Goal: Task Accomplishment & Management: Use online tool/utility

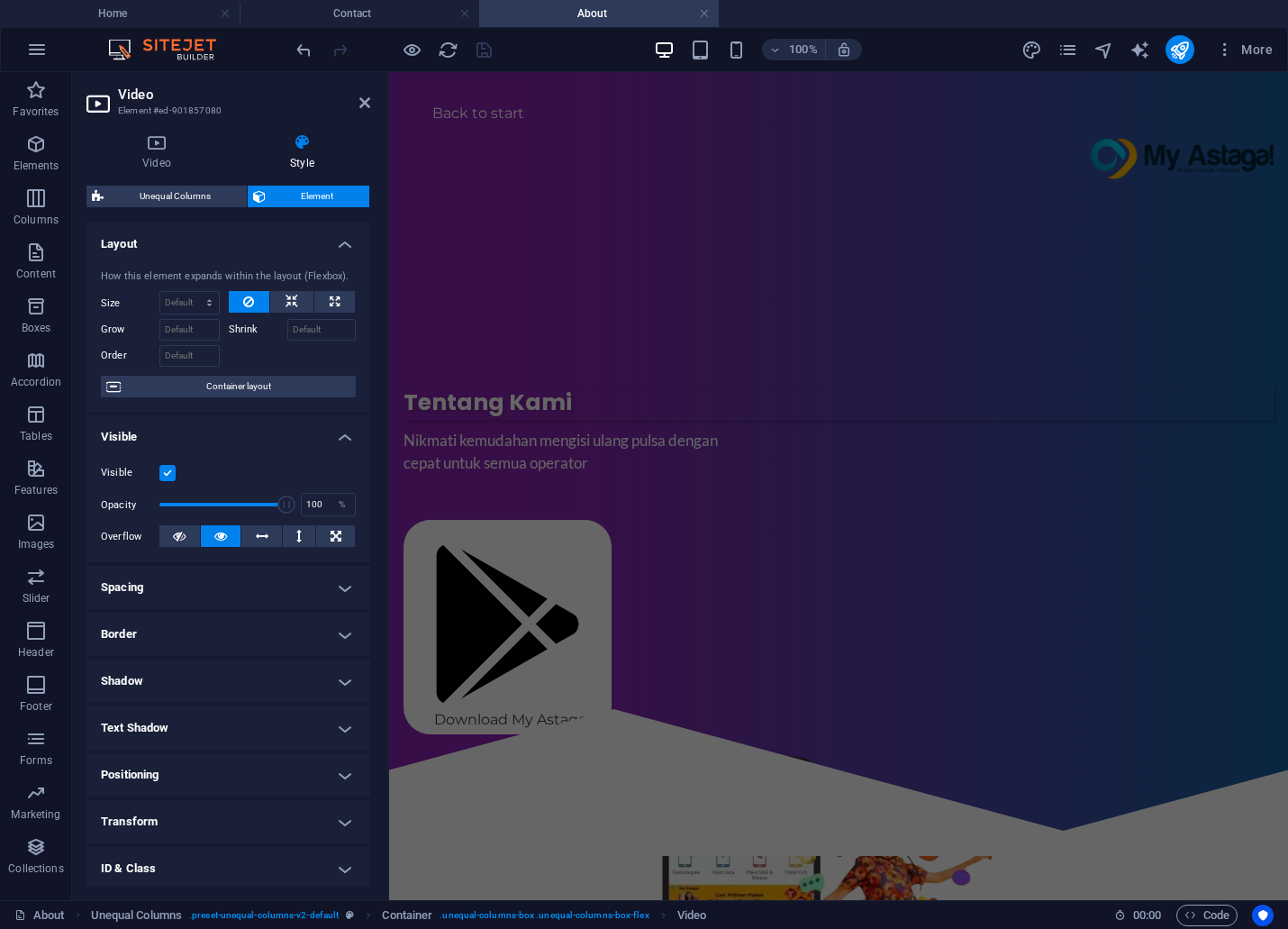
click at [1054, 749] on figure "​" at bounding box center [839, 929] width 870 height 361
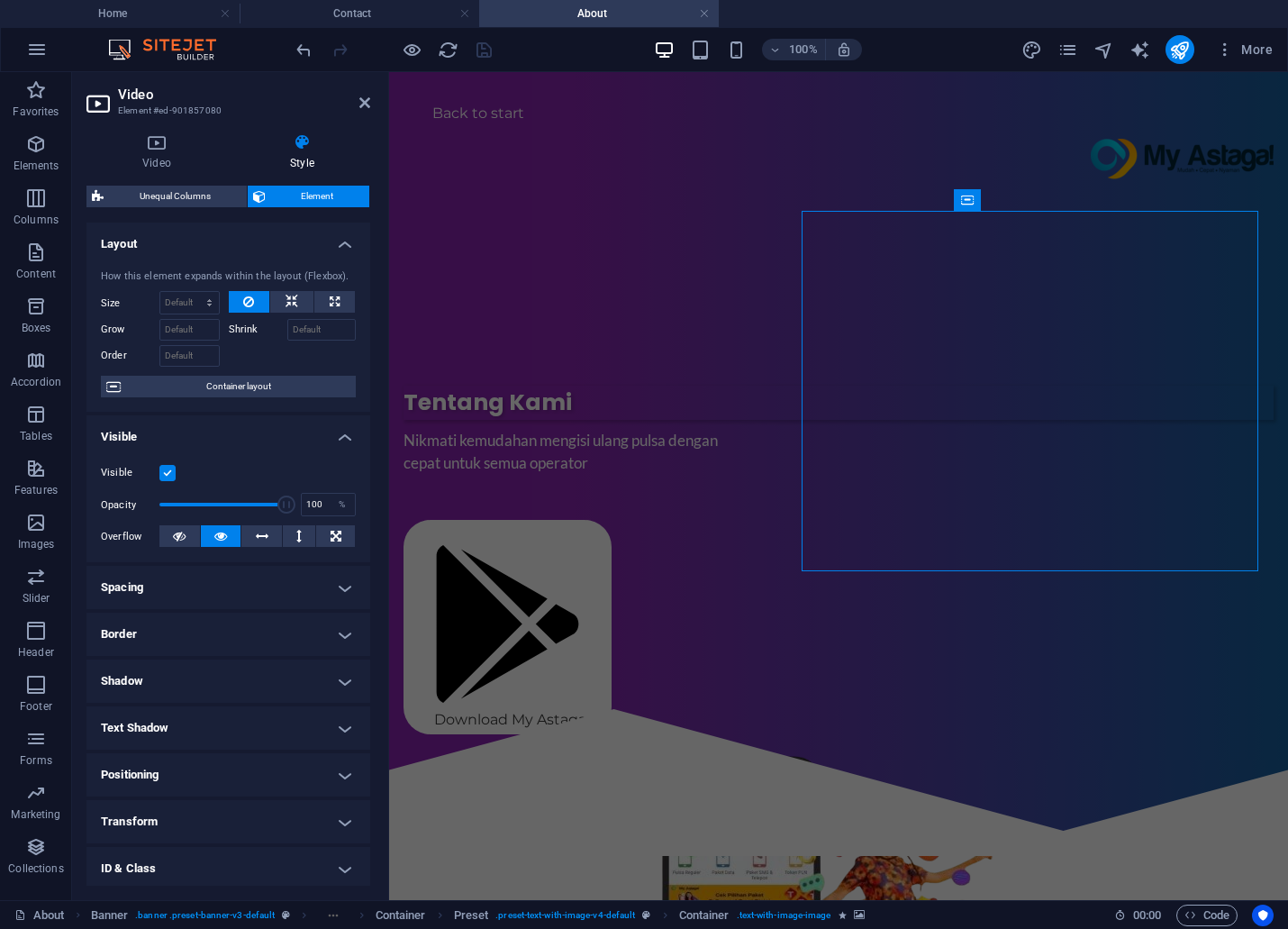
click at [1054, 749] on figure "​" at bounding box center [839, 929] width 870 height 361
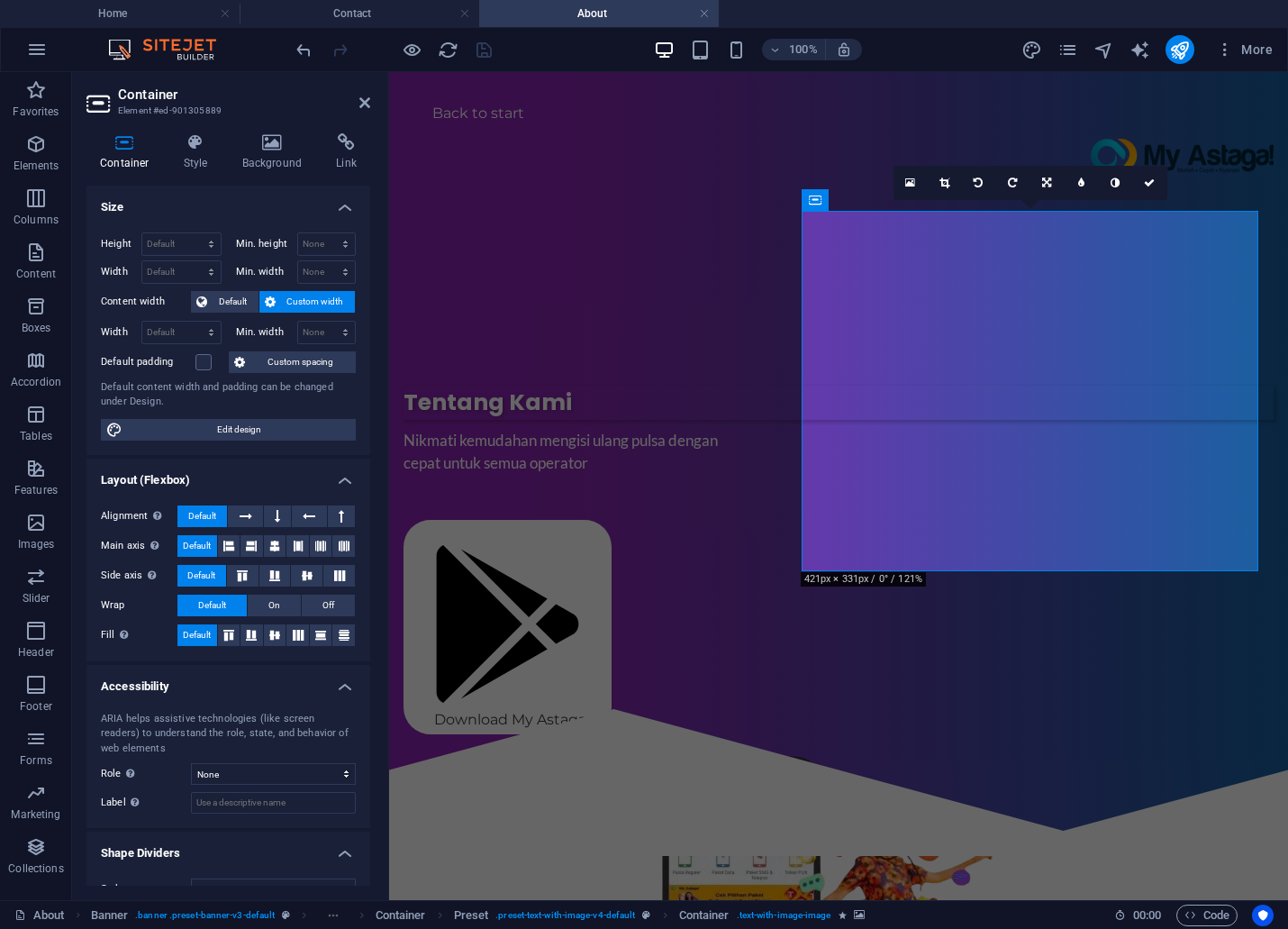
click at [964, 749] on figure "​" at bounding box center [839, 929] width 870 height 361
click at [965, 749] on figure "​" at bounding box center [839, 929] width 870 height 361
click at [290, 141] on icon at bounding box center [272, 143] width 87 height 18
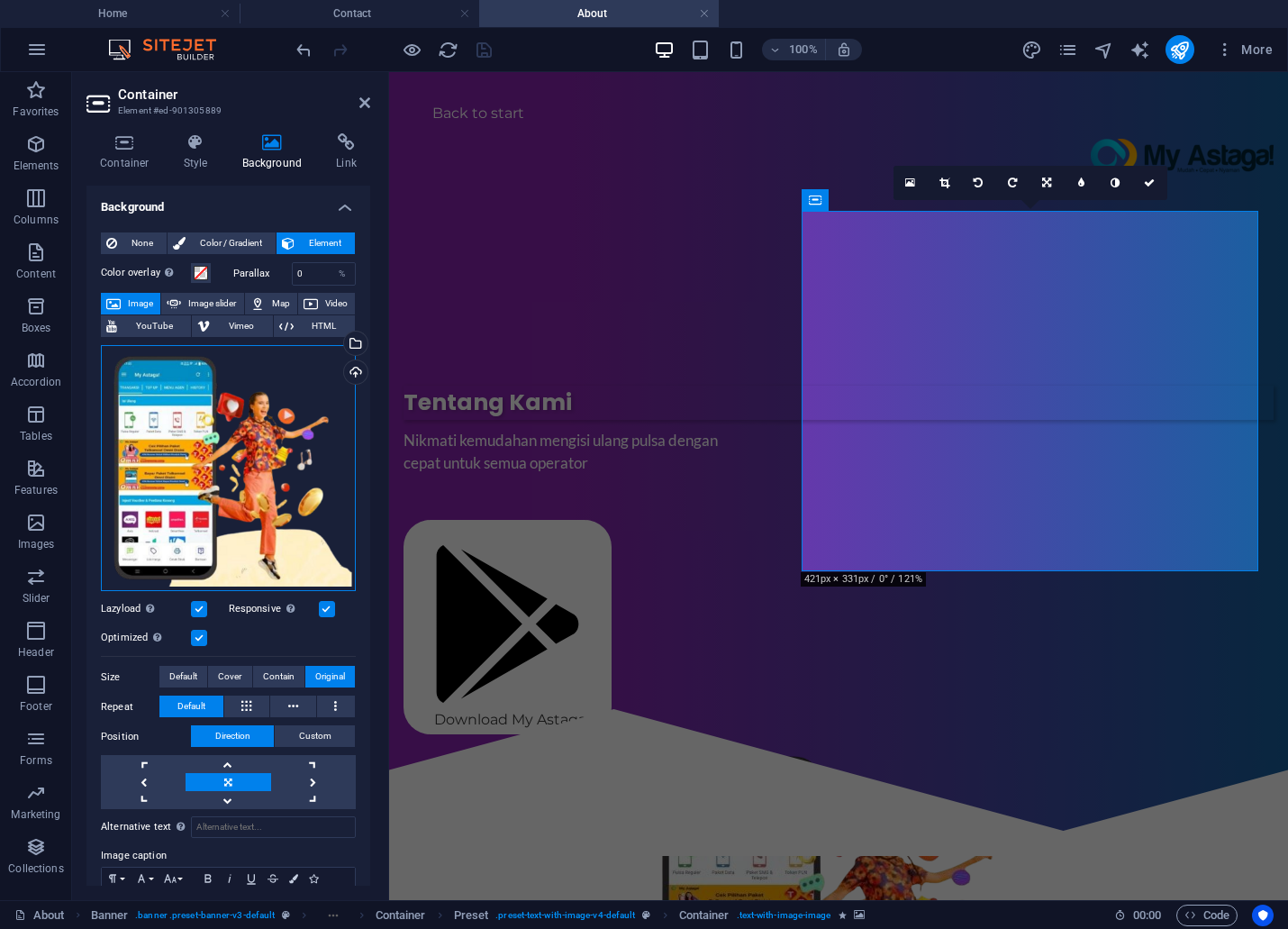
click at [264, 448] on div "Drag files here, click to choose files or select files from Files or our free s…" at bounding box center [228, 468] width 255 height 246
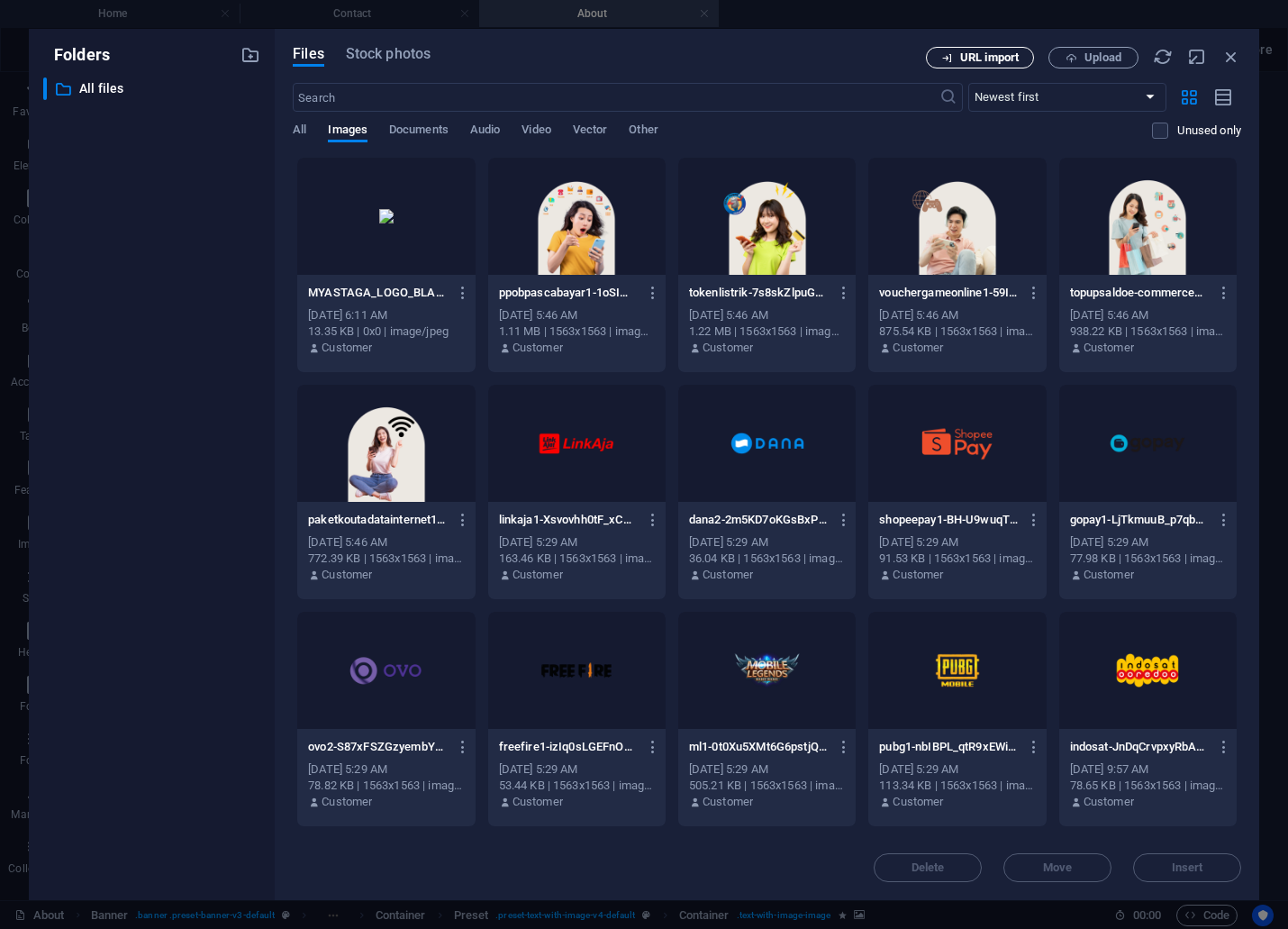
click at [1003, 57] on span "URL import" at bounding box center [989, 58] width 58 height 11
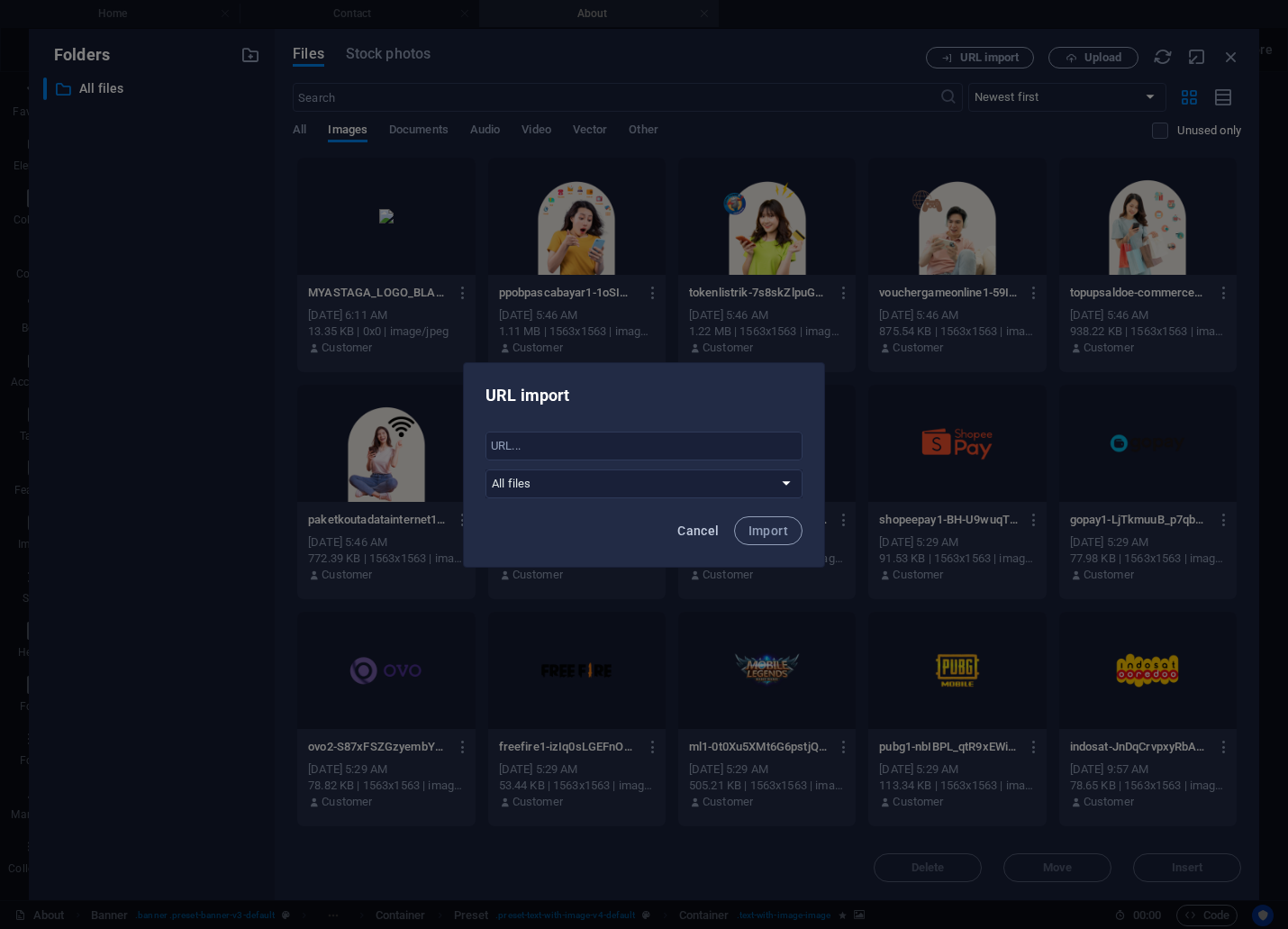
click at [678, 531] on span "Cancel" at bounding box center [698, 531] width 42 height 15
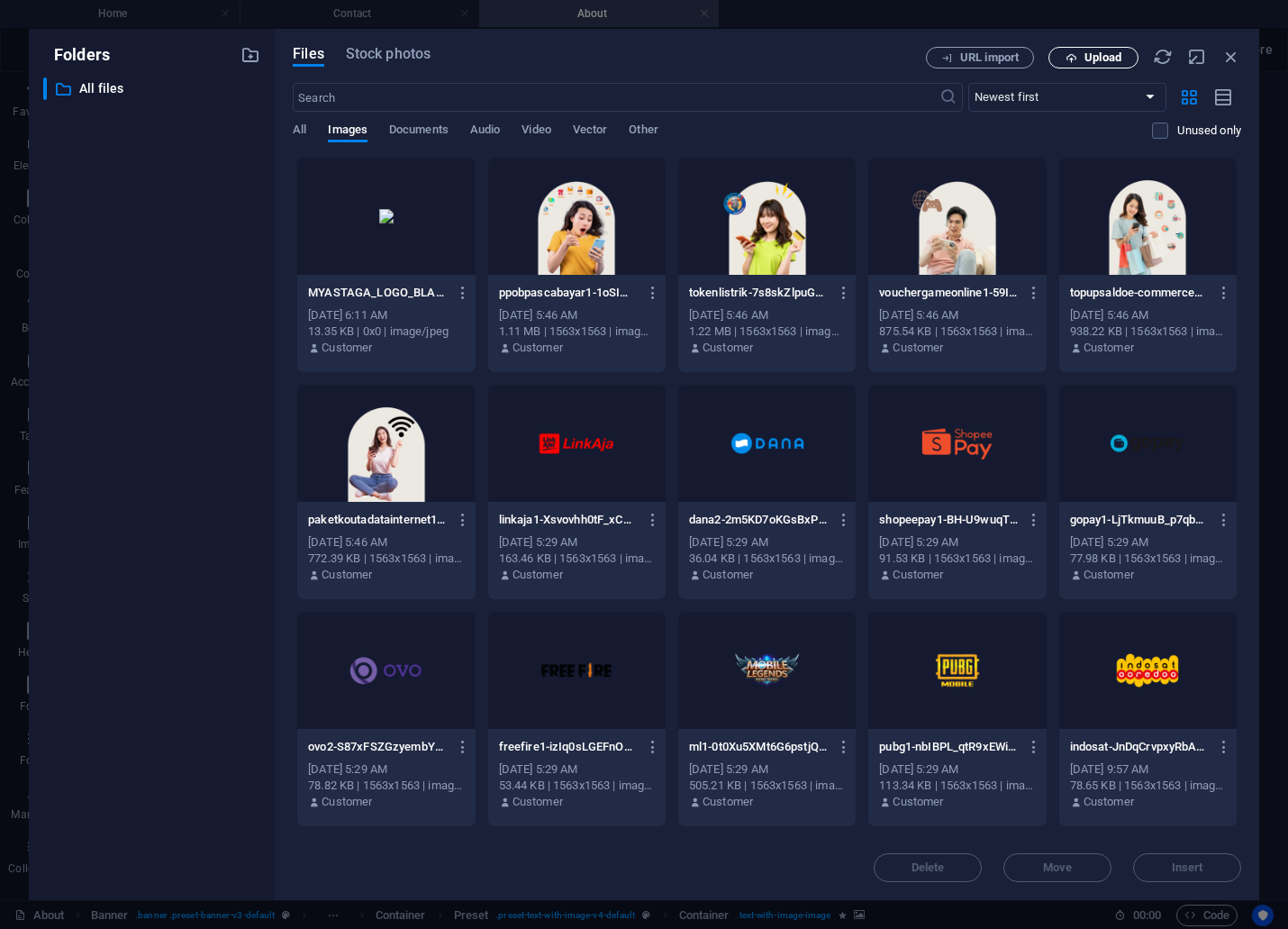
click at [1116, 53] on span "Upload" at bounding box center [1103, 58] width 37 height 11
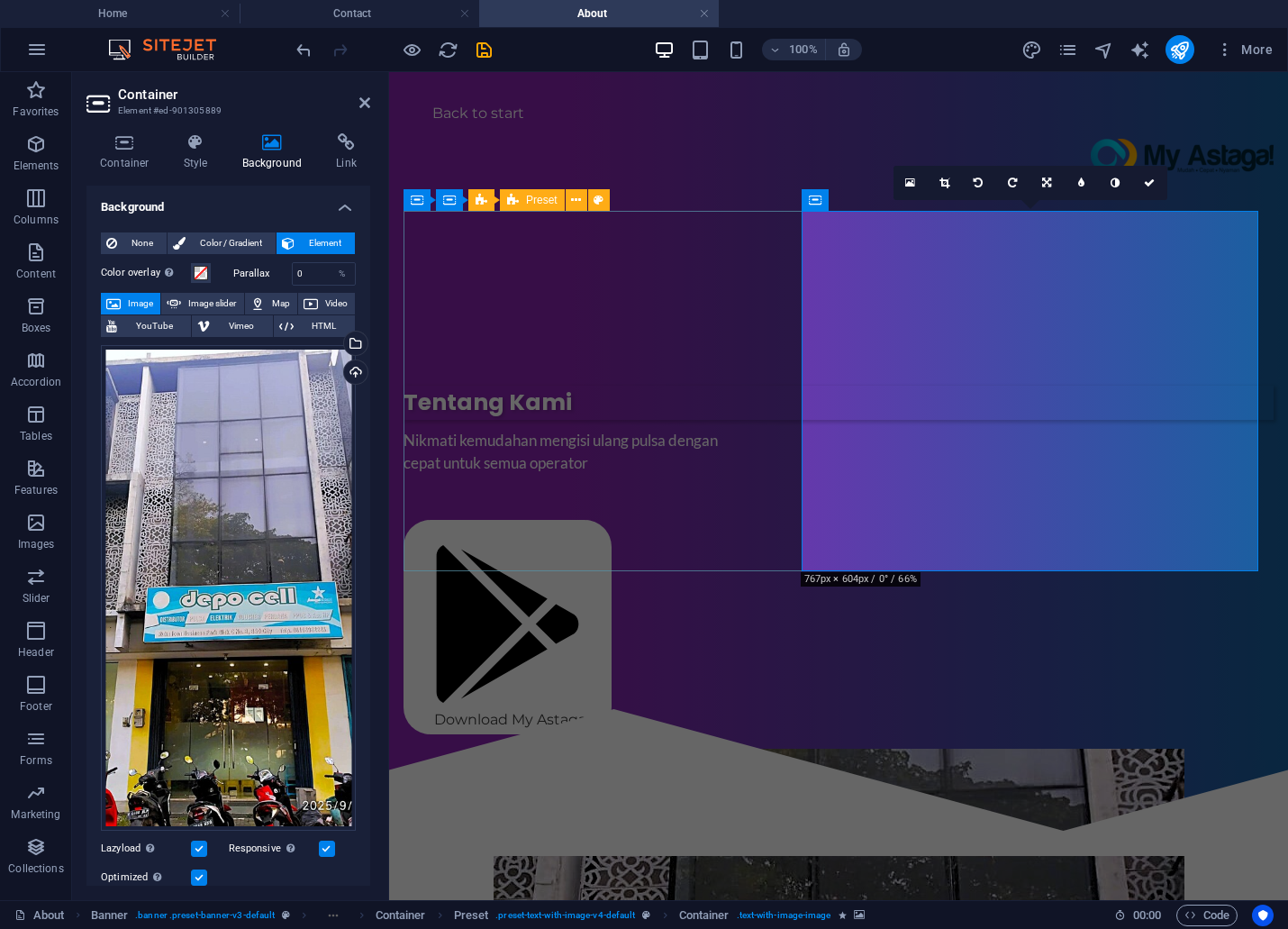
click at [971, 749] on figure "​" at bounding box center [839, 929] width 870 height 361
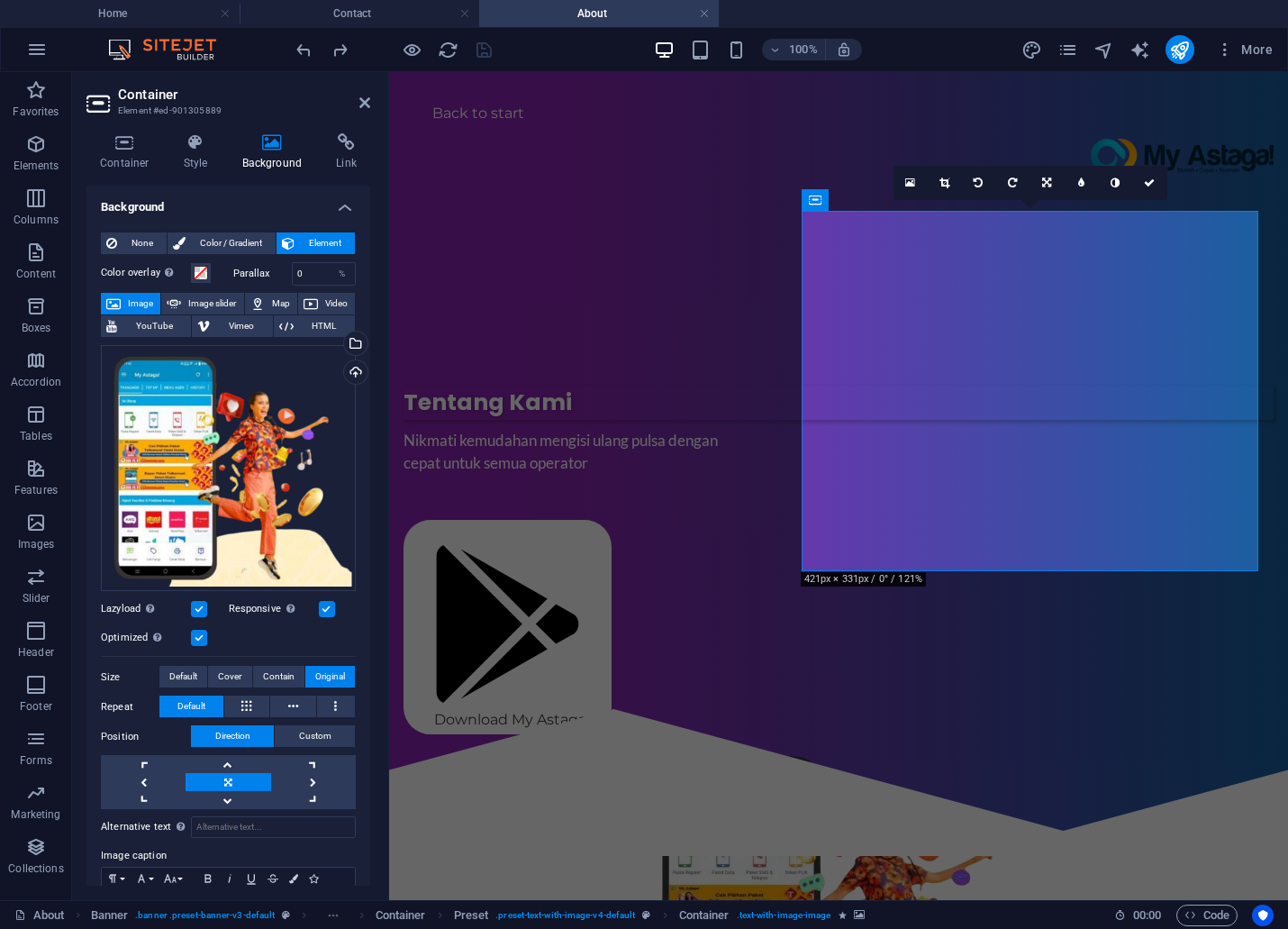
click at [1027, 749] on figure "​" at bounding box center [839, 929] width 870 height 361
click at [317, 298] on button "Video" at bounding box center [326, 303] width 57 height 22
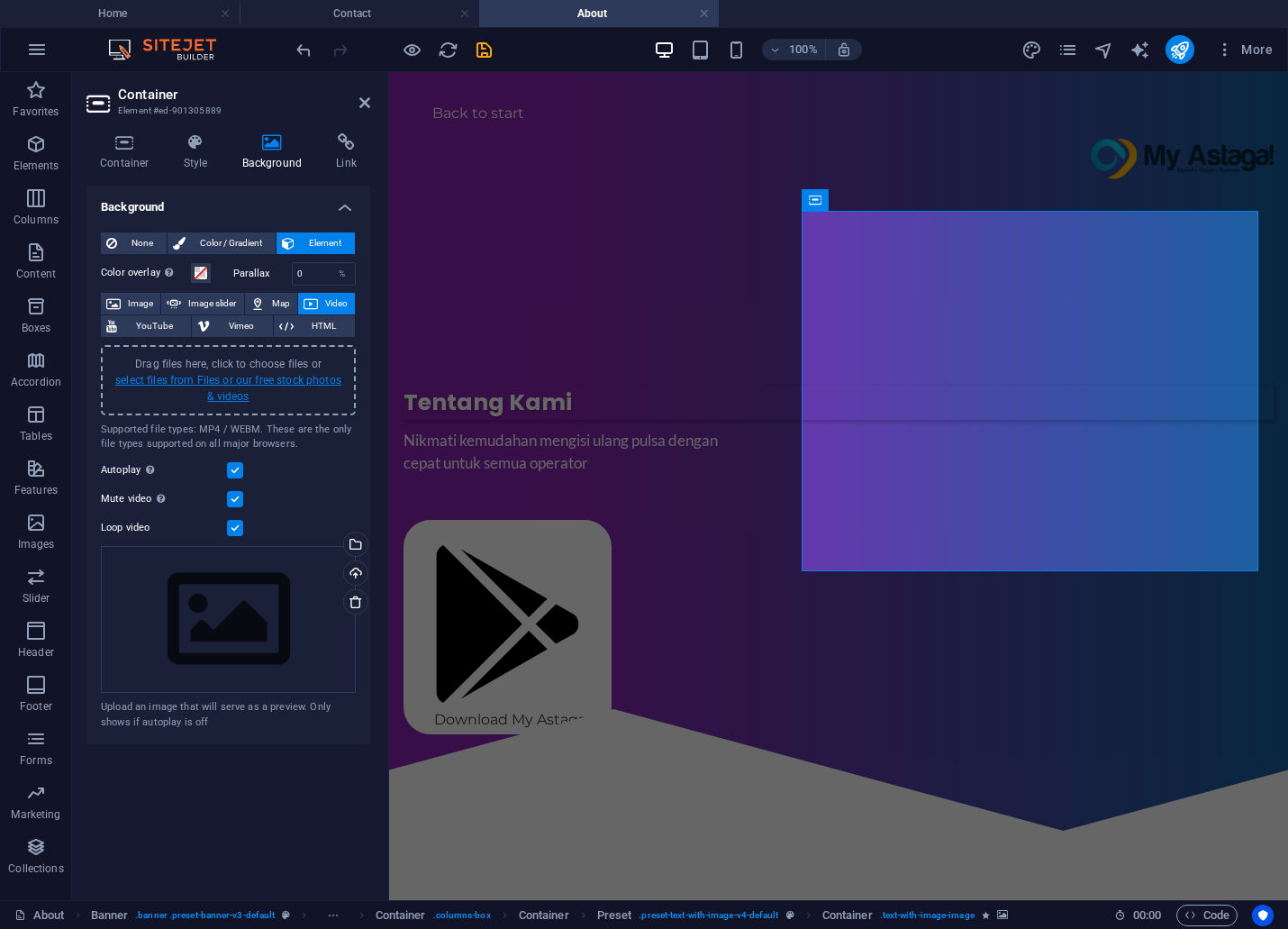
click at [211, 380] on link "select files from Files or our free stock photos & videos" at bounding box center [228, 389] width 226 height 29
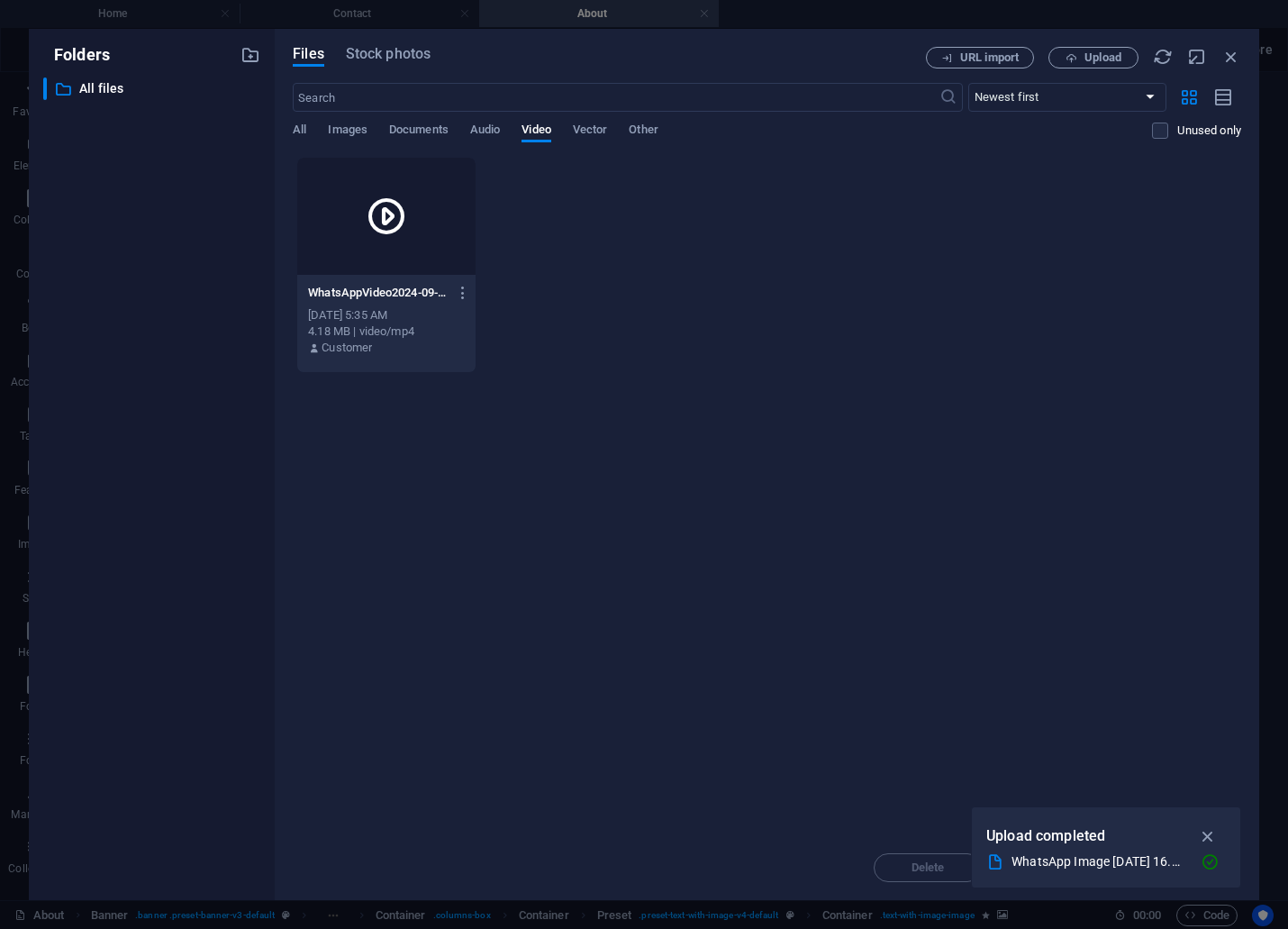
click at [377, 212] on icon at bounding box center [387, 216] width 44 height 44
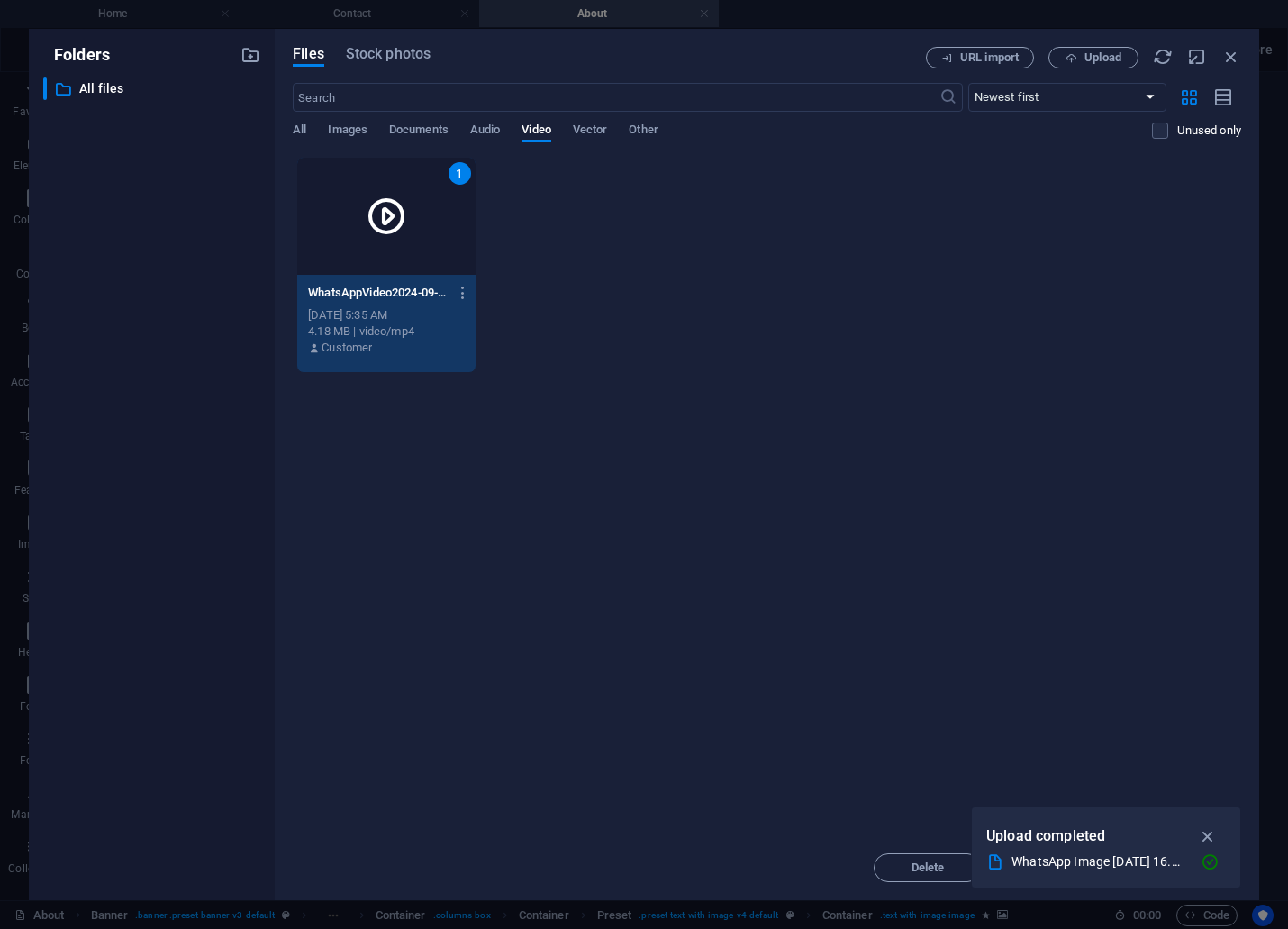
click at [1204, 836] on icon "button" at bounding box center [1208, 836] width 21 height 20
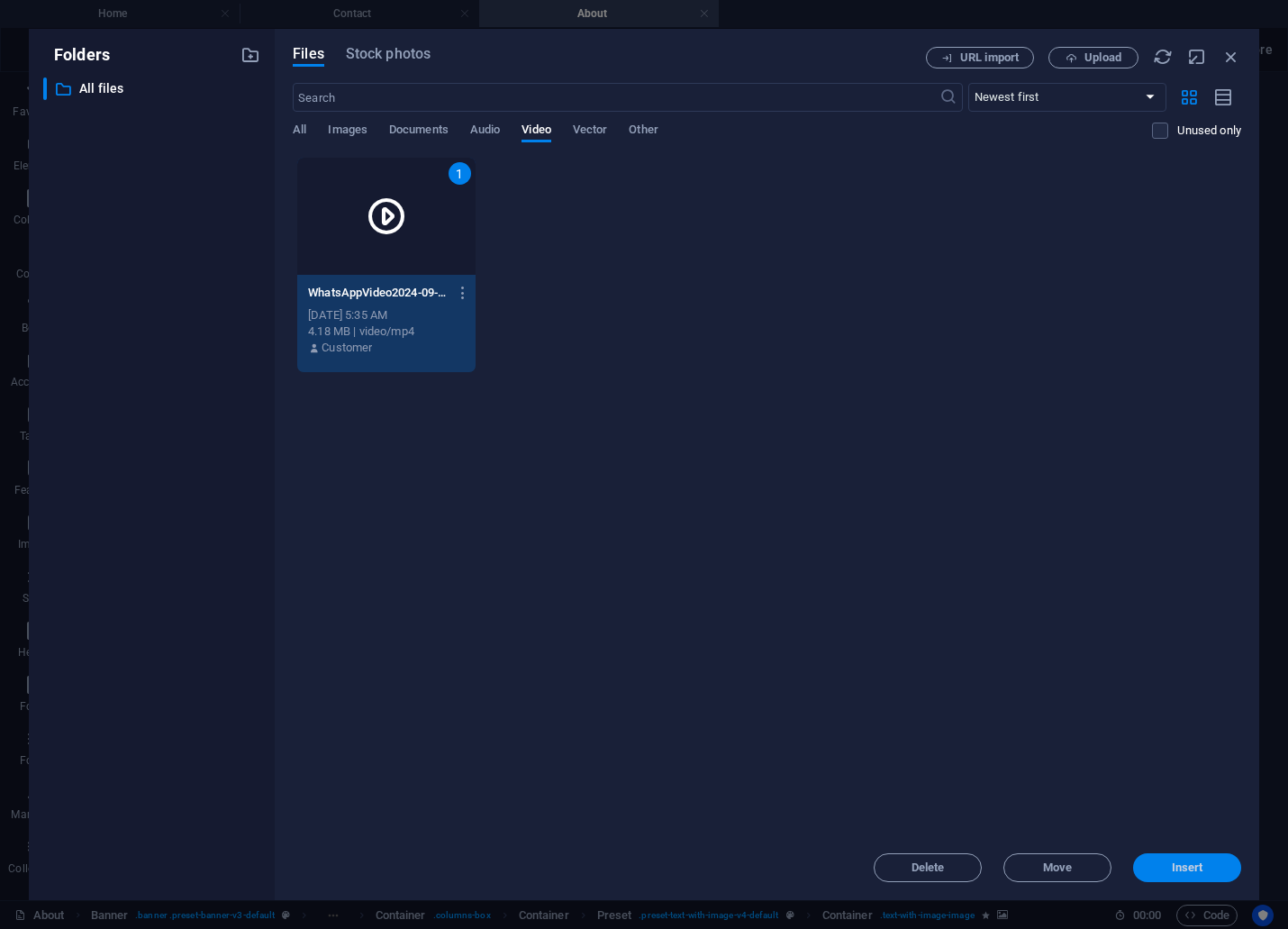
click at [1166, 865] on span "Insert" at bounding box center [1186, 868] width 93 height 11
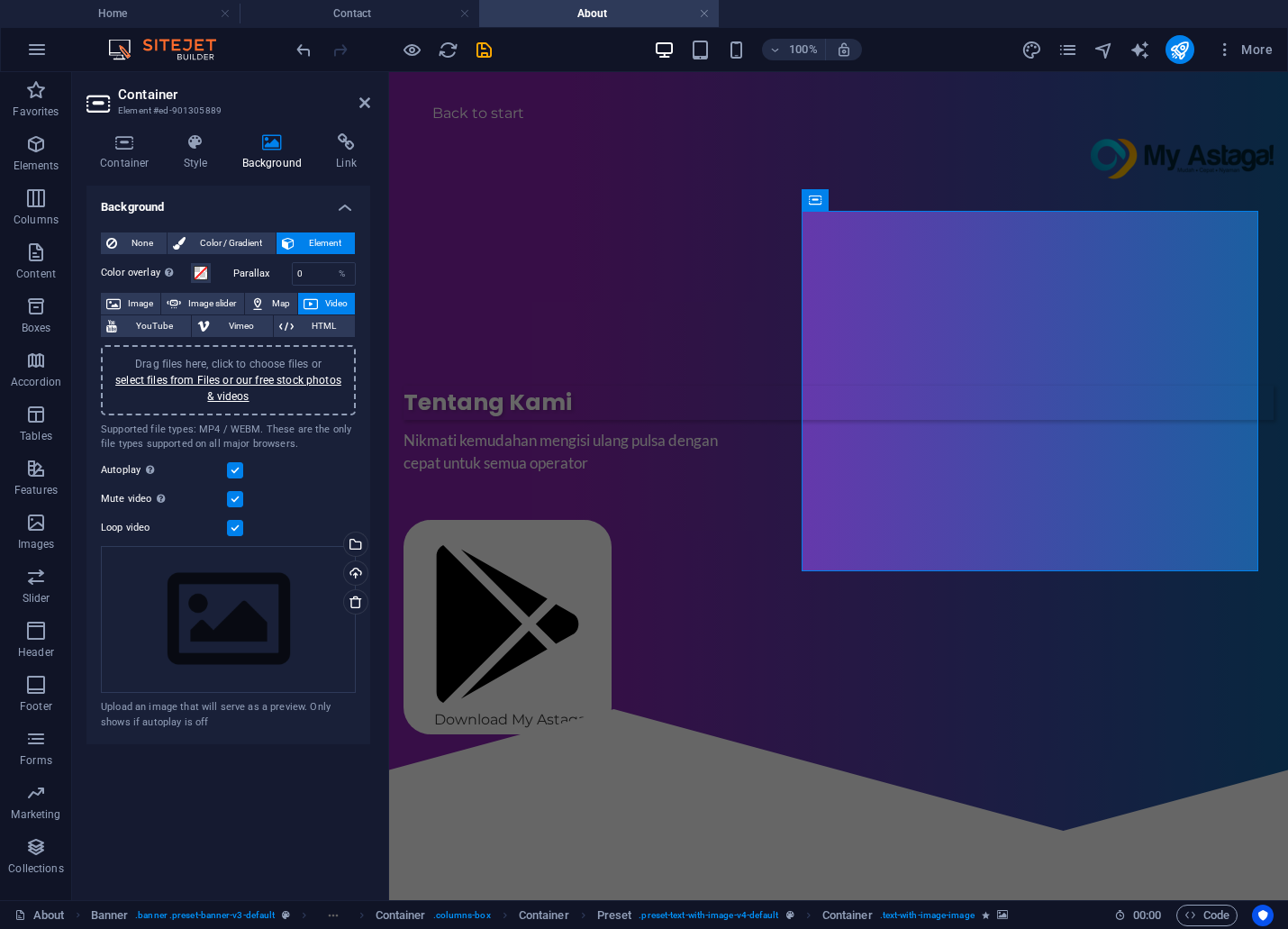
click at [231, 531] on label at bounding box center [235, 529] width 16 height 16
click at [0, 0] on input "Loop video" at bounding box center [0, 0] width 0 height 0
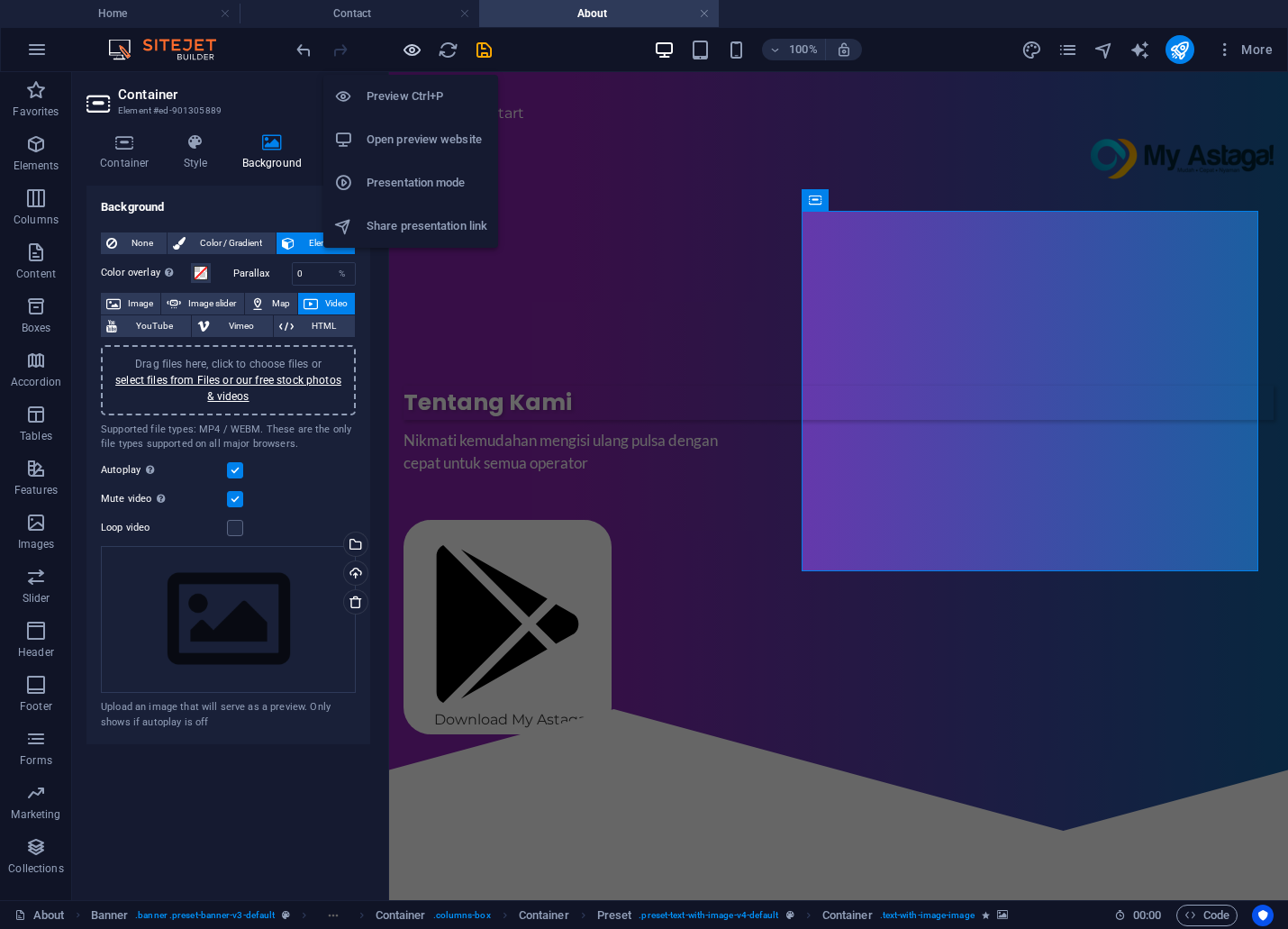
click at [409, 52] on icon "button" at bounding box center [412, 50] width 21 height 21
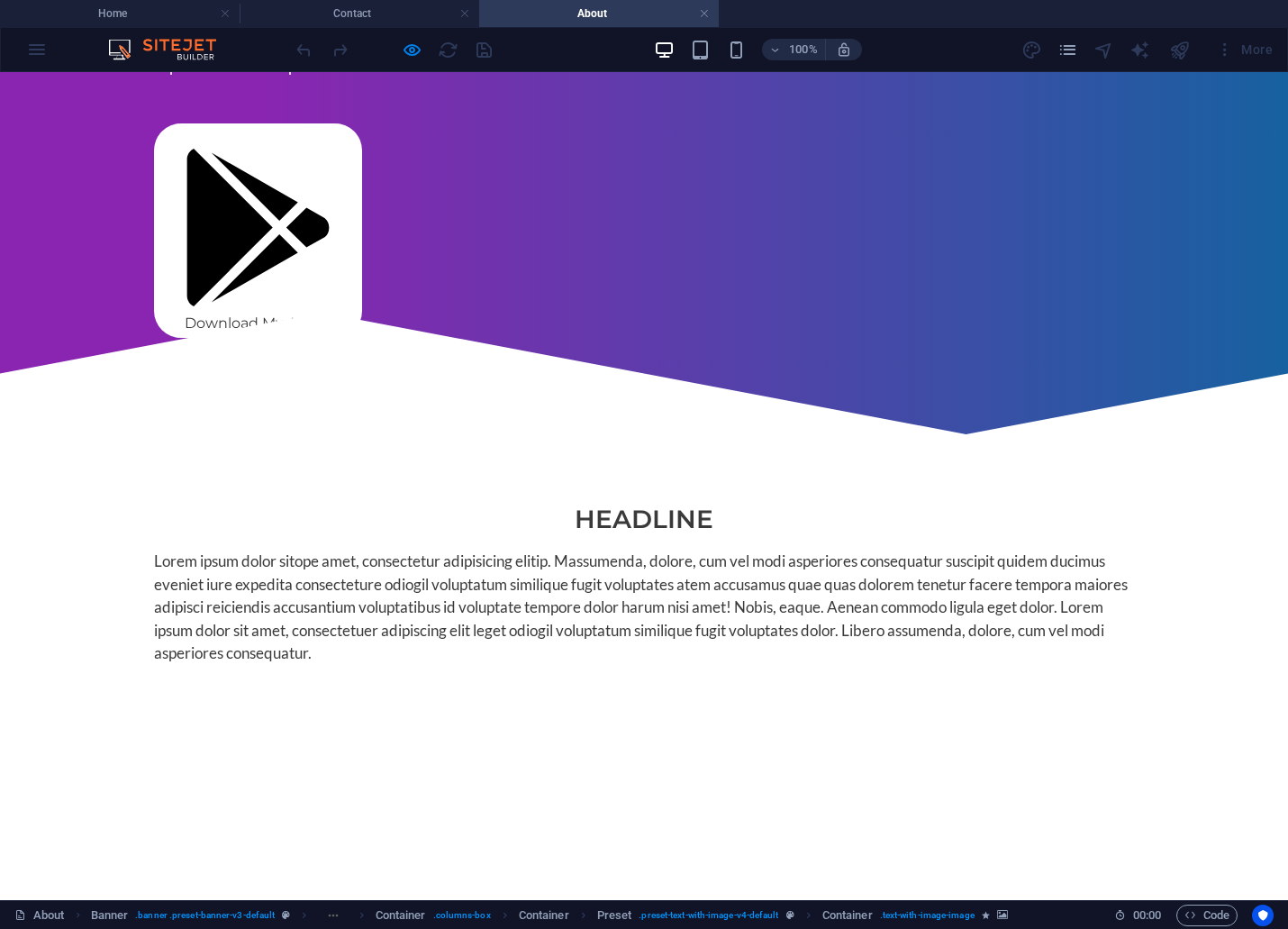
scroll to position [700, 0]
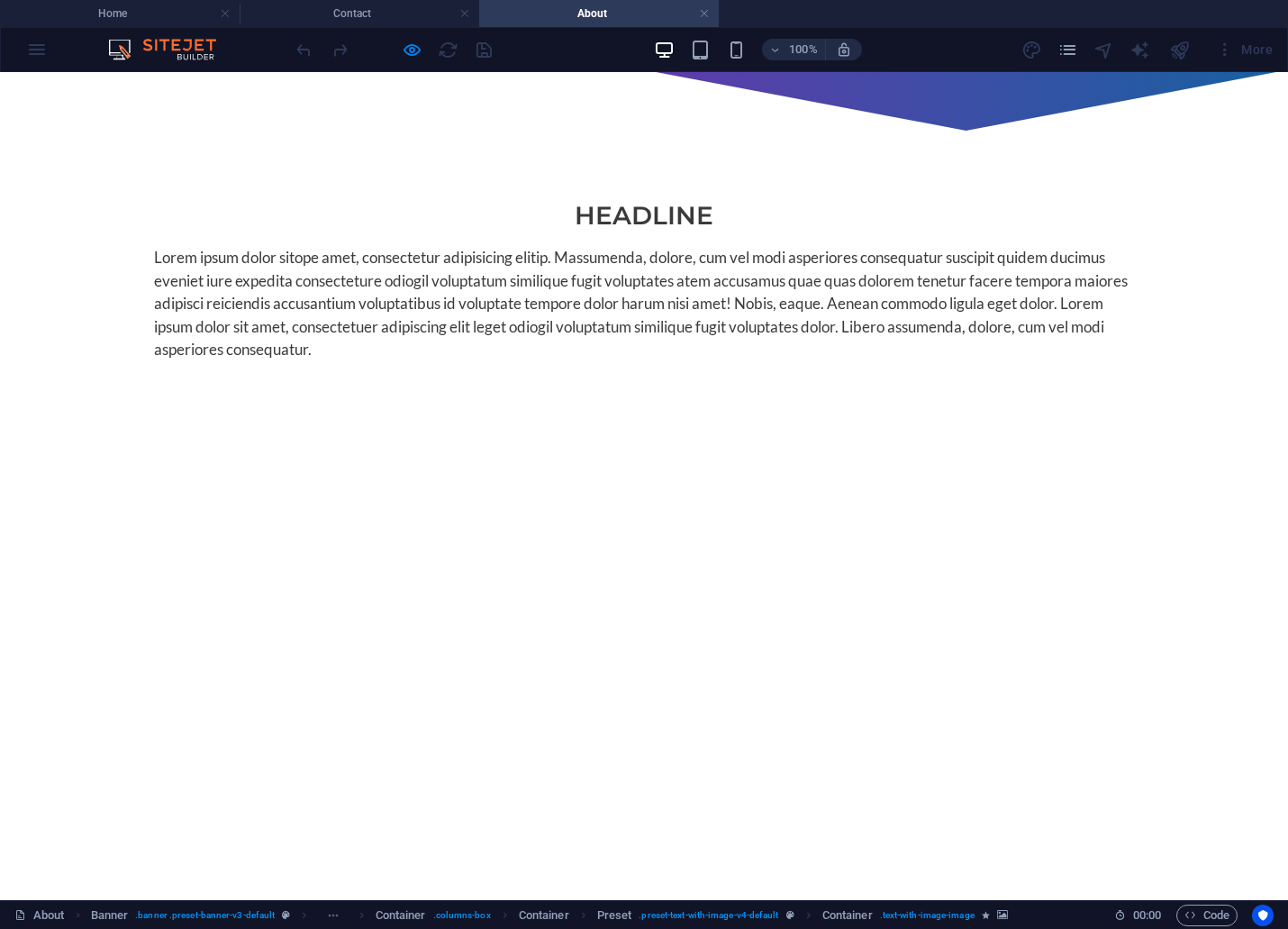
click at [336, 510] on video at bounding box center [505, 693] width 980 height 490
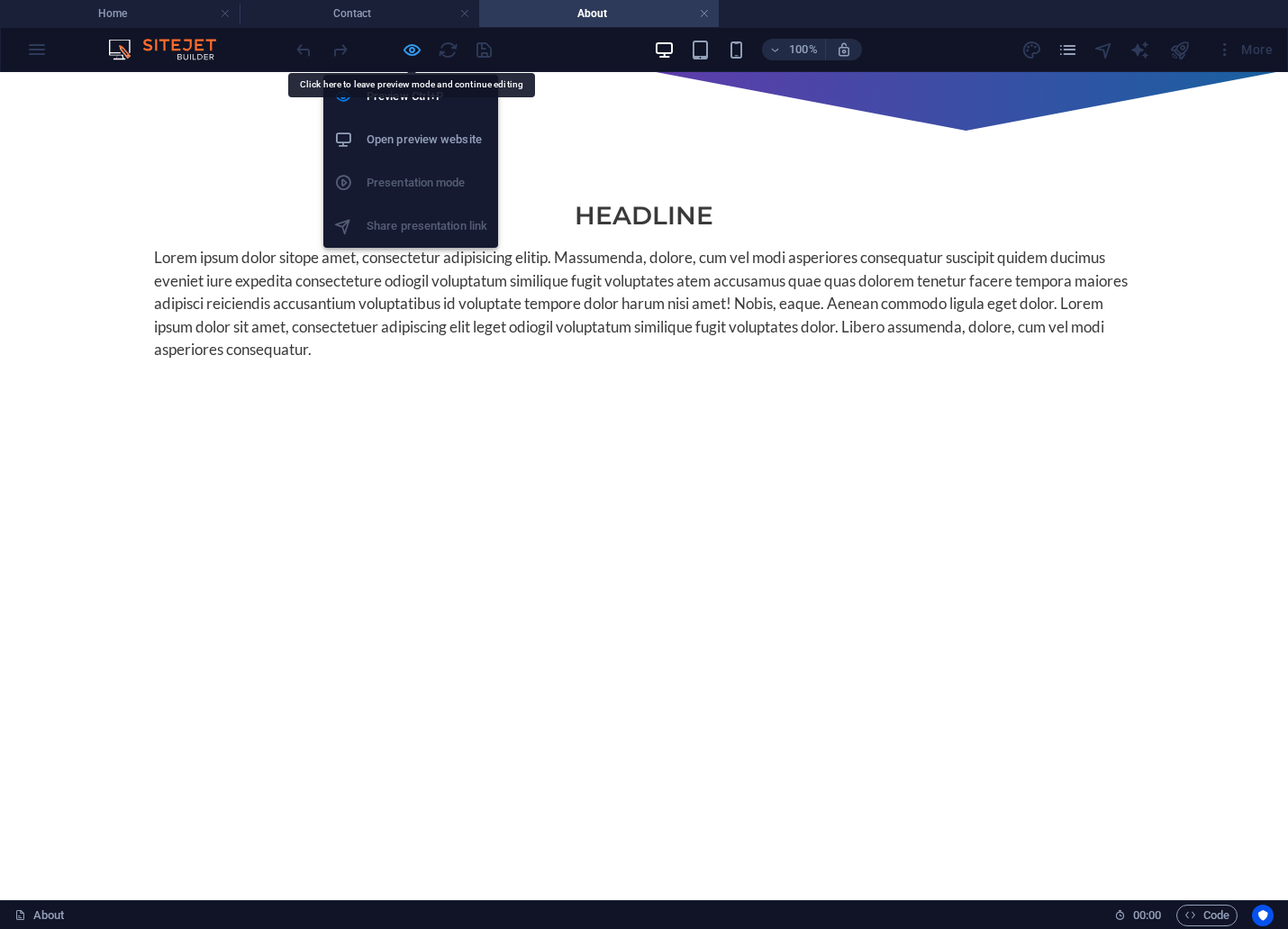
click at [404, 50] on icon "button" at bounding box center [412, 50] width 21 height 21
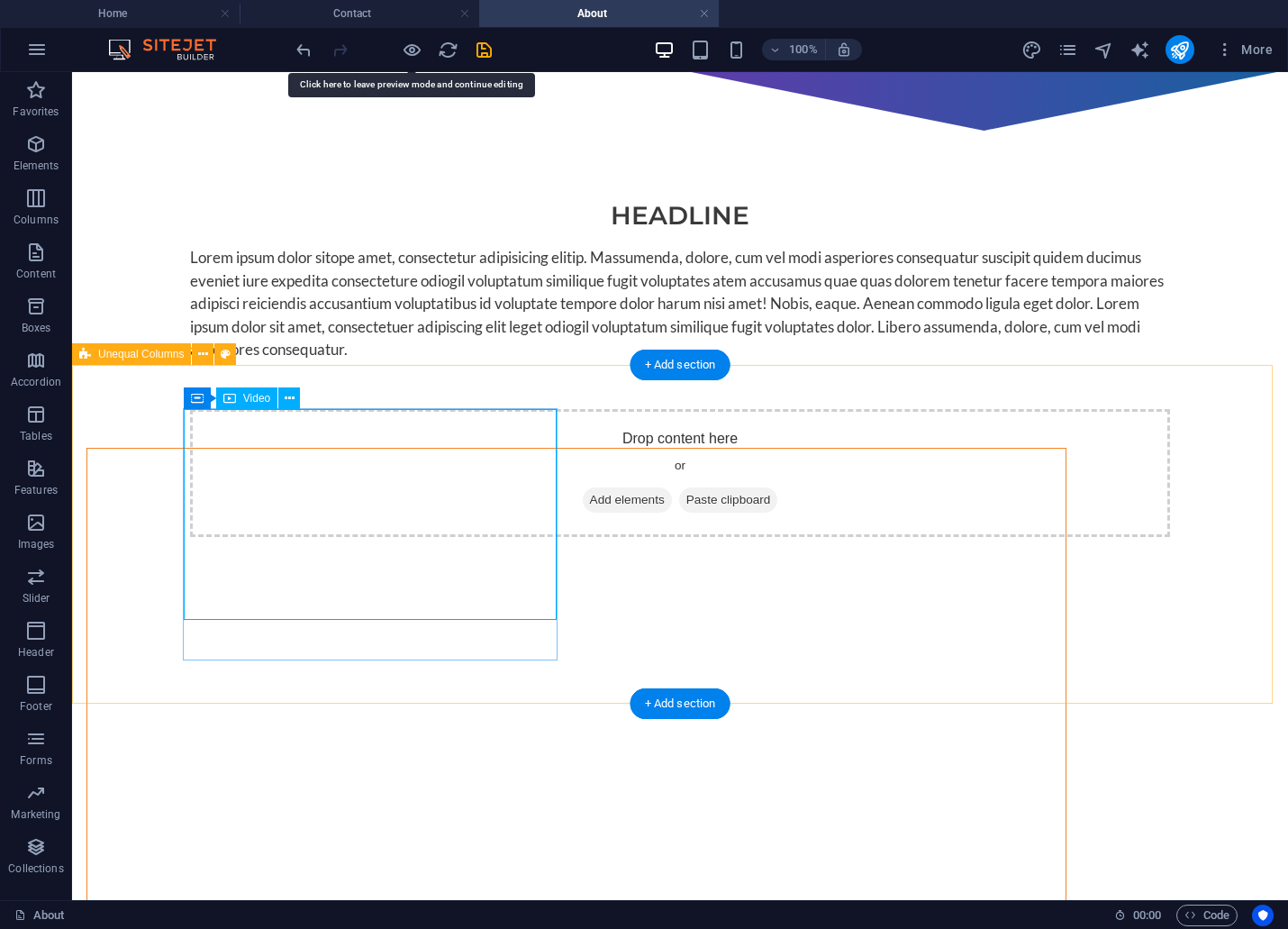
click at [381, 490] on figure at bounding box center [576, 693] width 978 height 489
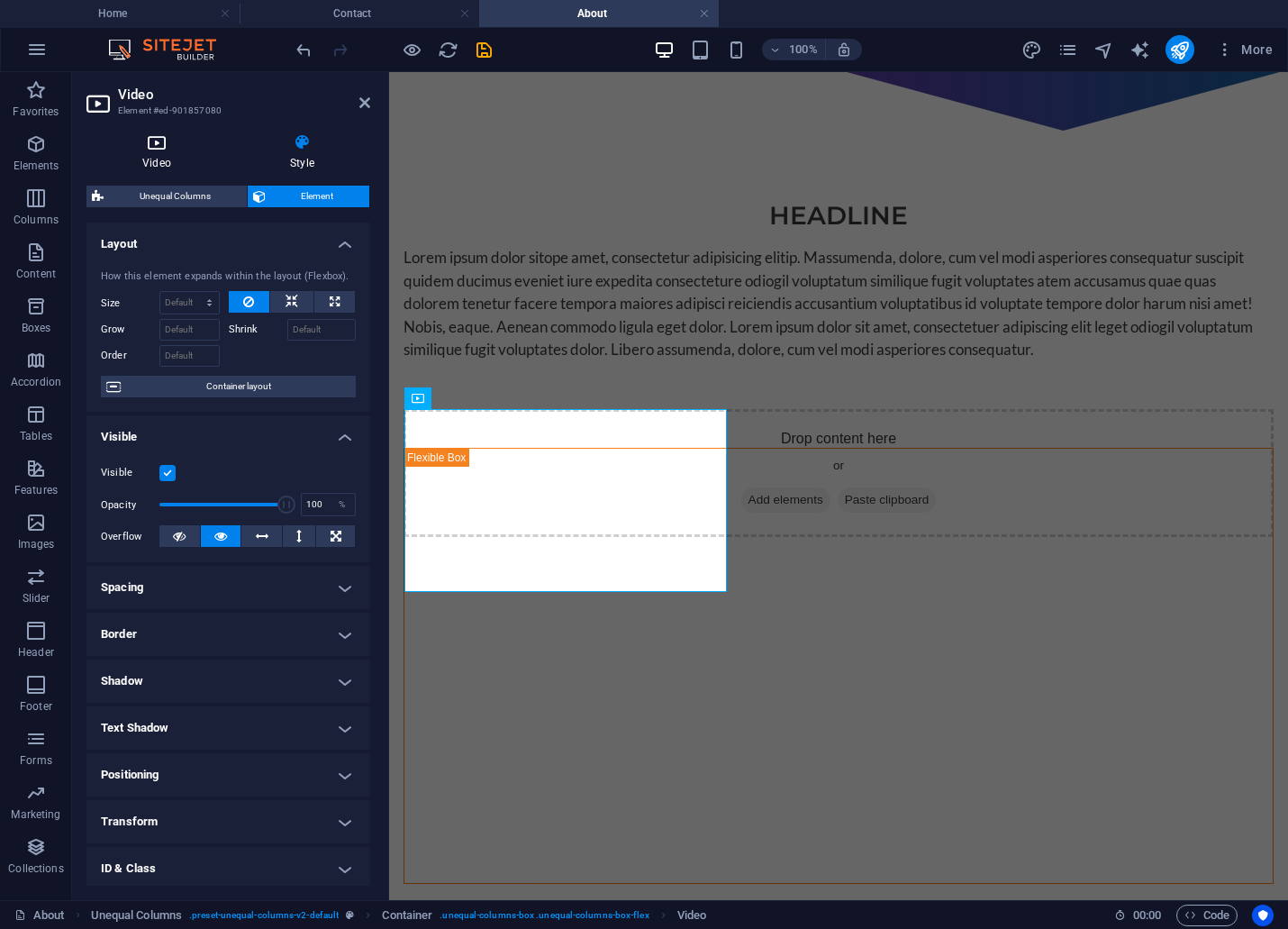
click at [163, 161] on h4 "Video" at bounding box center [160, 153] width 148 height 38
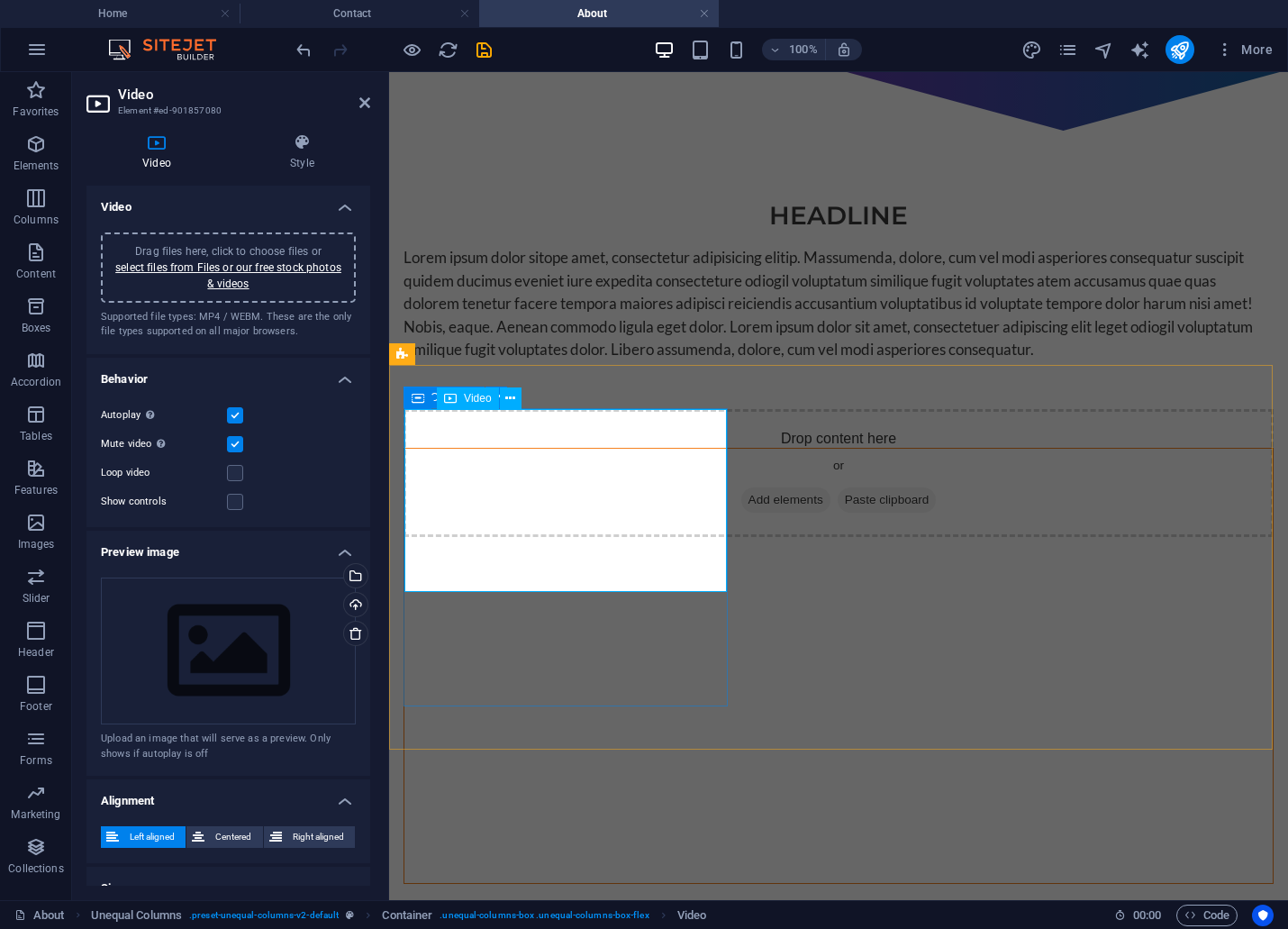
click at [536, 458] on figure at bounding box center [839, 666] width 869 height 434
click at [169, 137] on icon at bounding box center [156, 143] width 141 height 18
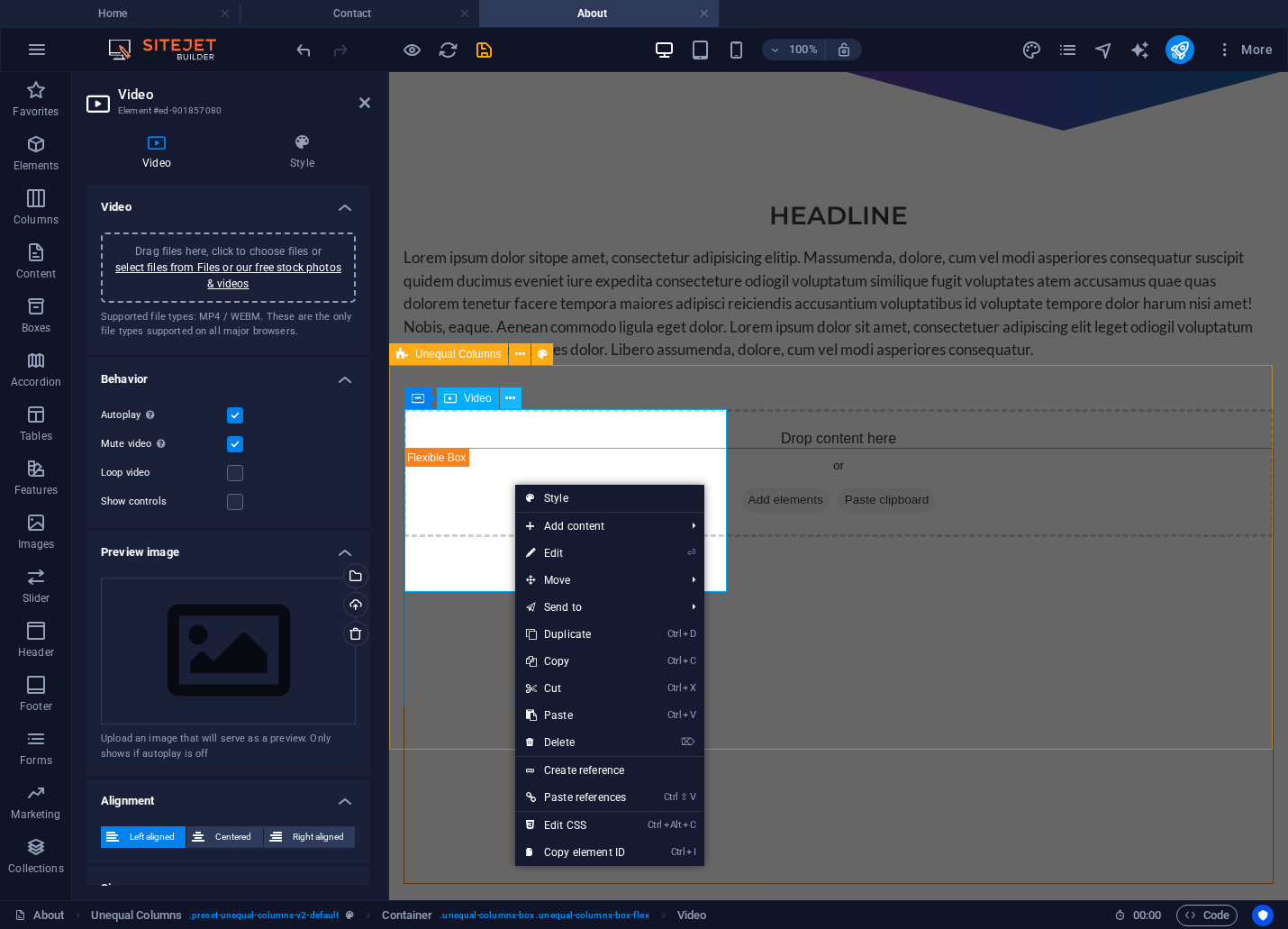
click at [506, 397] on icon at bounding box center [510, 399] width 10 height 19
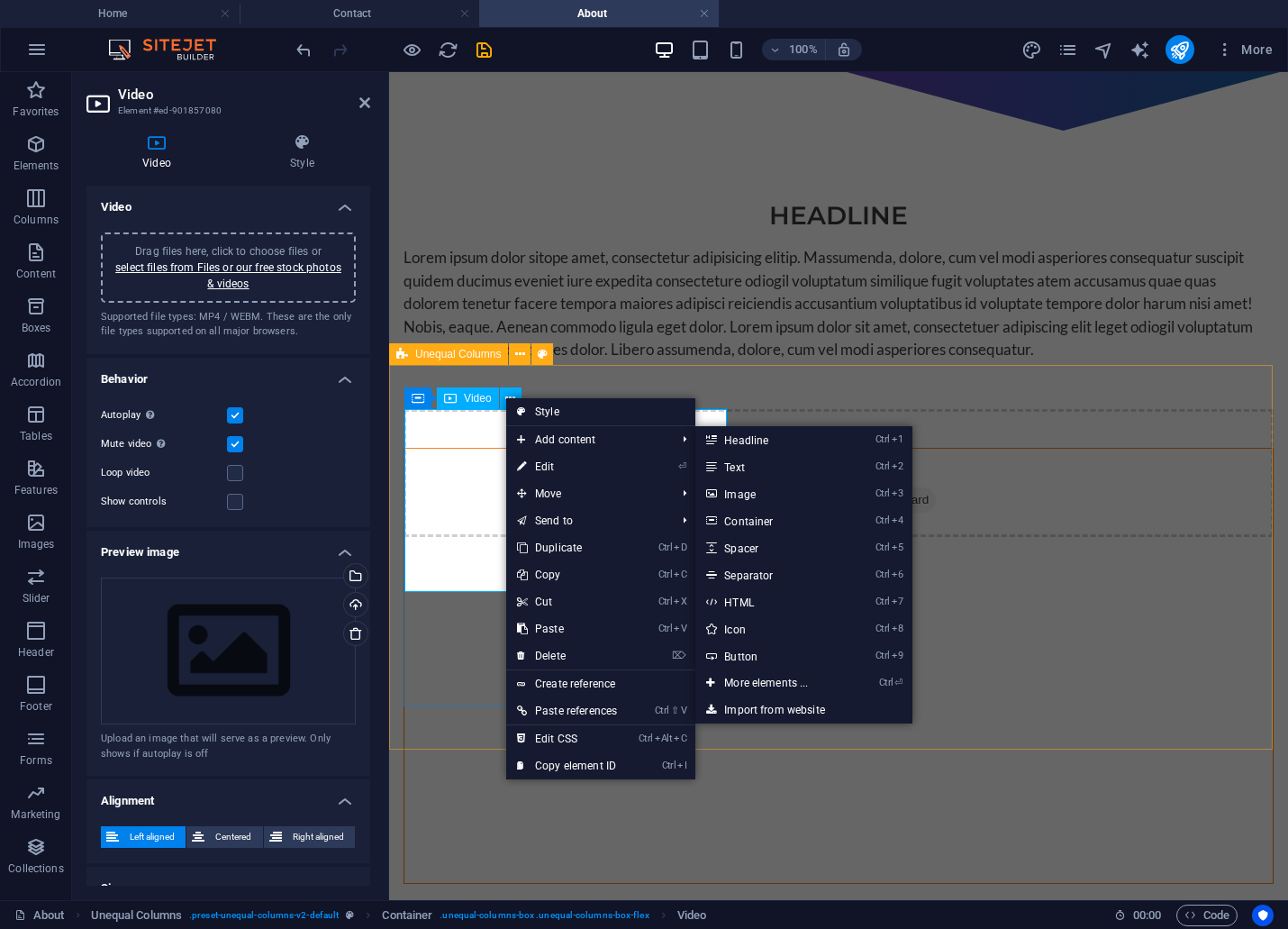
click at [448, 465] on figure at bounding box center [839, 666] width 869 height 434
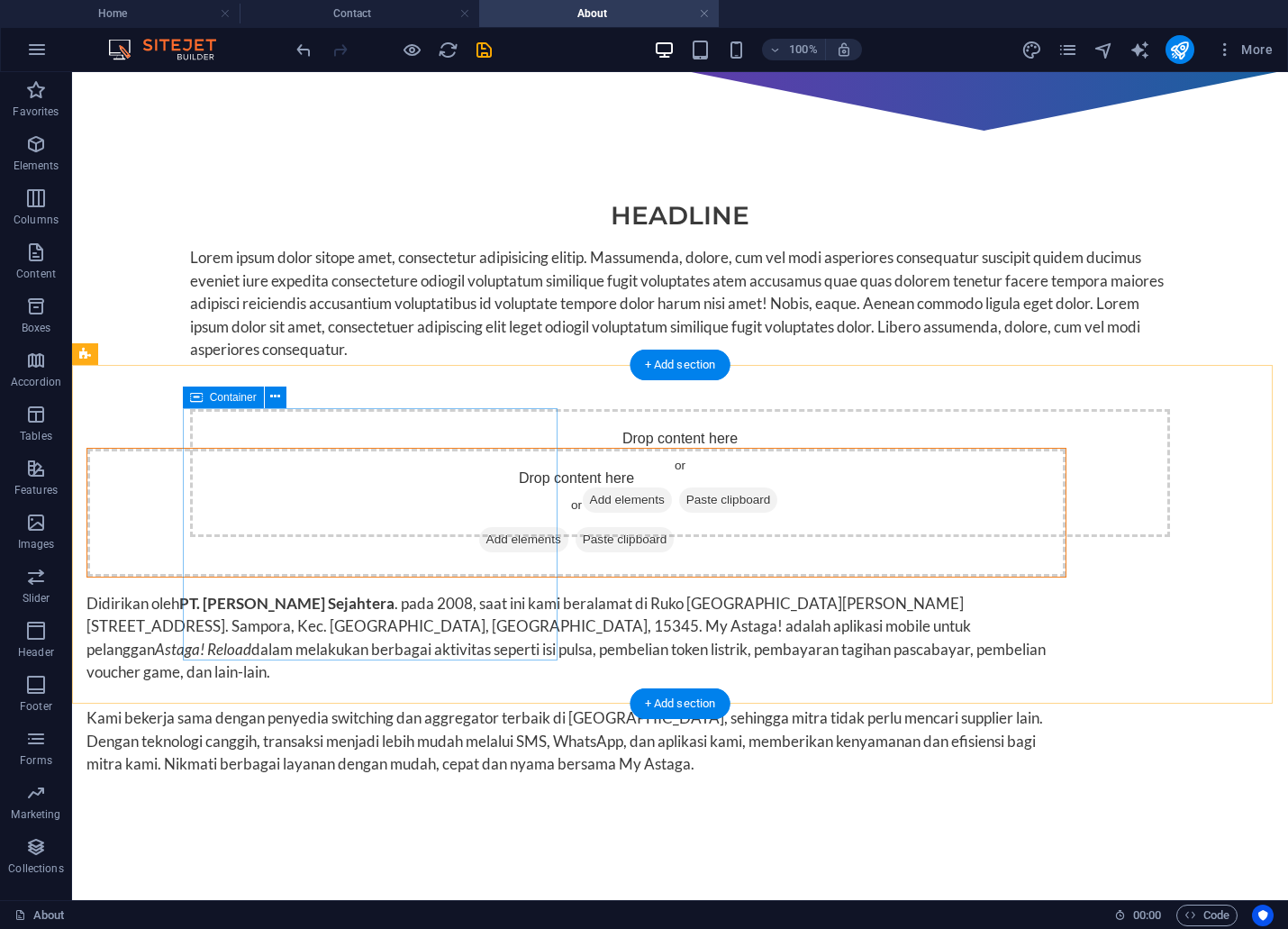
click at [479, 527] on span "Add elements" at bounding box center [524, 539] width 89 height 25
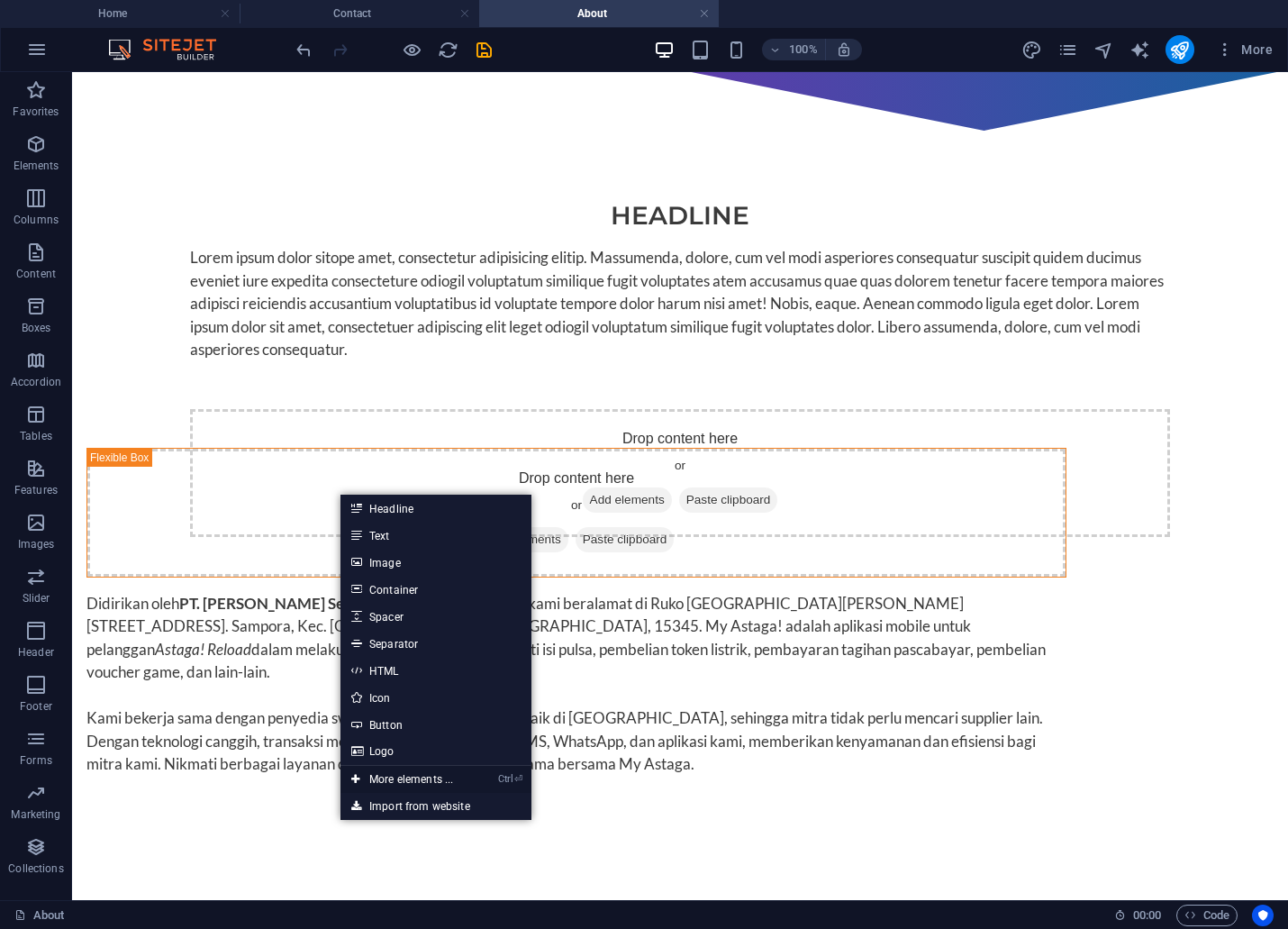
drag, startPoint x: 407, startPoint y: 780, endPoint x: 369, endPoint y: 569, distance: 214.4
click at [407, 780] on link "Ctrl ⏎ More elements ..." at bounding box center [402, 779] width 123 height 27
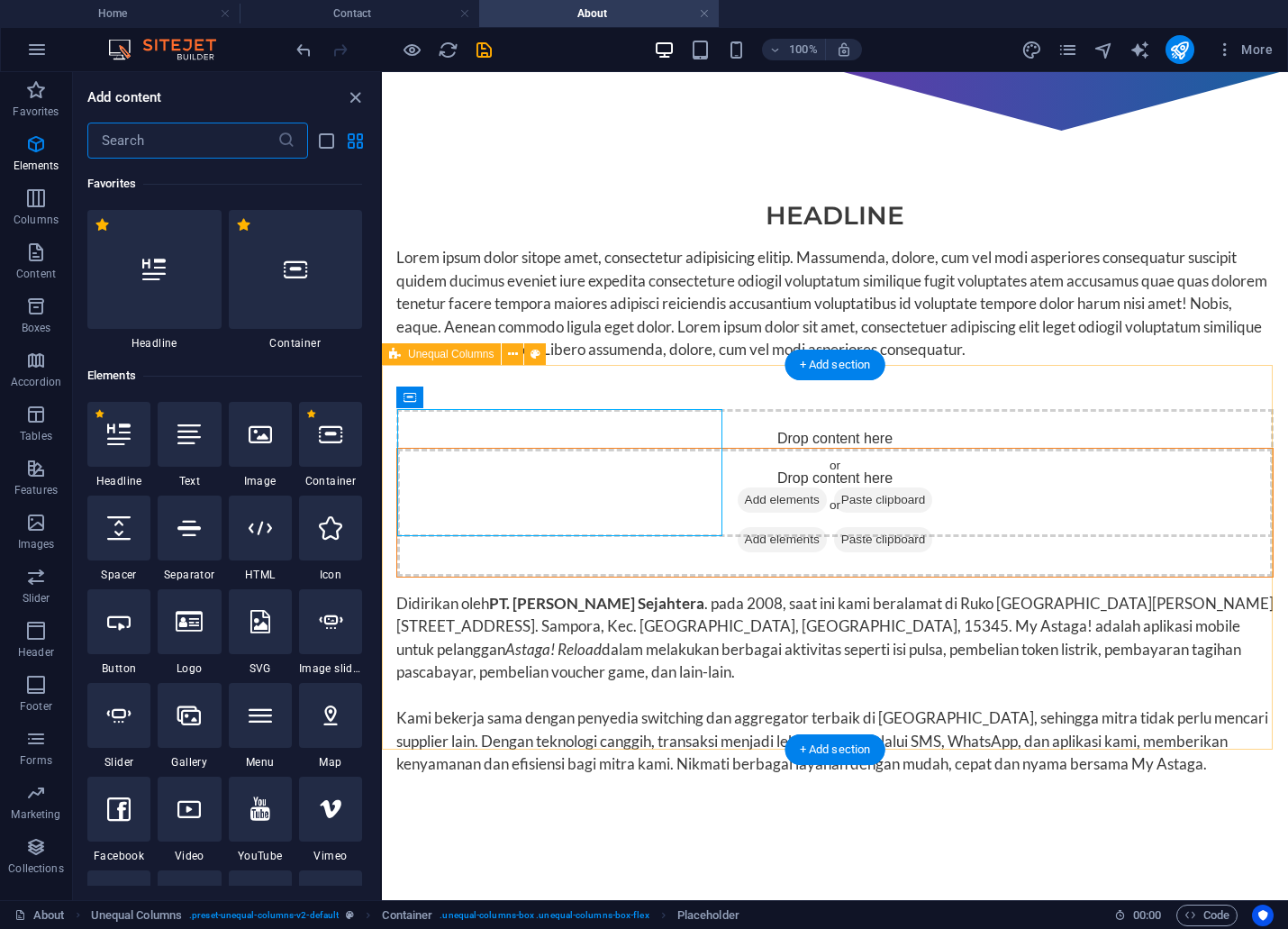
scroll to position [192, 0]
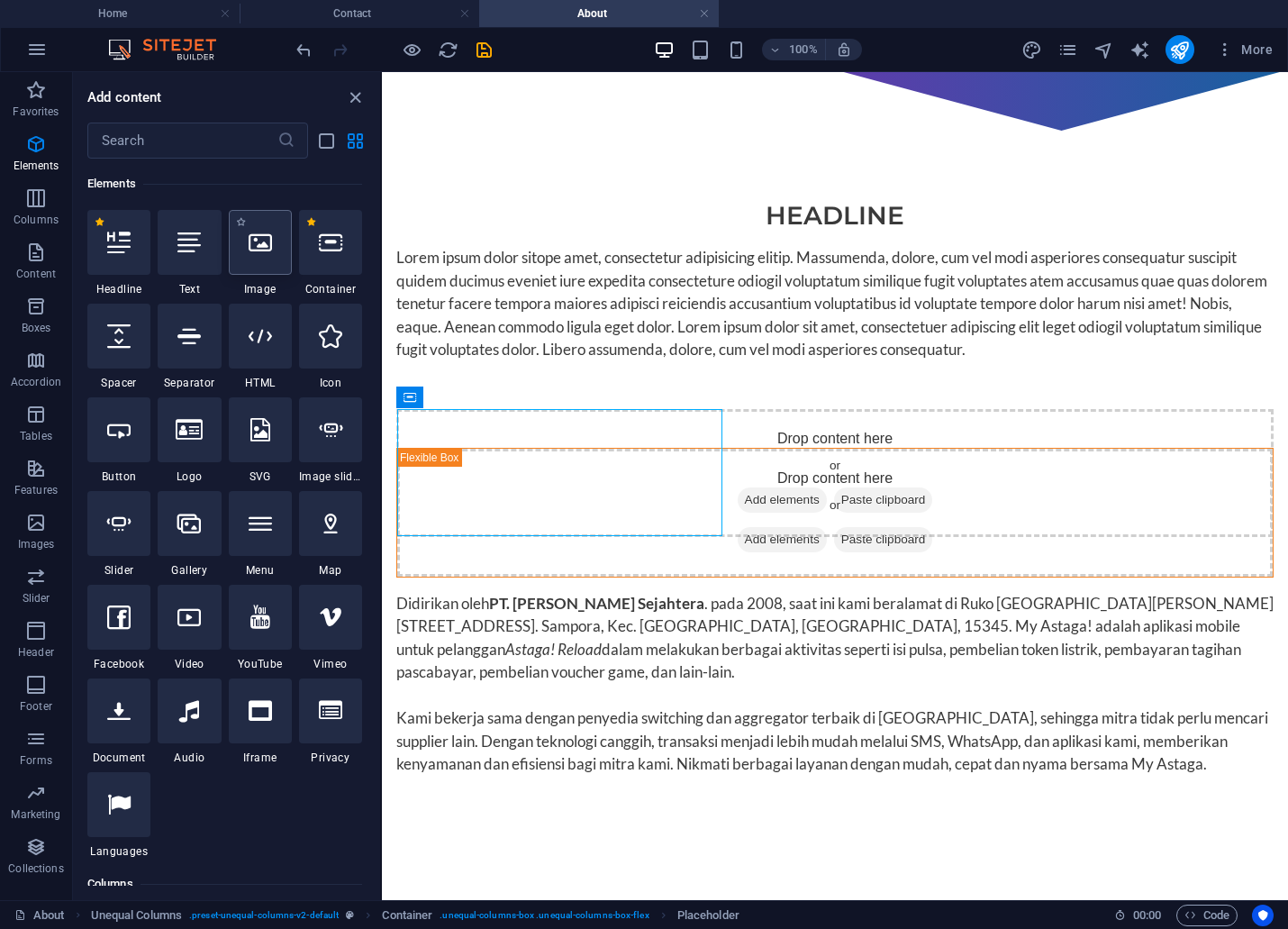
click at [254, 253] on icon at bounding box center [261, 242] width 24 height 24
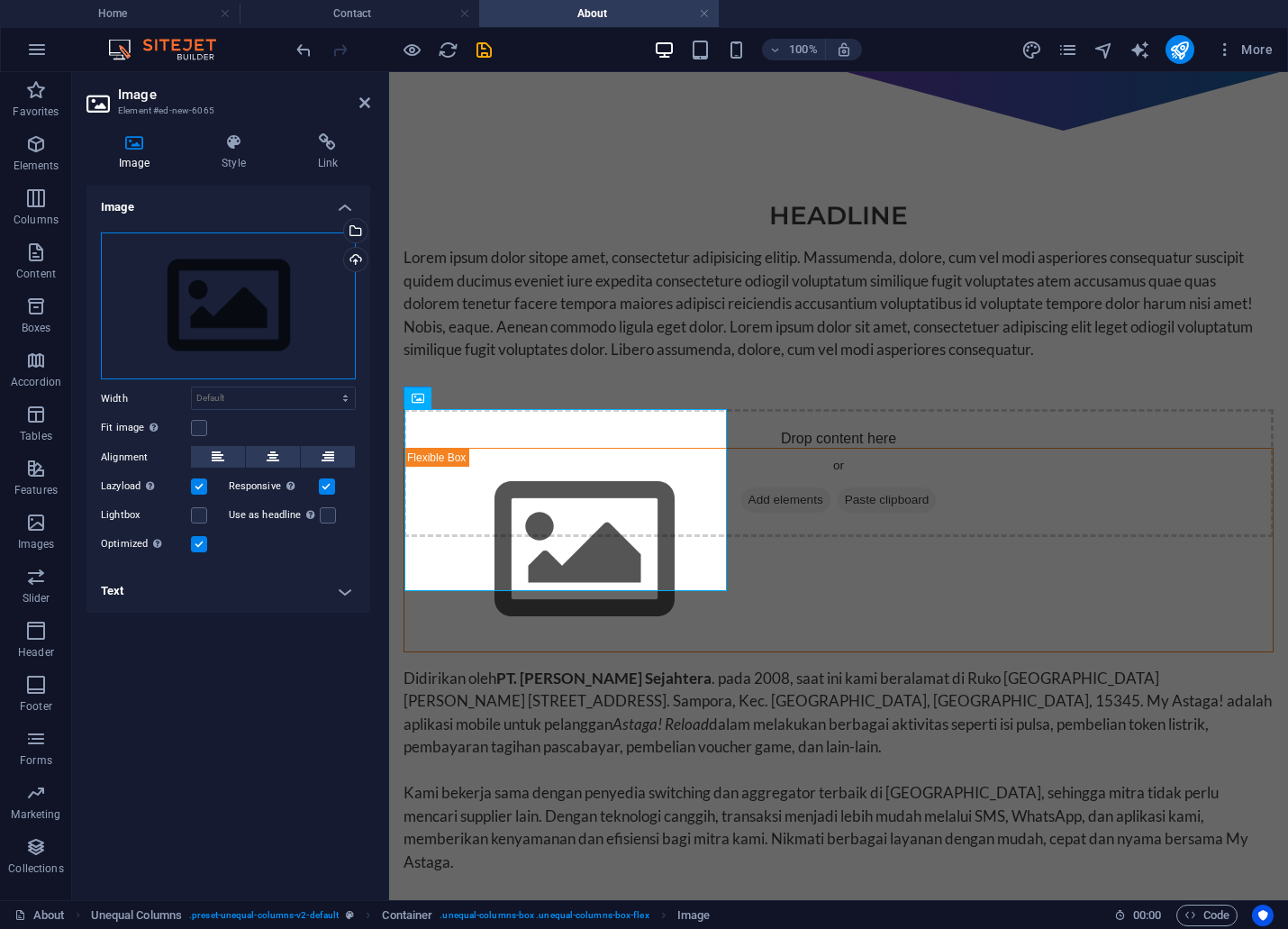
click at [336, 281] on div "Drag files here, click to choose files or select files from Files or our free s…" at bounding box center [228, 306] width 255 height 148
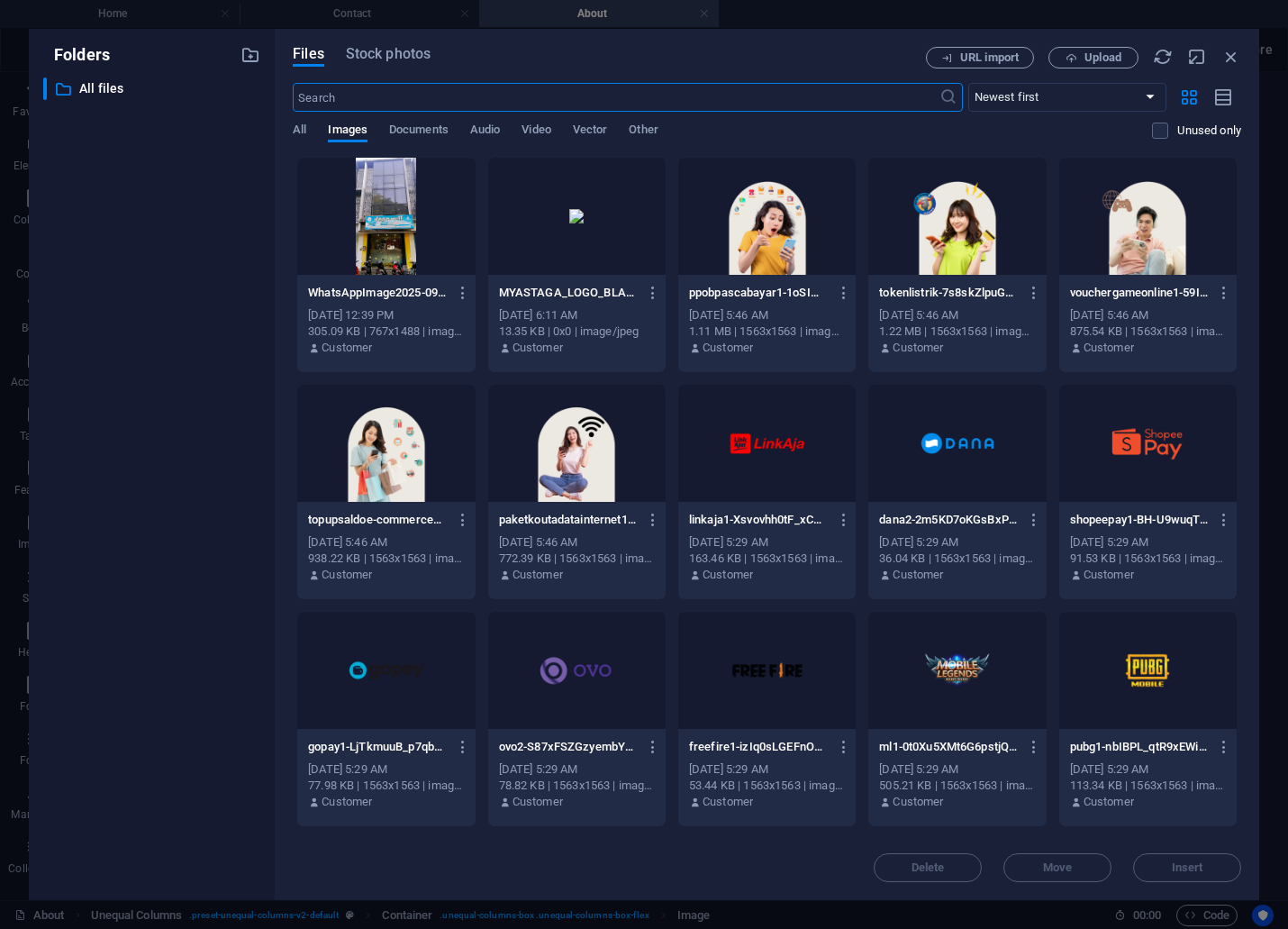
click at [337, 223] on div at bounding box center [385, 216] width 177 height 117
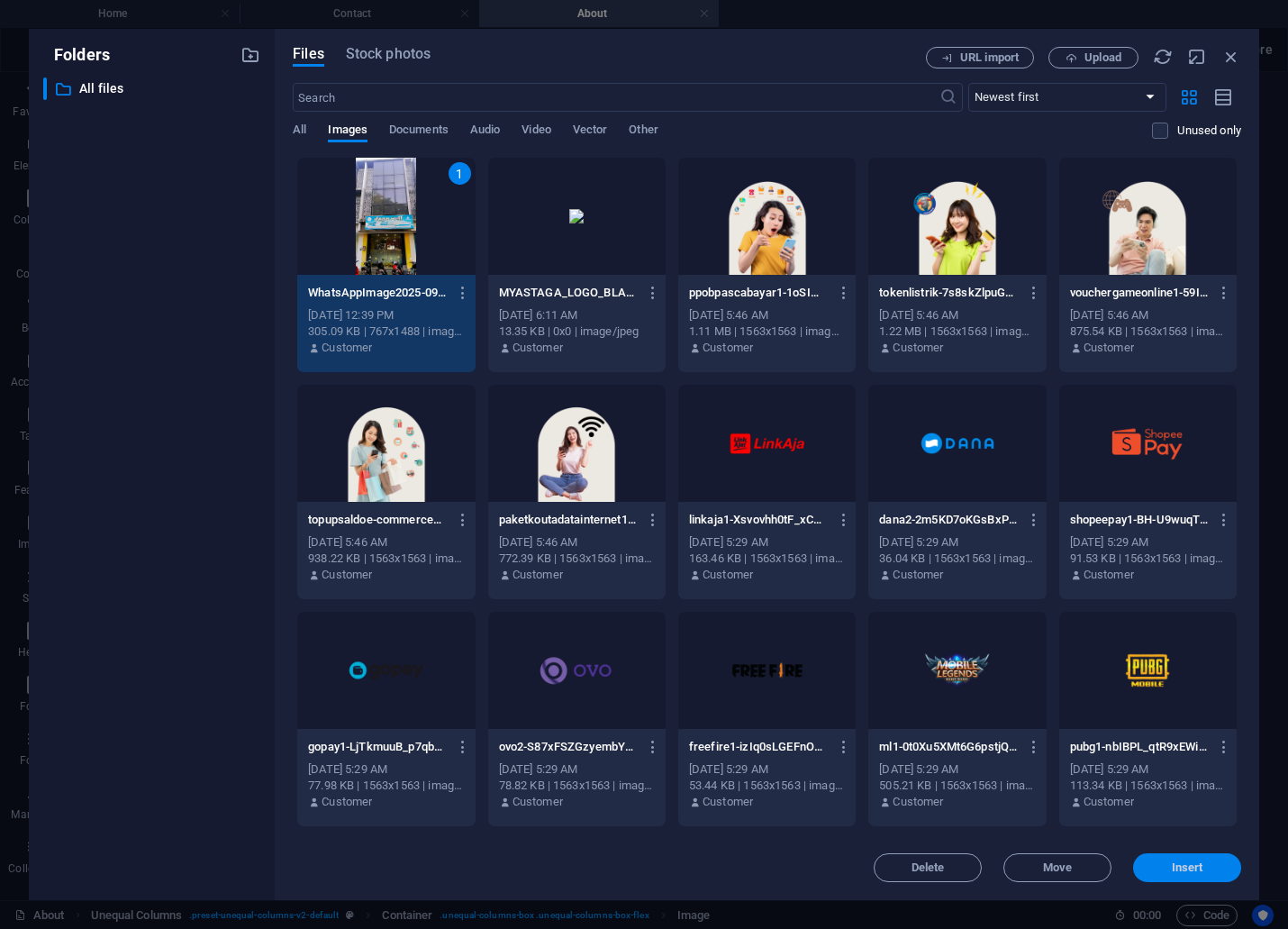
click at [1174, 868] on span "Insert" at bounding box center [1187, 868] width 32 height 11
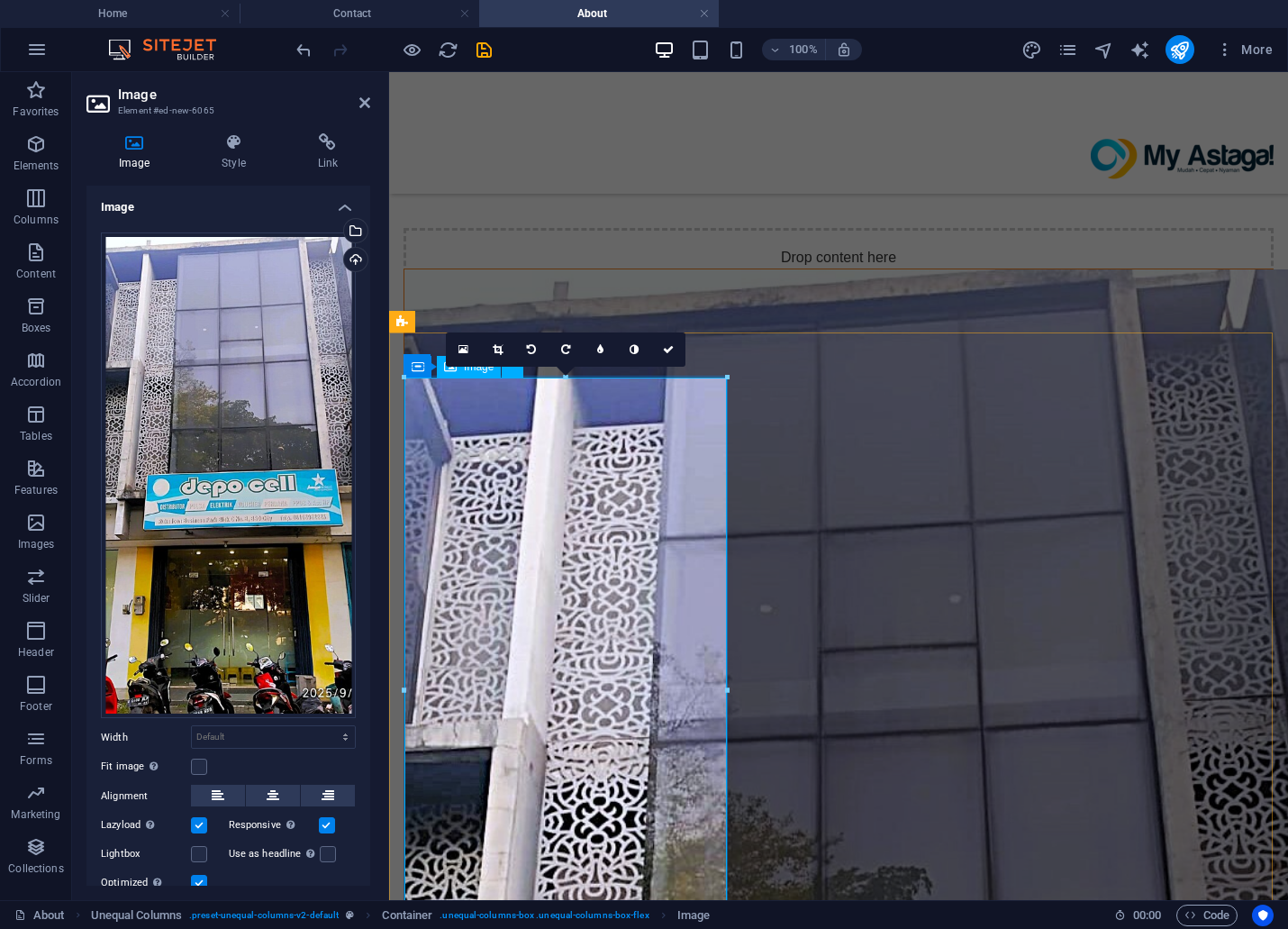
scroll to position [1001, 0]
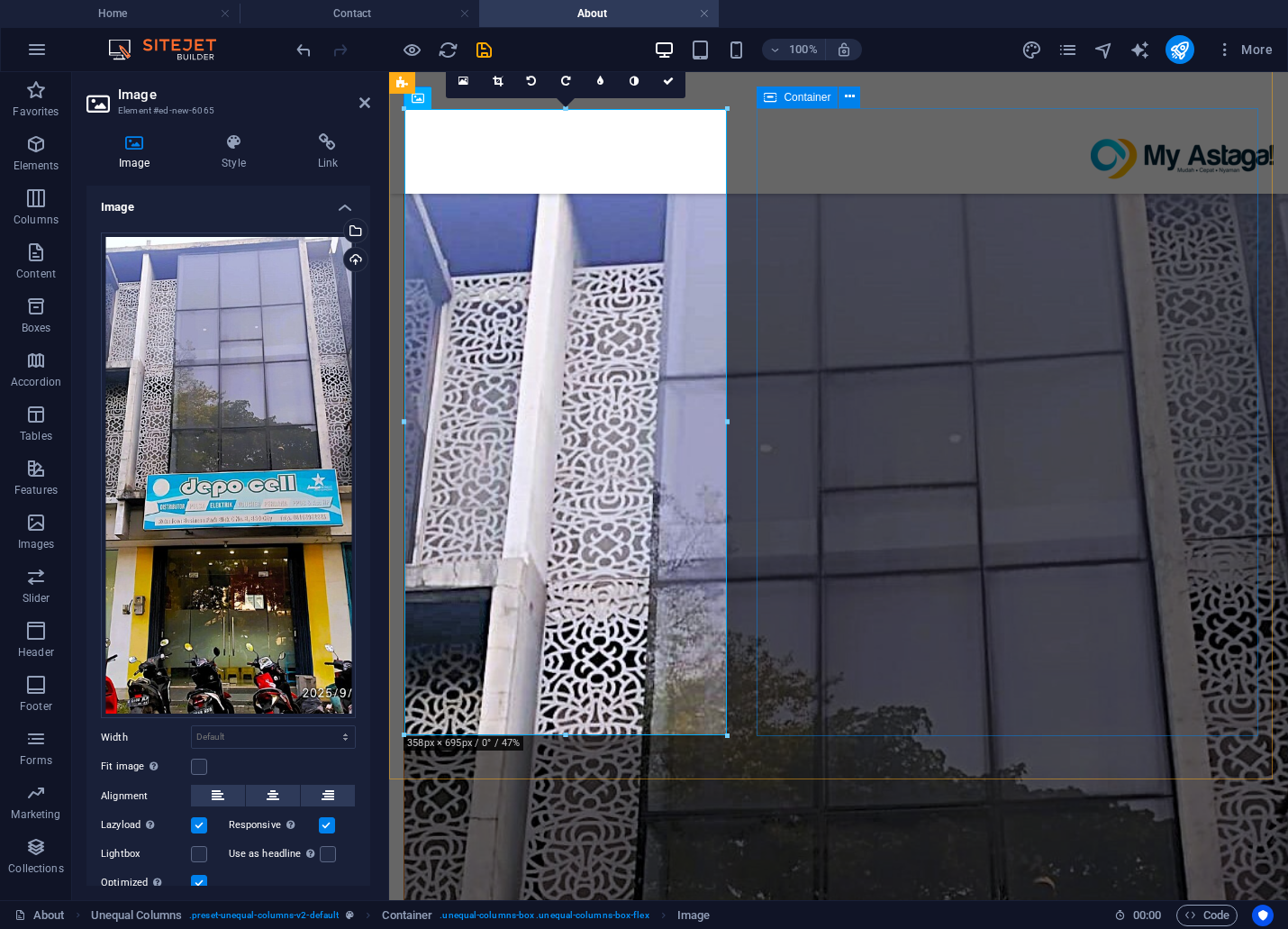
drag, startPoint x: 901, startPoint y: 527, endPoint x: 1220, endPoint y: 524, distance: 319.0
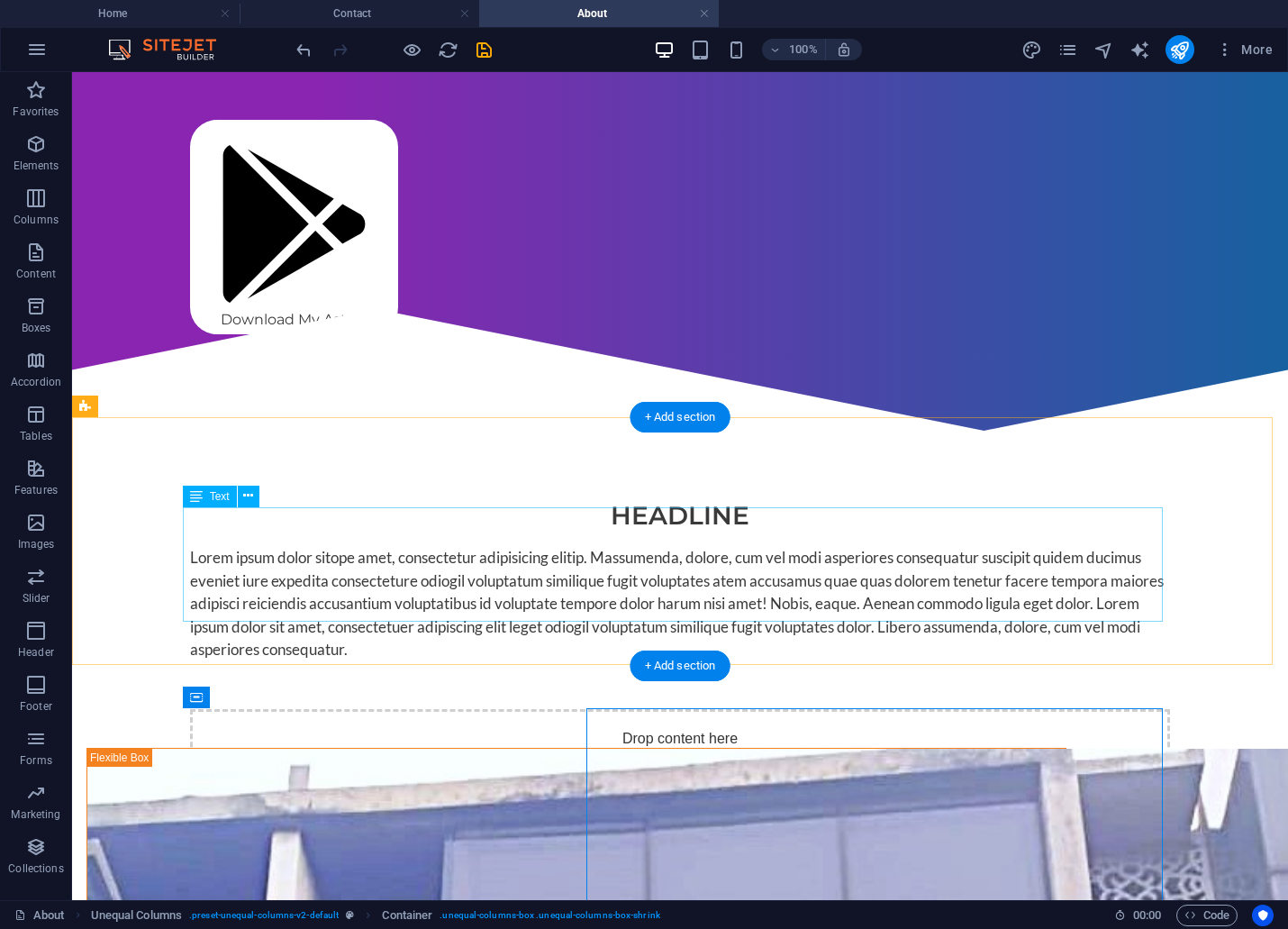
scroll to position [0, 0]
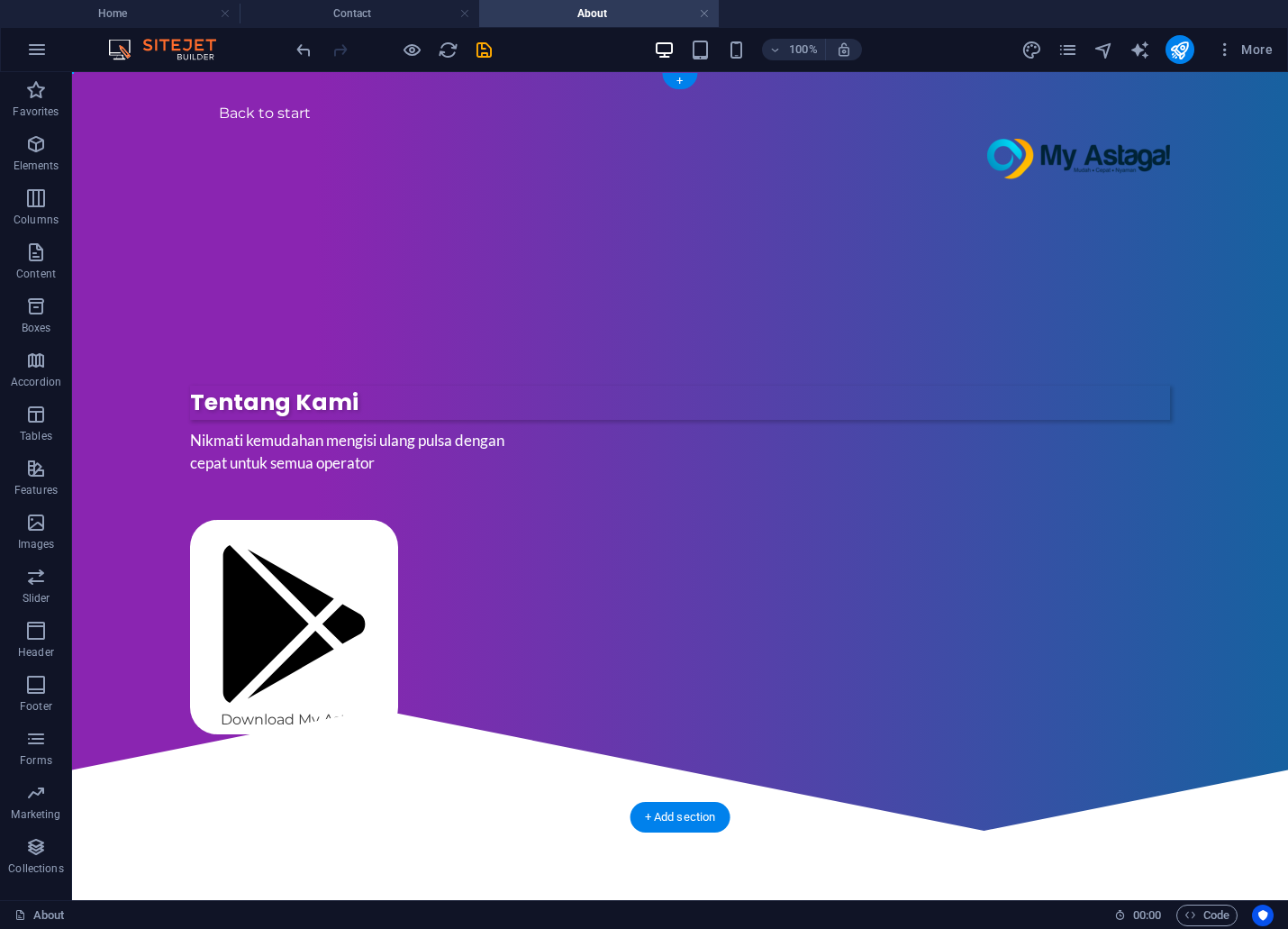
click at [683, 749] on figure at bounding box center [680, 929] width 980 height 361
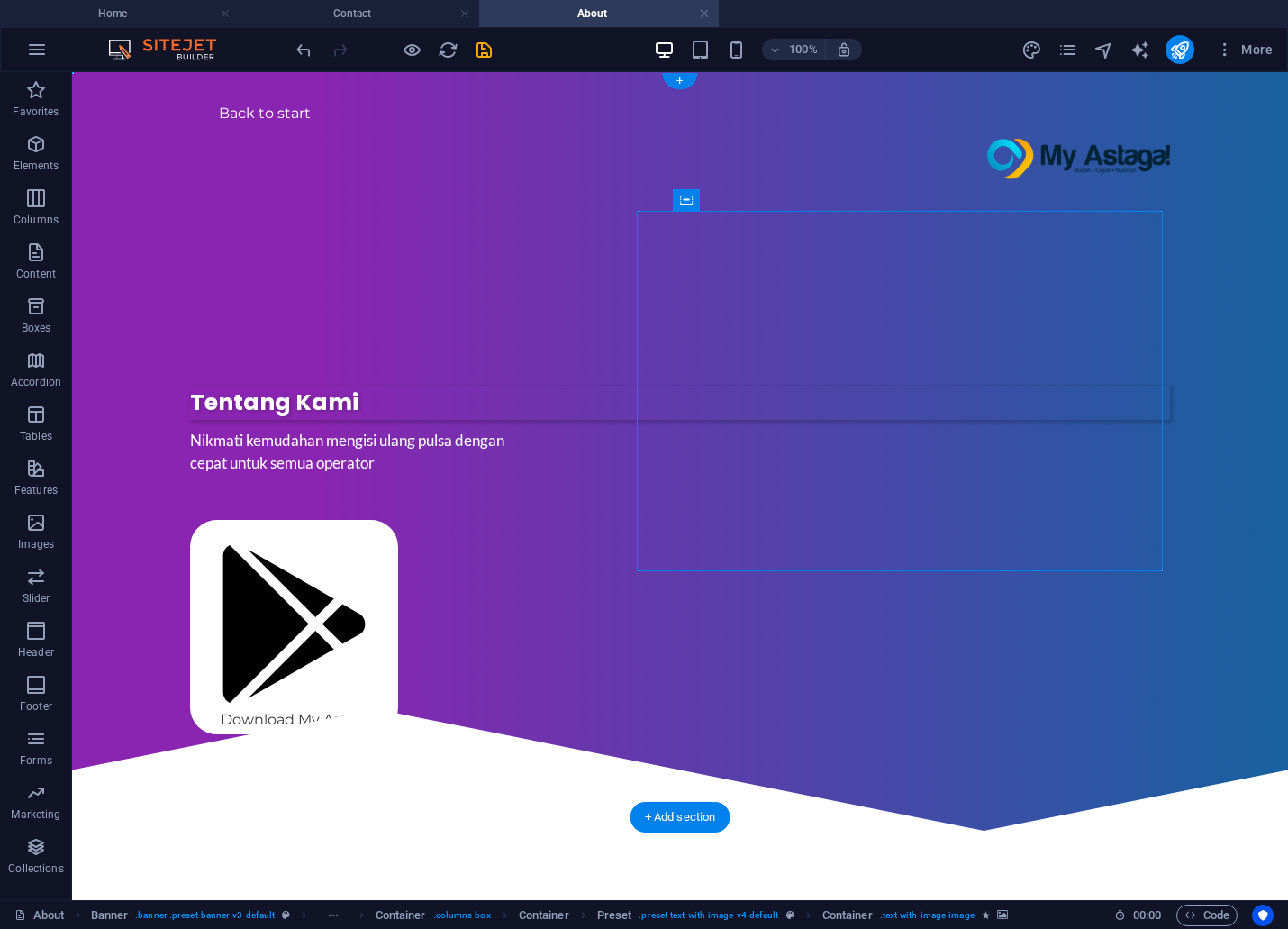
click at [683, 749] on figure at bounding box center [680, 929] width 980 height 361
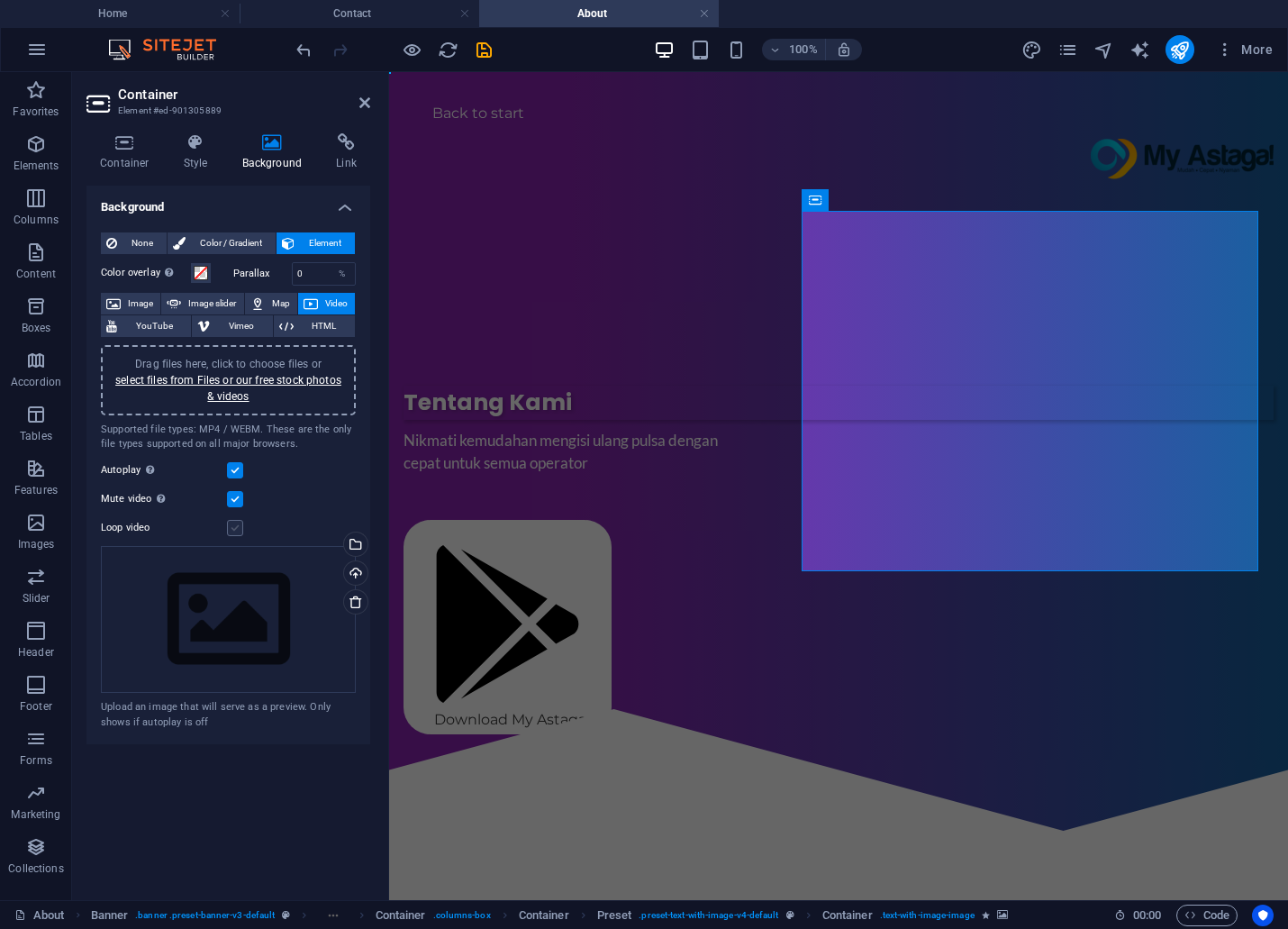
click at [234, 520] on label at bounding box center [235, 529] width 16 height 16
click at [0, 0] on input "Loop video" at bounding box center [0, 0] width 0 height 0
click at [1048, 735] on div at bounding box center [839, 769] width 899 height 173
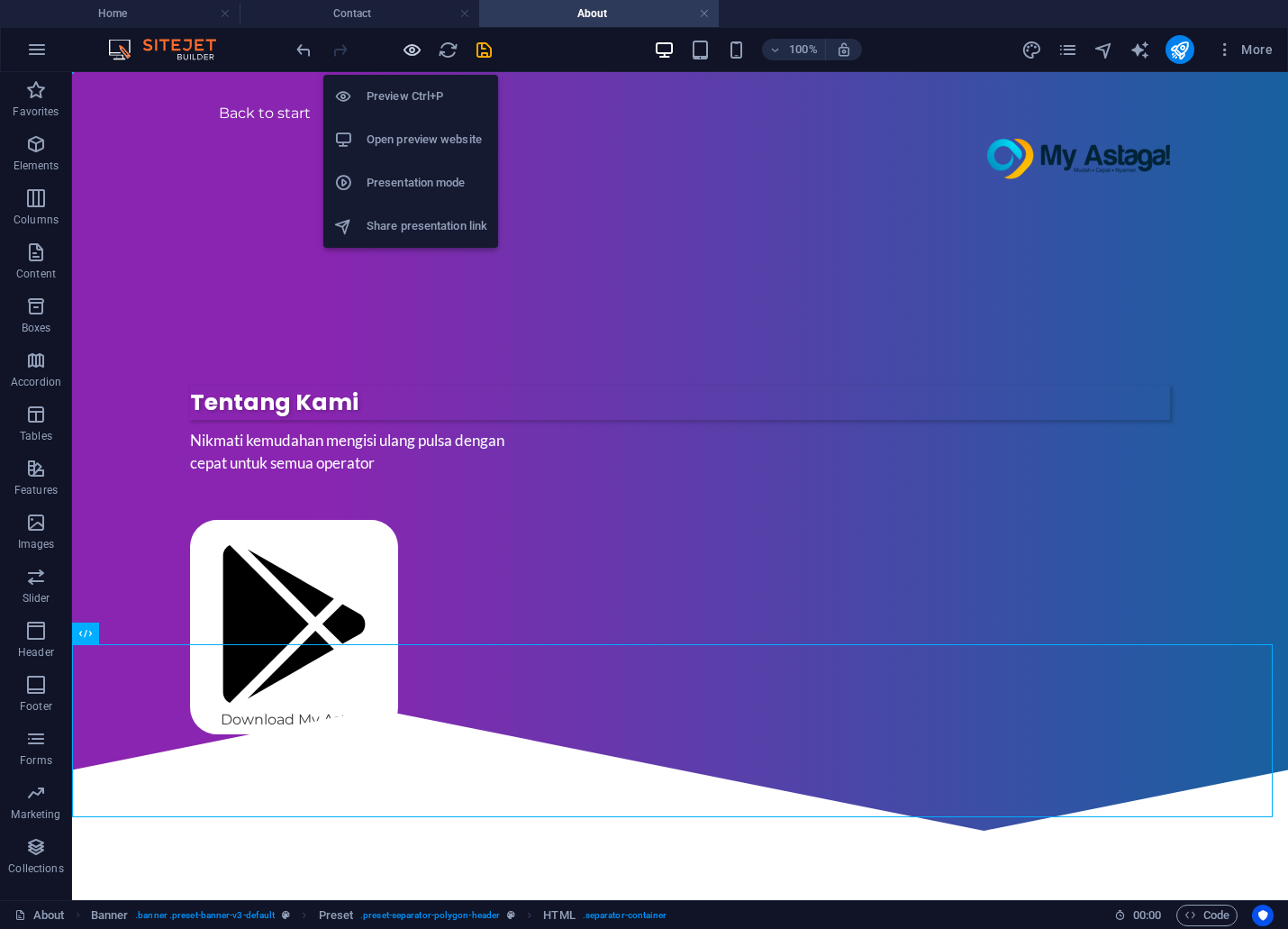
click at [416, 40] on icon "button" at bounding box center [412, 50] width 21 height 21
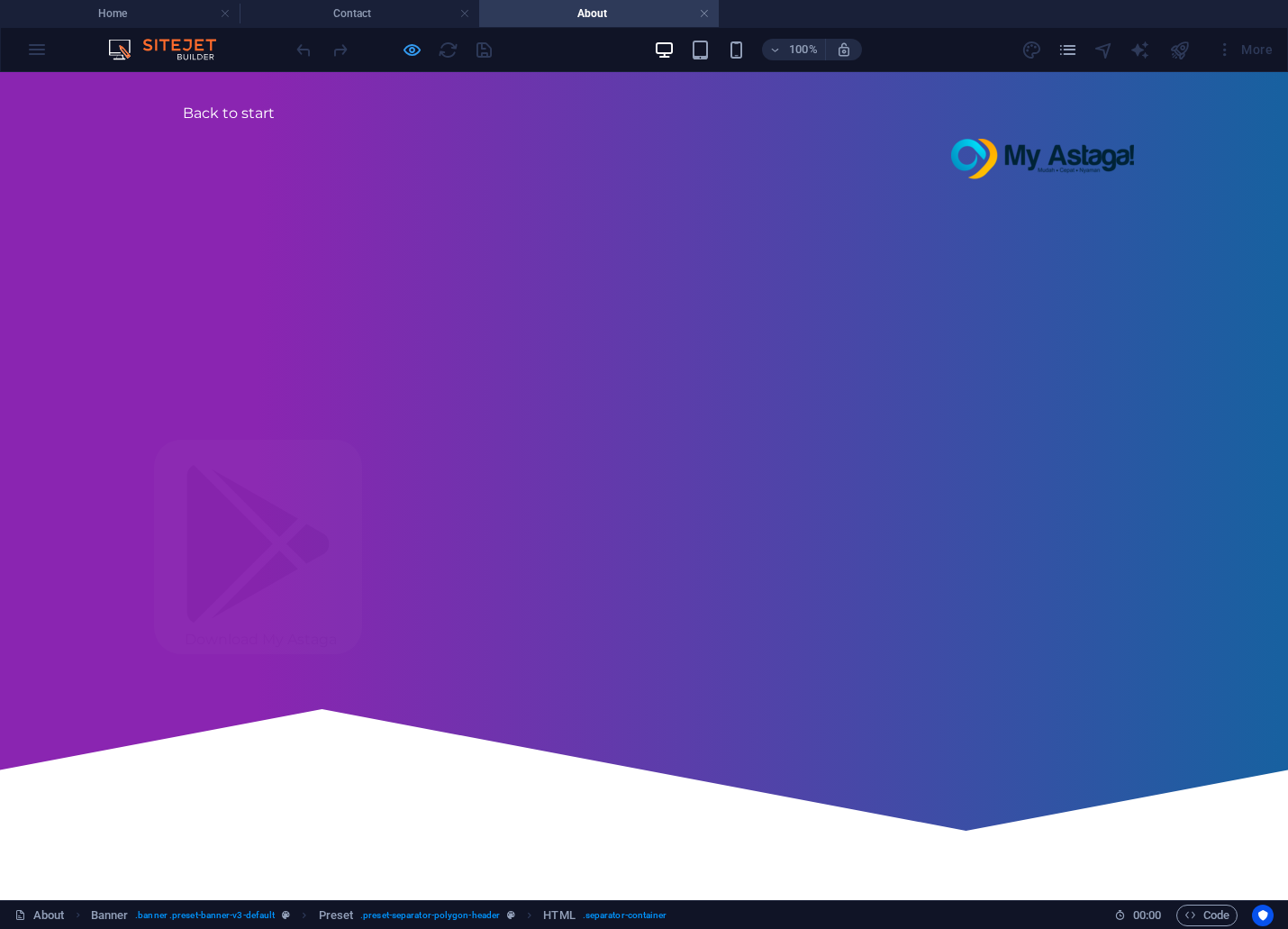
click at [415, 51] on icon "button" at bounding box center [412, 50] width 21 height 21
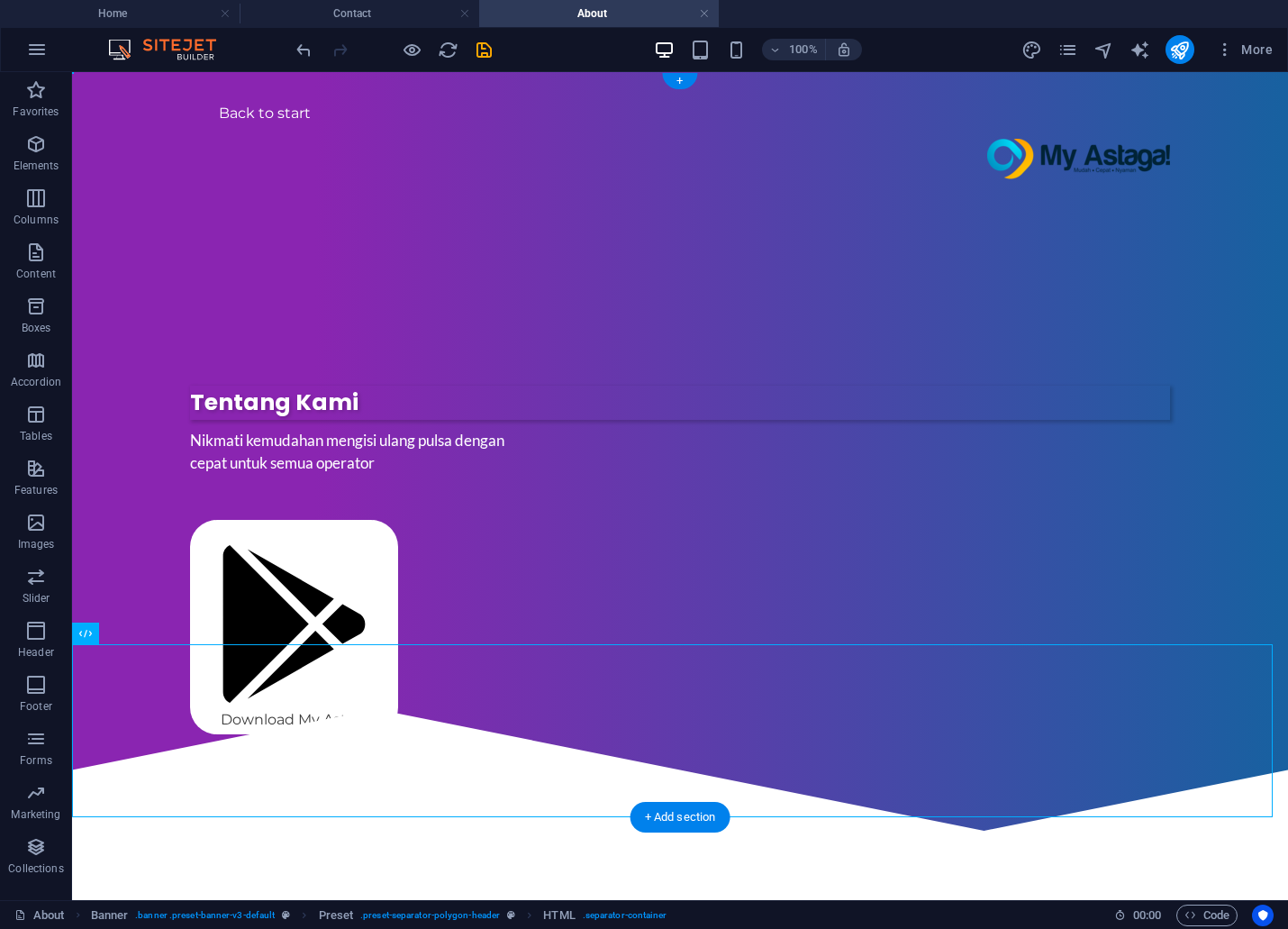
click at [740, 749] on figure at bounding box center [680, 929] width 980 height 361
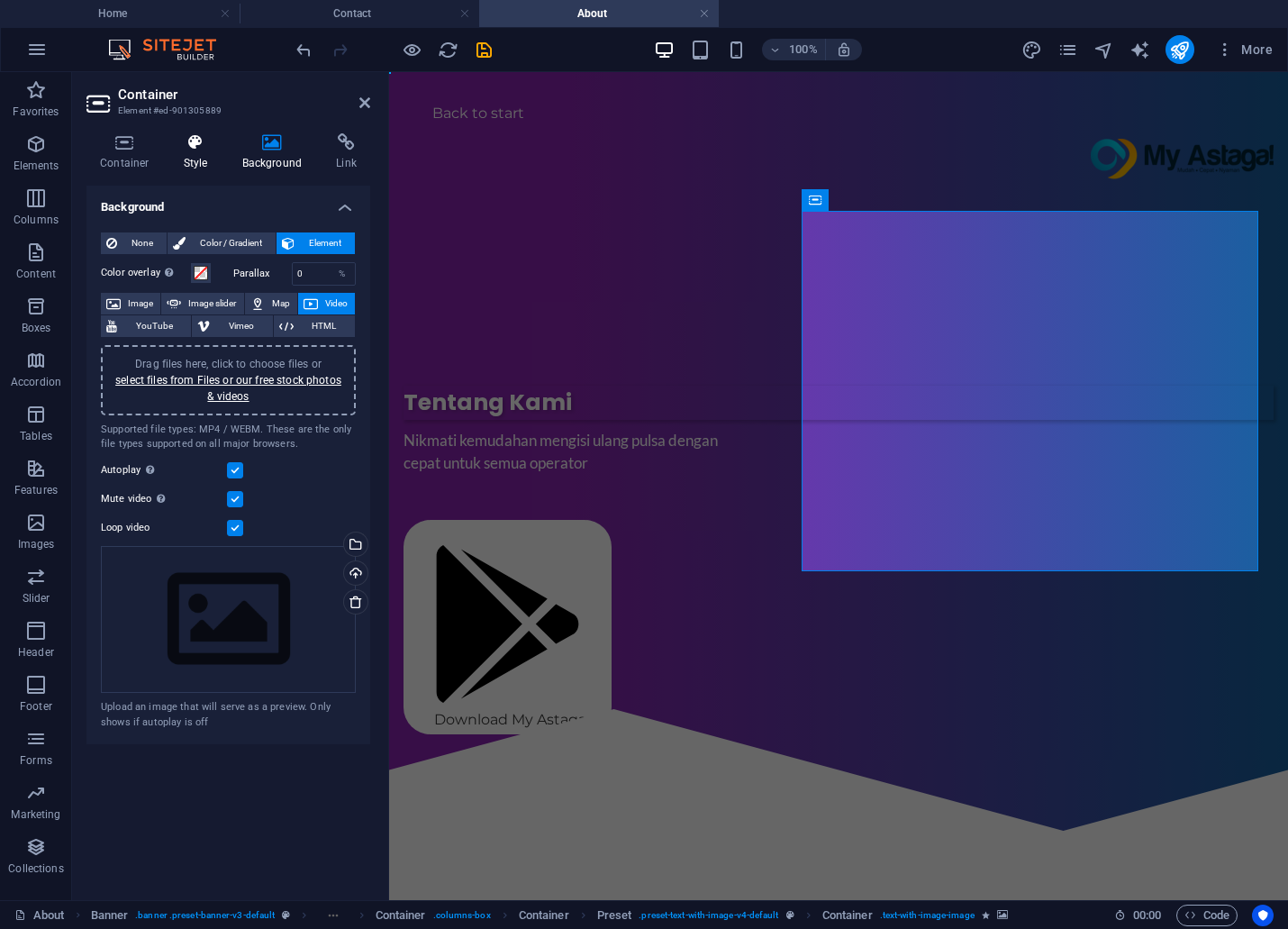
click at [201, 159] on h4 "Style" at bounding box center [200, 153] width 58 height 38
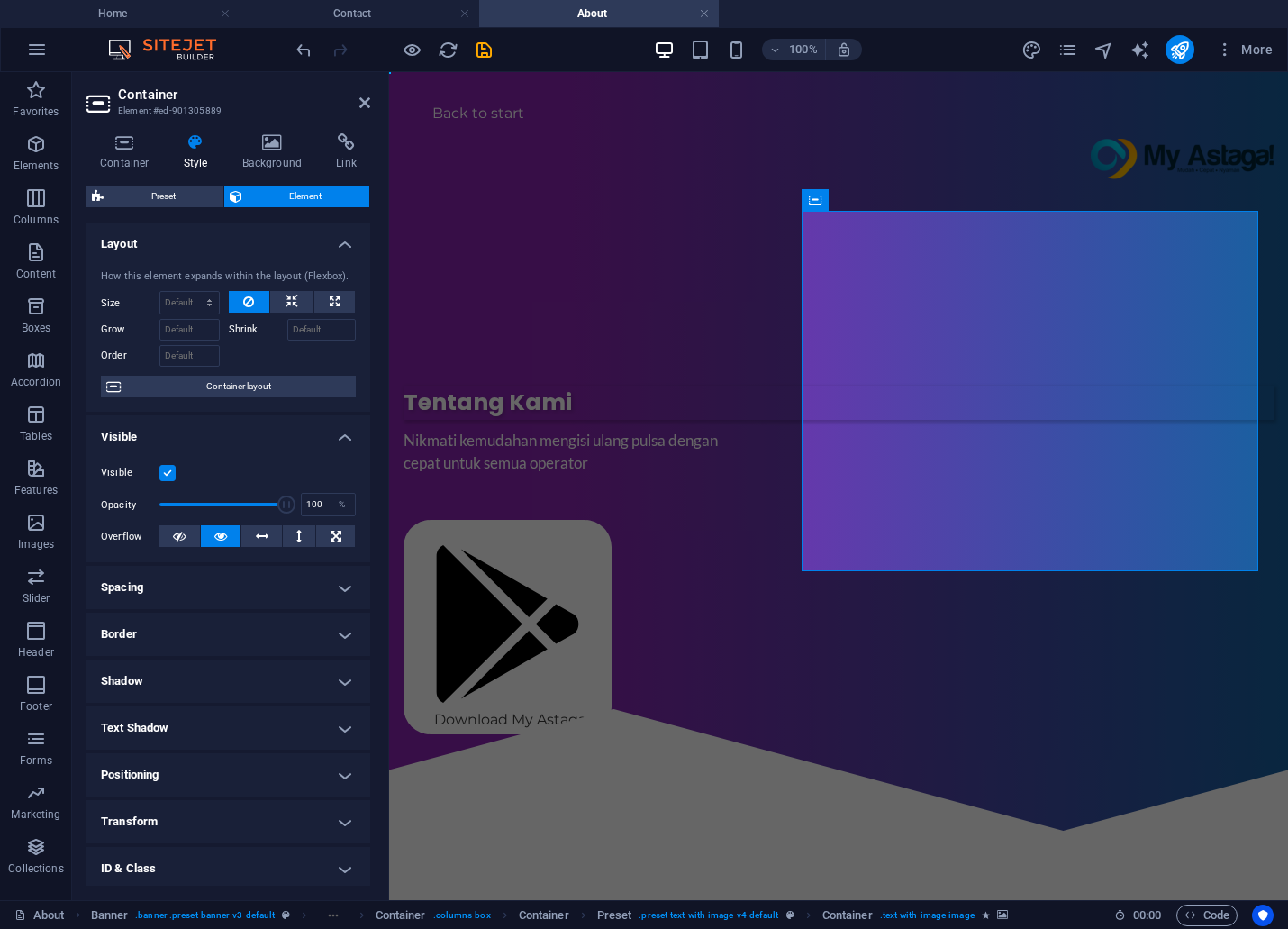
scroll to position [97, 0]
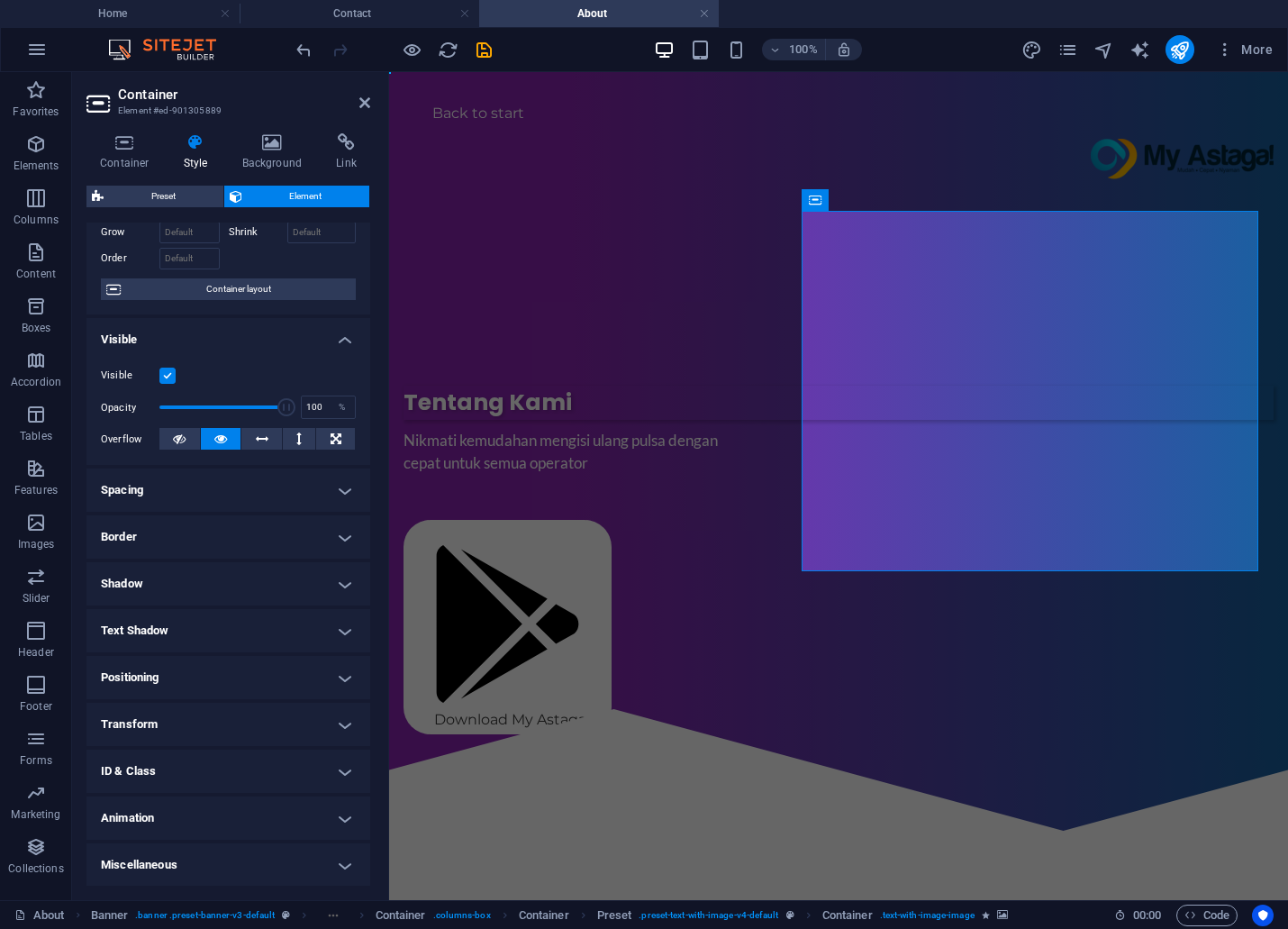
click at [254, 821] on h4 "Animation" at bounding box center [228, 818] width 284 height 44
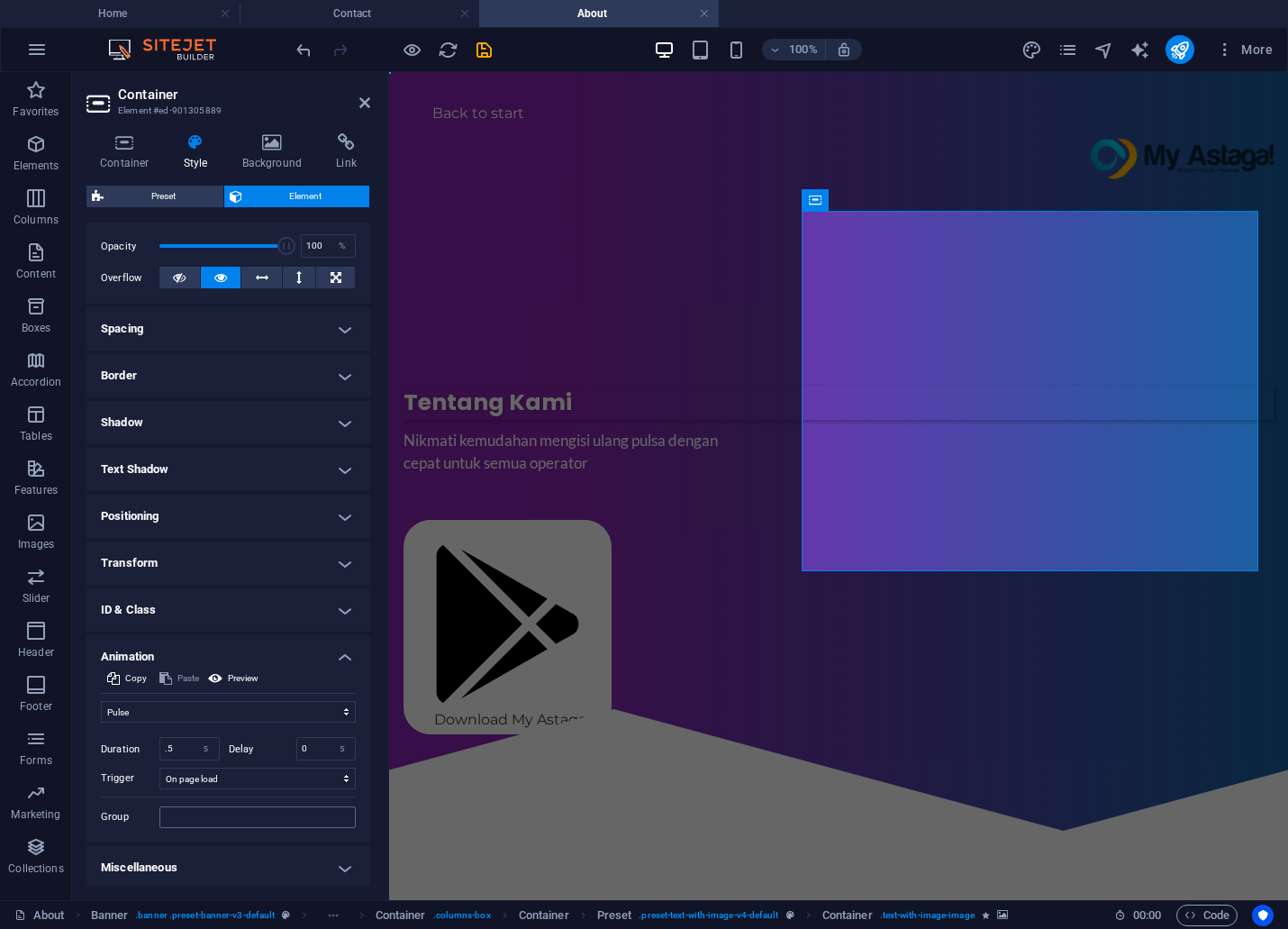
scroll to position [262, 0]
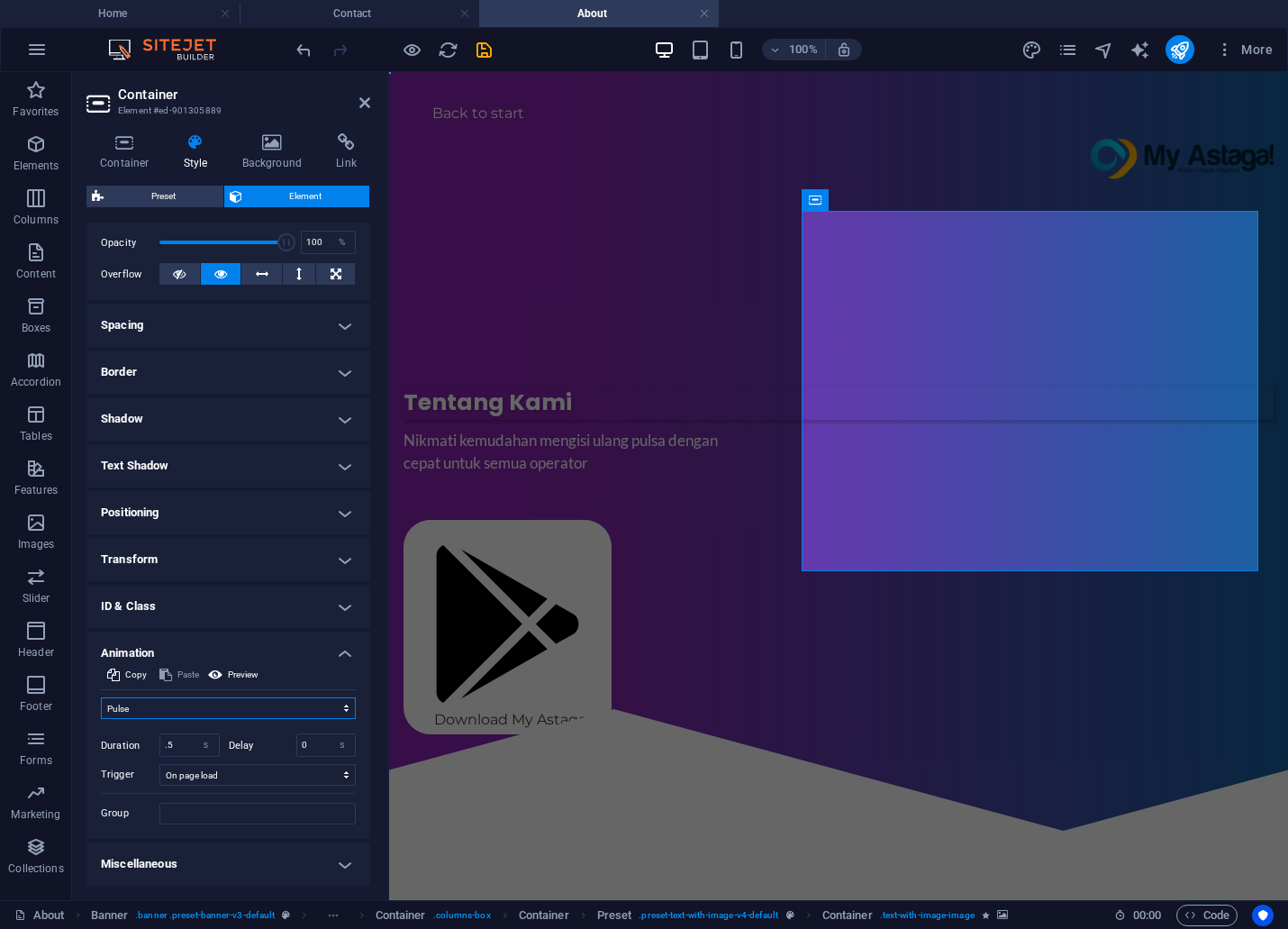
click at [343, 707] on select "Don't animate Show / Hide Slide up/down Zoom in/out Slide left to right Slide r…" at bounding box center [228, 708] width 255 height 22
select select "none"
click at [101, 719] on select "Don't animate Show / Hide Slide up/down Zoom in/out Slide left to right Slide r…" at bounding box center [228, 708] width 255 height 22
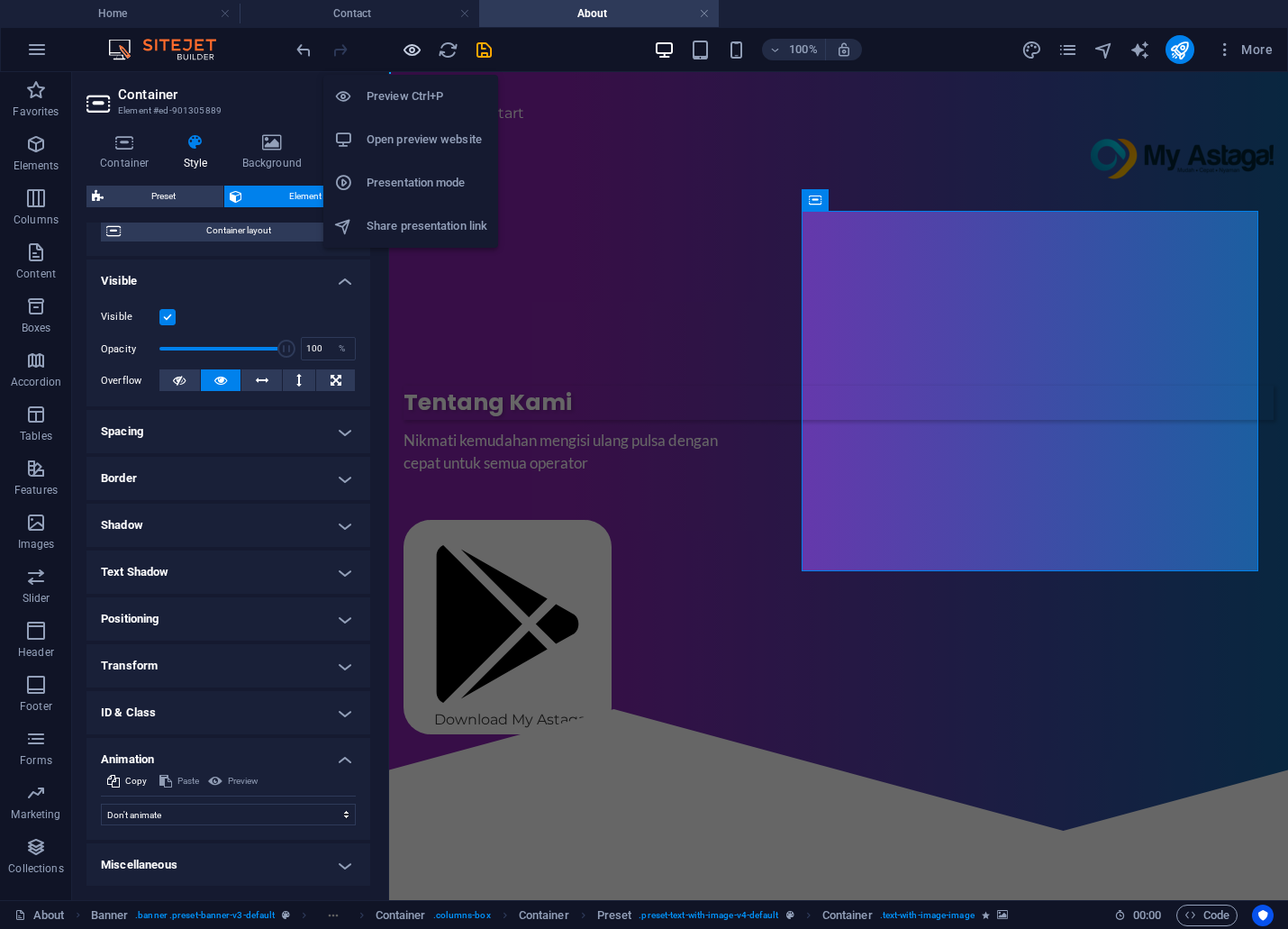
click at [407, 44] on icon "button" at bounding box center [412, 50] width 21 height 21
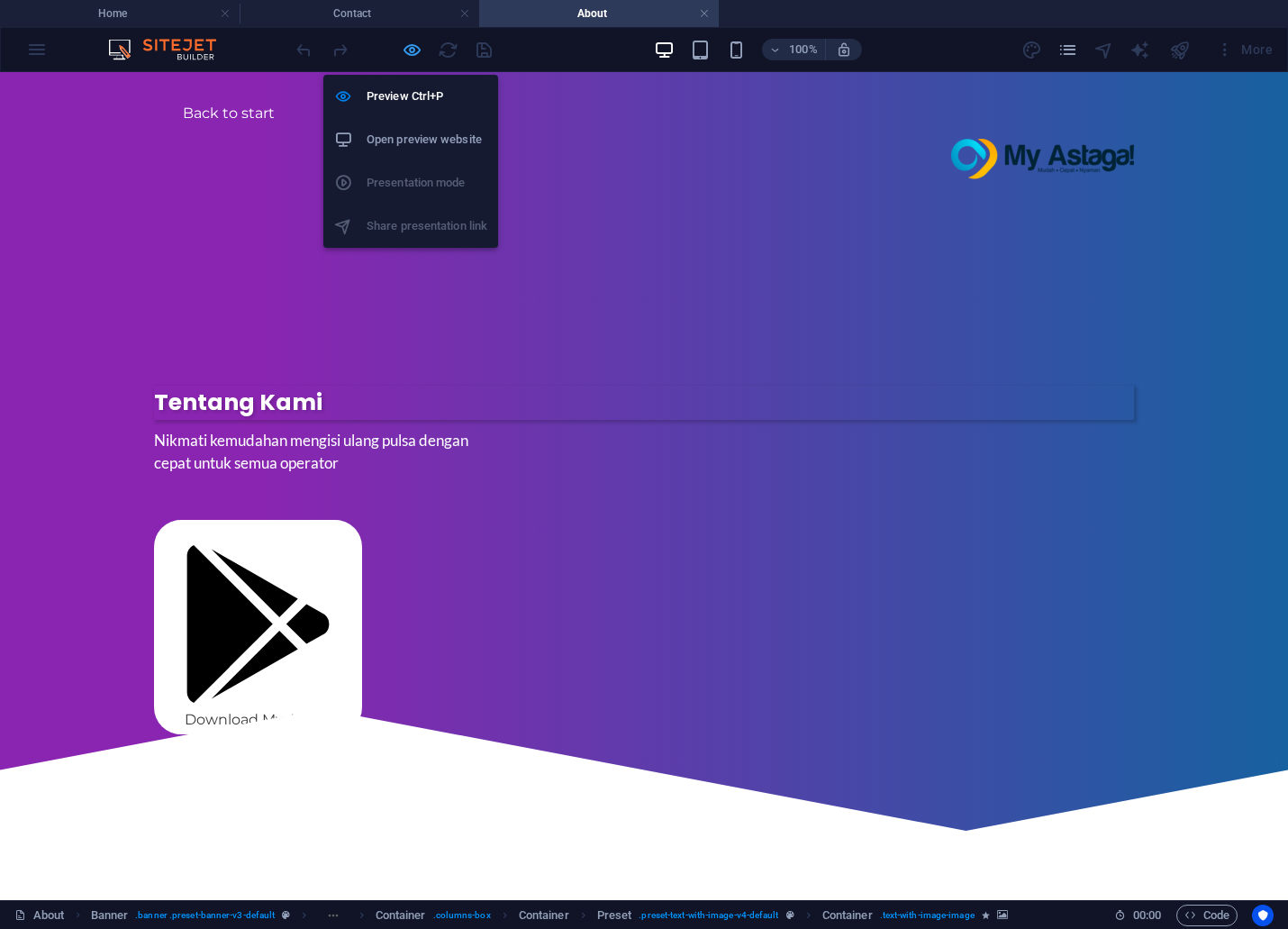
click at [407, 44] on icon "button" at bounding box center [412, 50] width 21 height 21
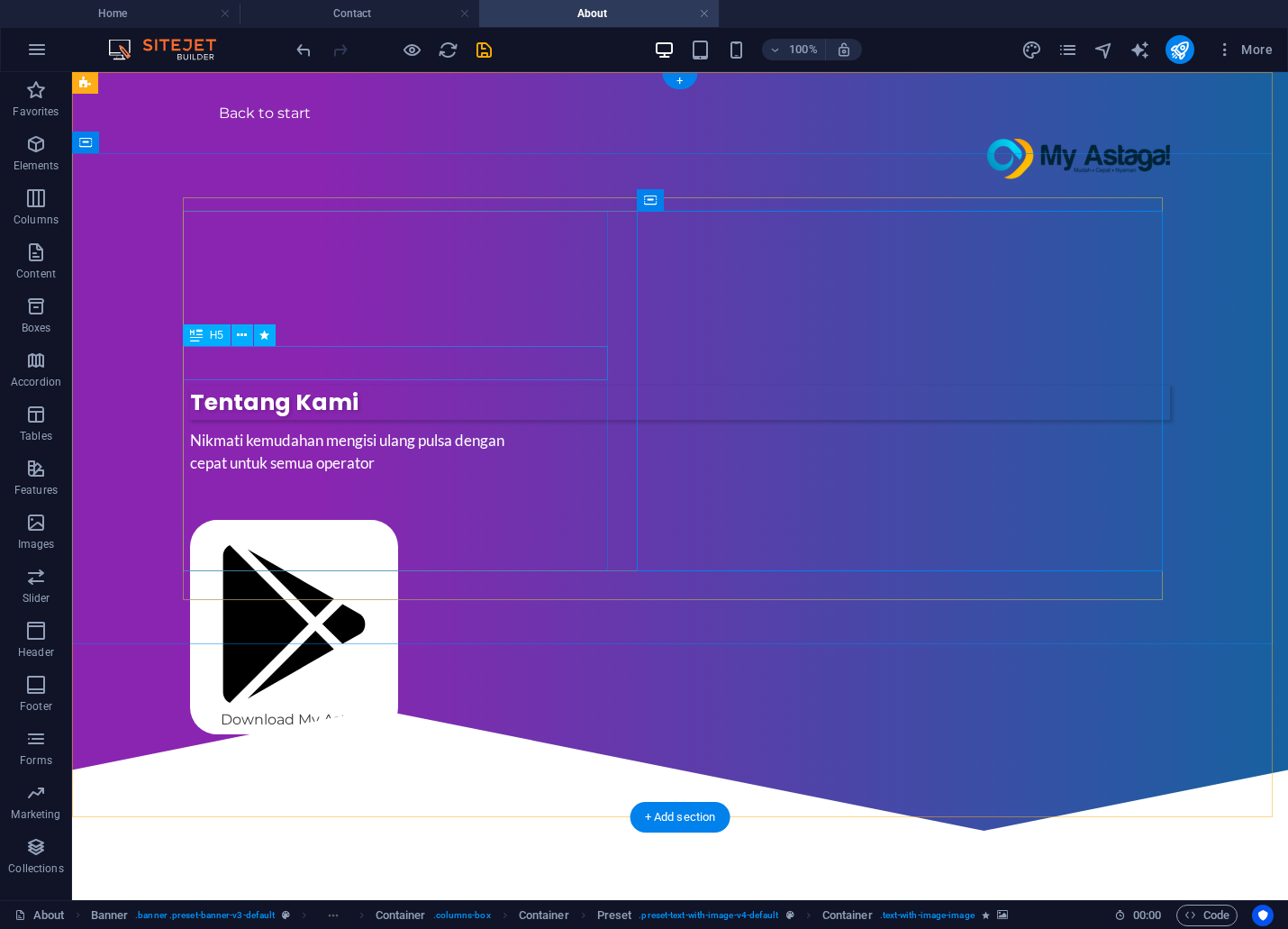
click at [397, 386] on div "Tentang Kami" at bounding box center [680, 403] width 980 height 35
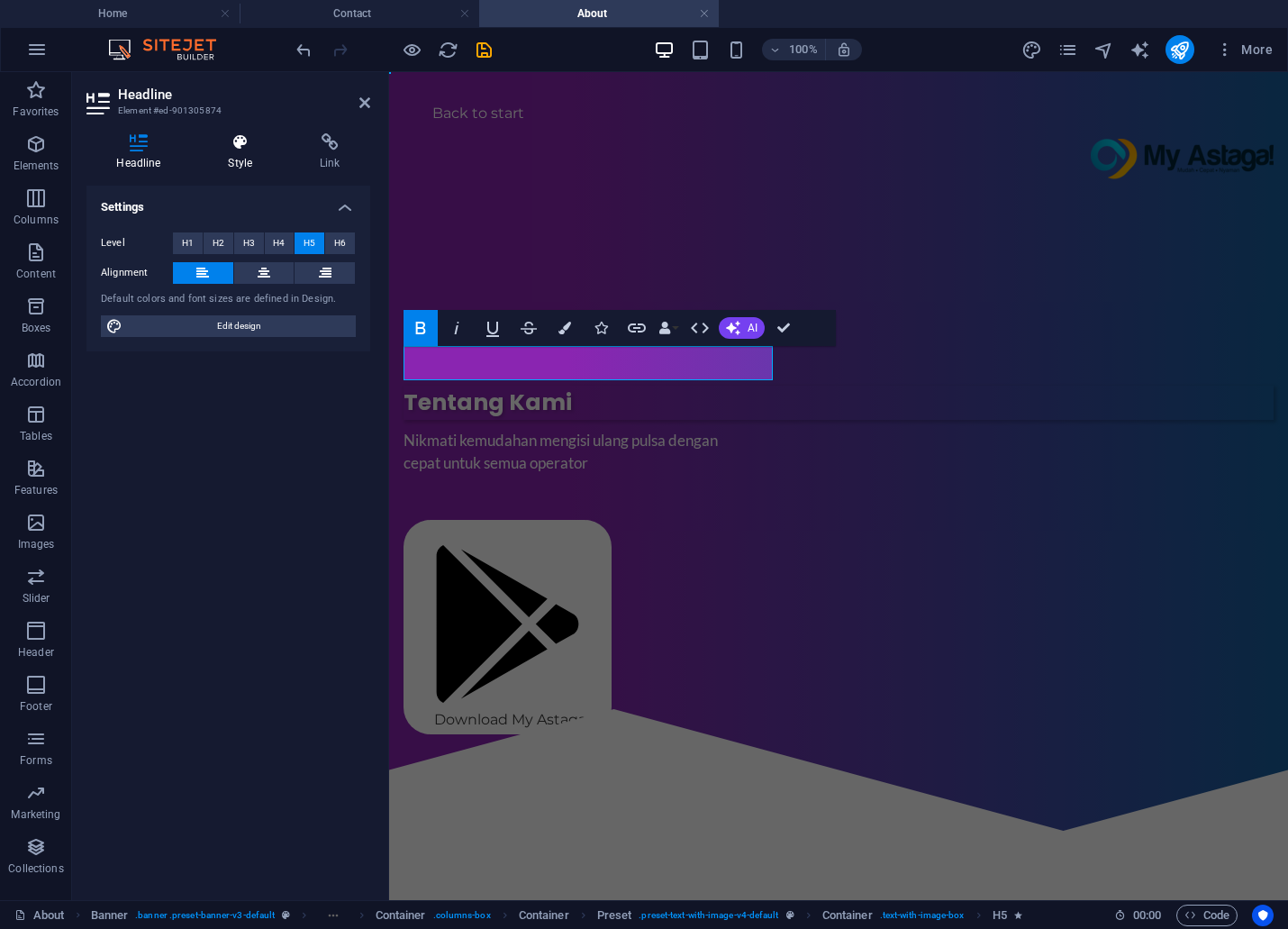
click at [236, 160] on h4 "Style" at bounding box center [243, 153] width 92 height 38
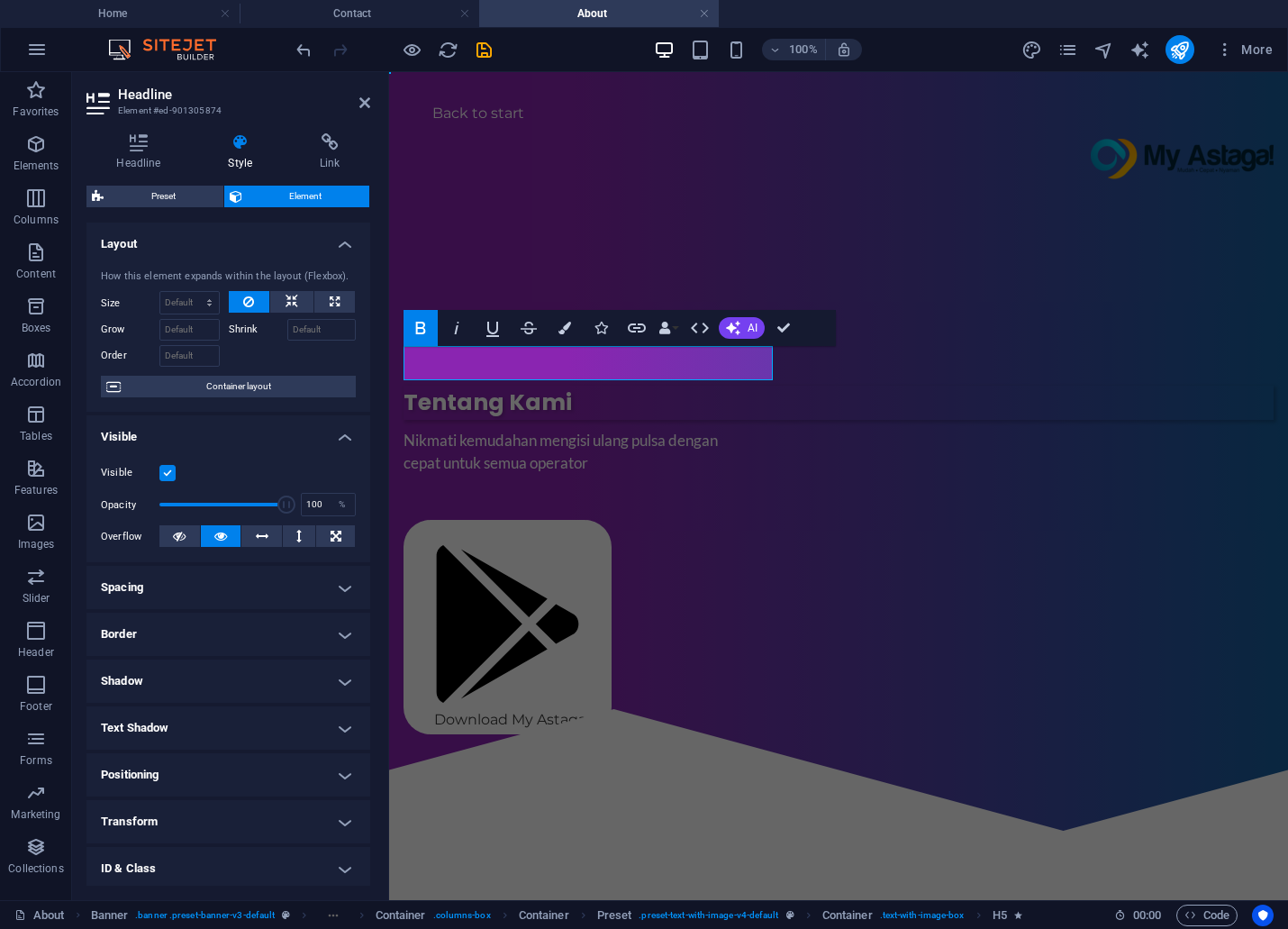
scroll to position [97, 0]
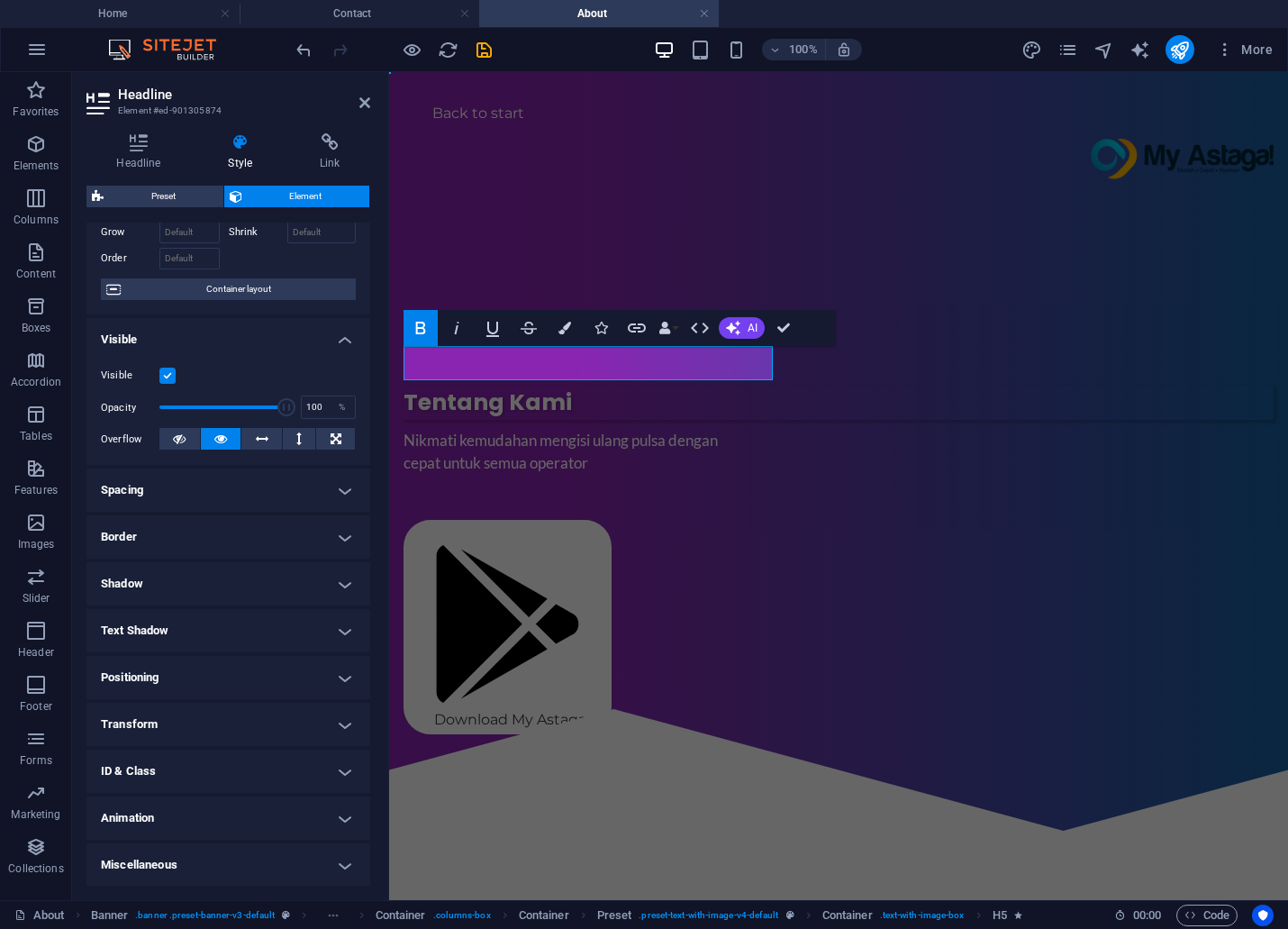
click at [219, 825] on h4 "Animation" at bounding box center [228, 818] width 284 height 44
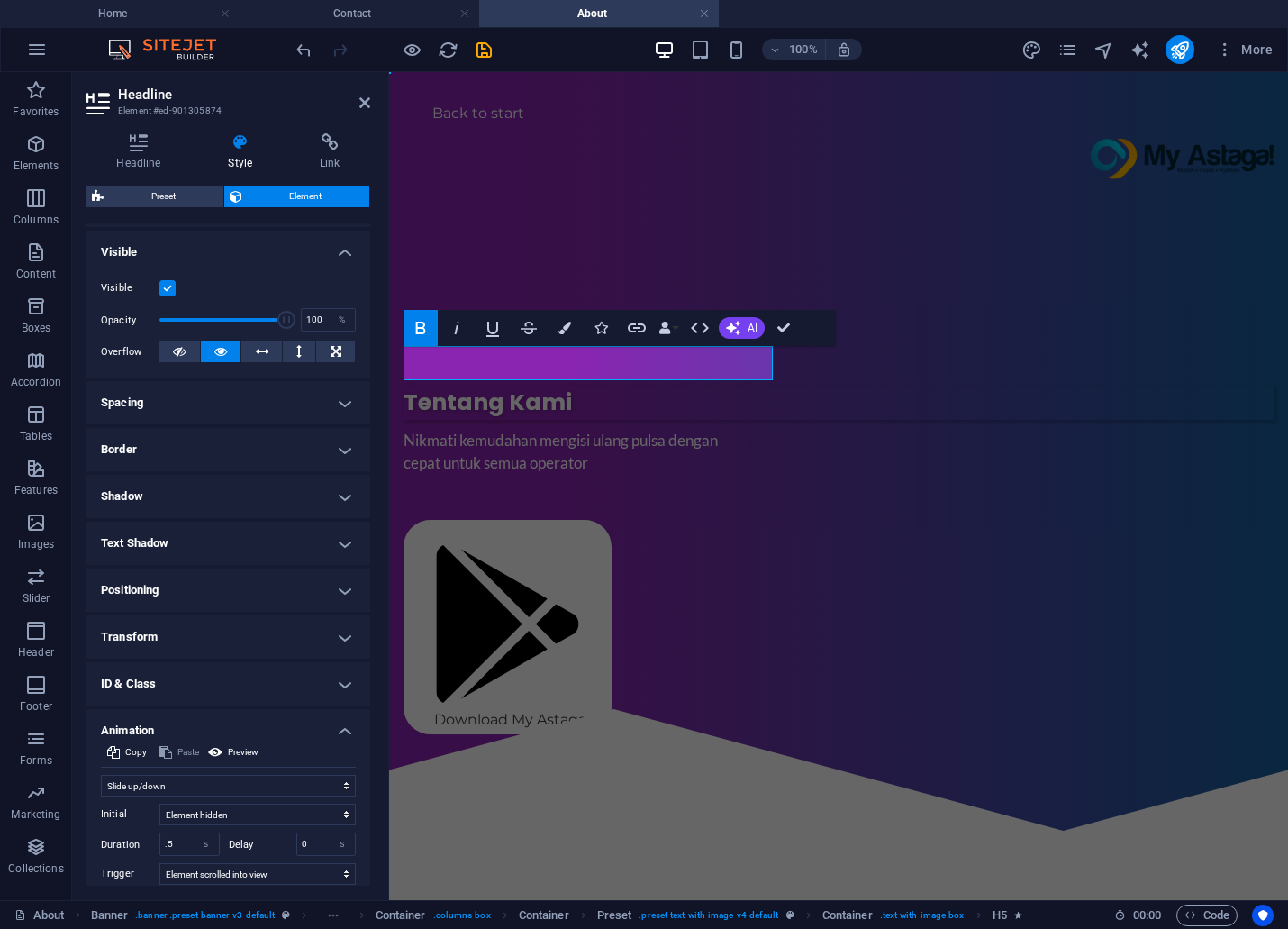
scroll to position [283, 0]
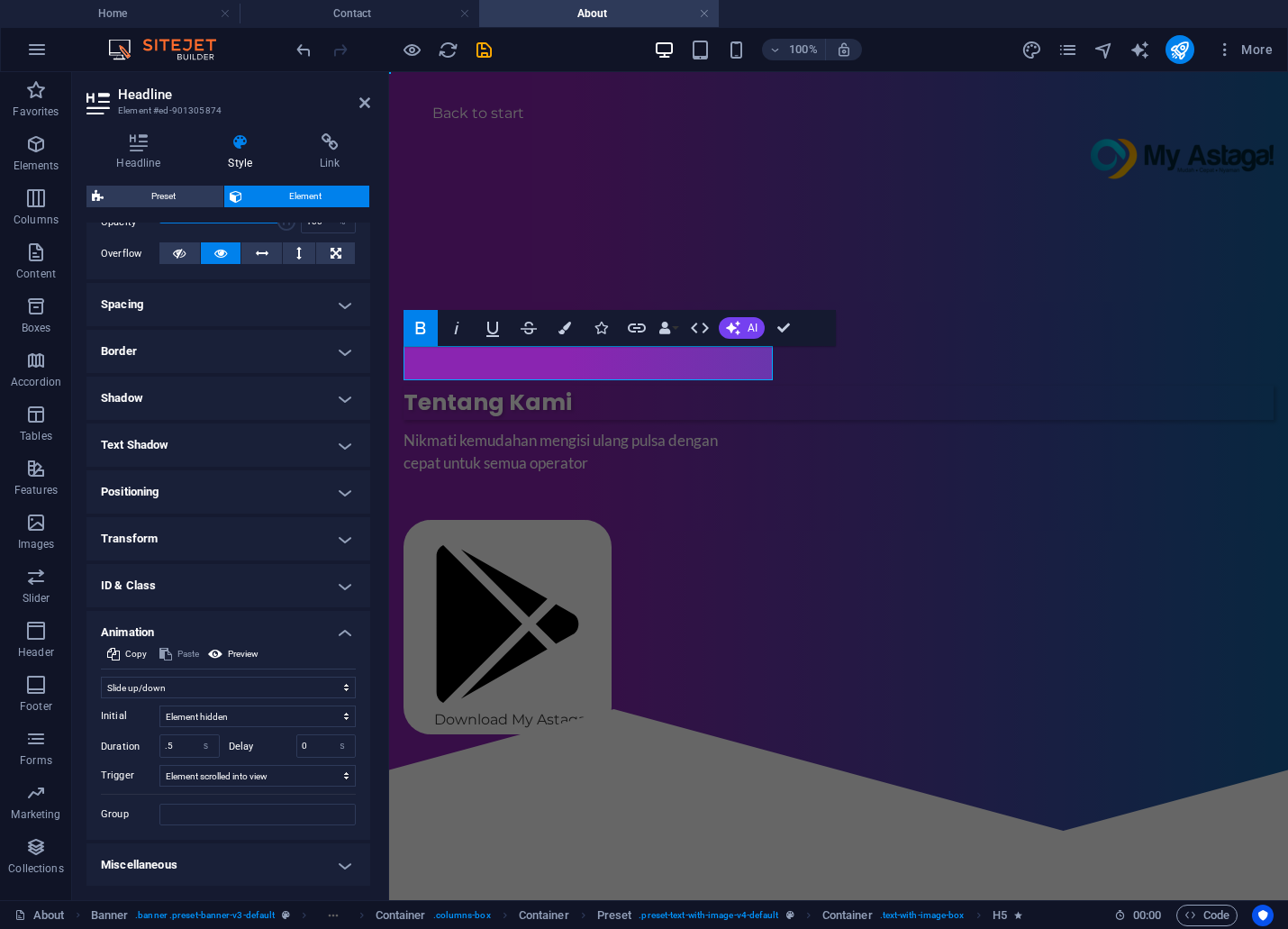
click at [928, 749] on figure at bounding box center [839, 929] width 870 height 361
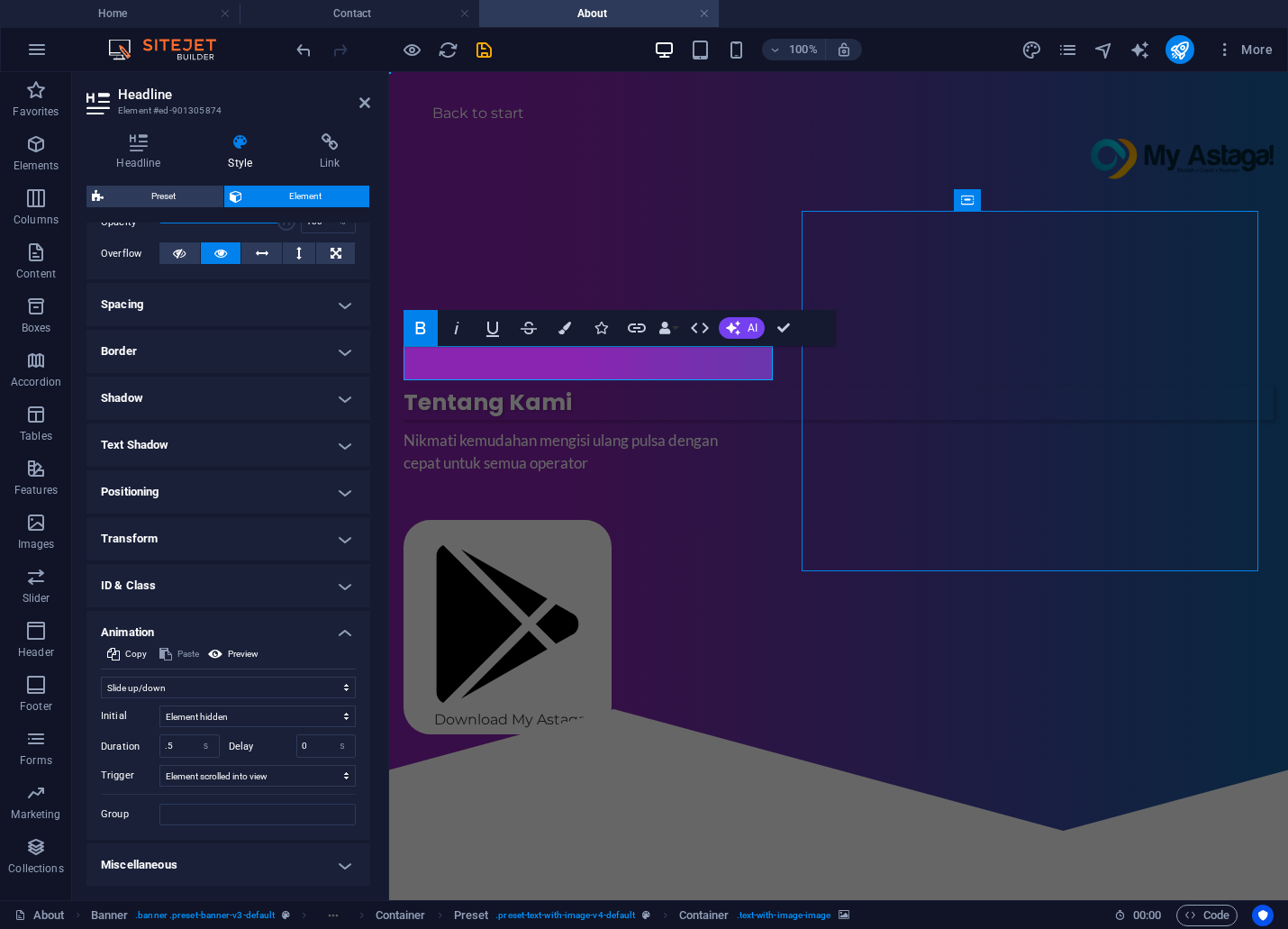
click at [928, 749] on figure at bounding box center [839, 929] width 870 height 361
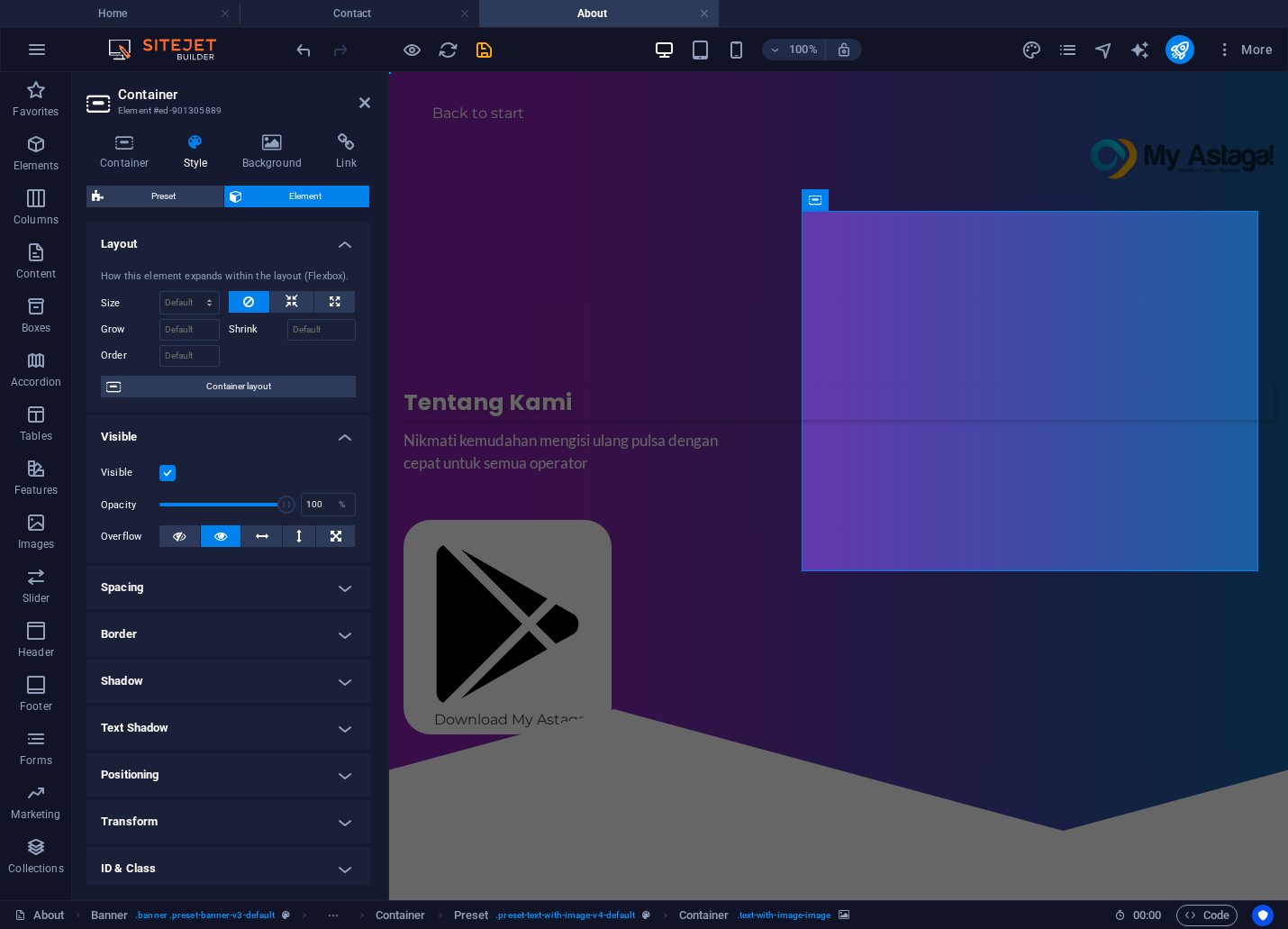
scroll to position [156, 0]
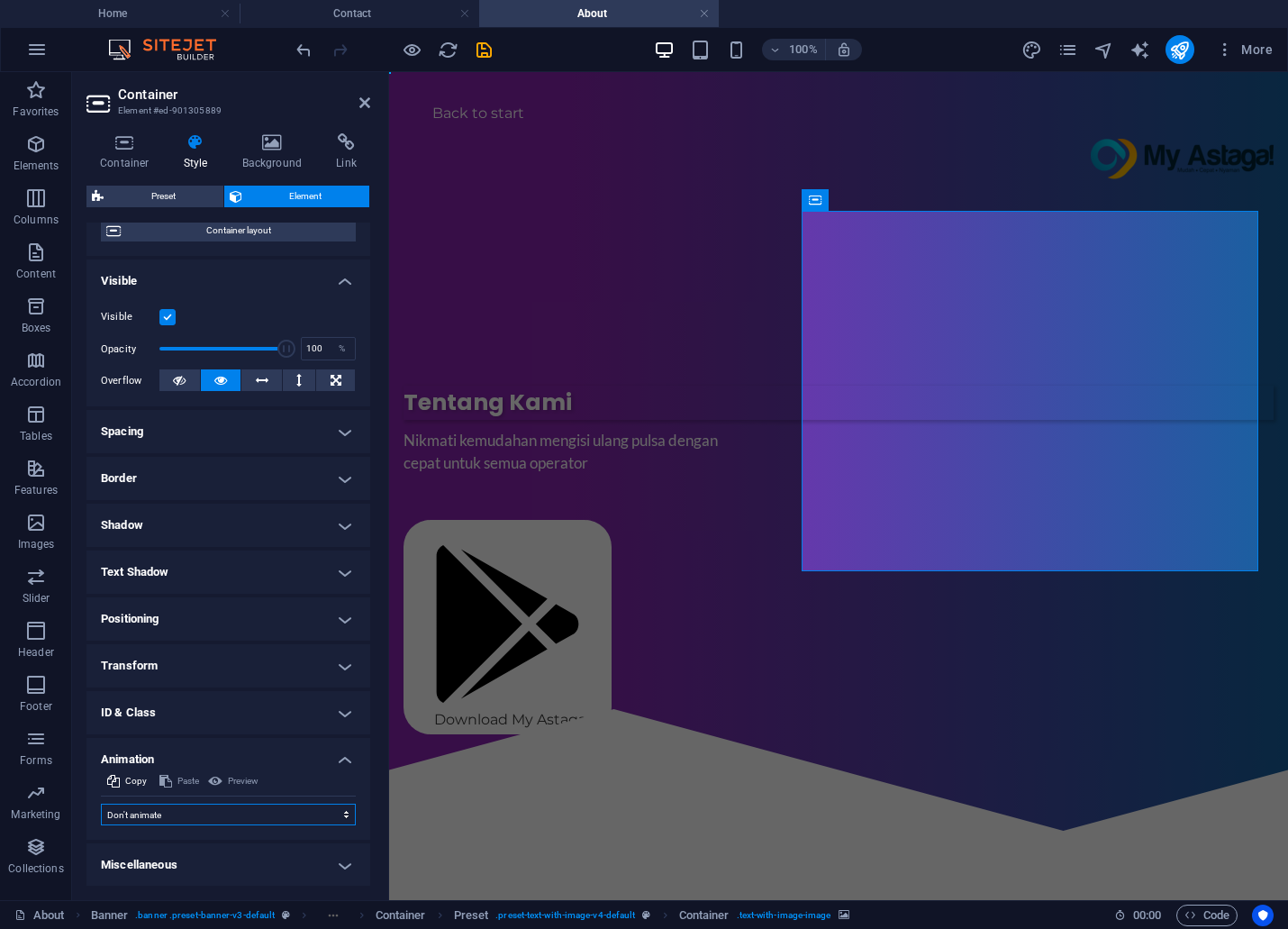
click at [231, 812] on select "Don't animate Show / Hide Slide up/down Zoom in/out Slide left to right Slide r…" at bounding box center [228, 815] width 255 height 22
select select "fade"
click at [101, 804] on select "Don't animate Show / Hide Slide up/down Zoom in/out Slide left to right Slide r…" at bounding box center [228, 815] width 255 height 22
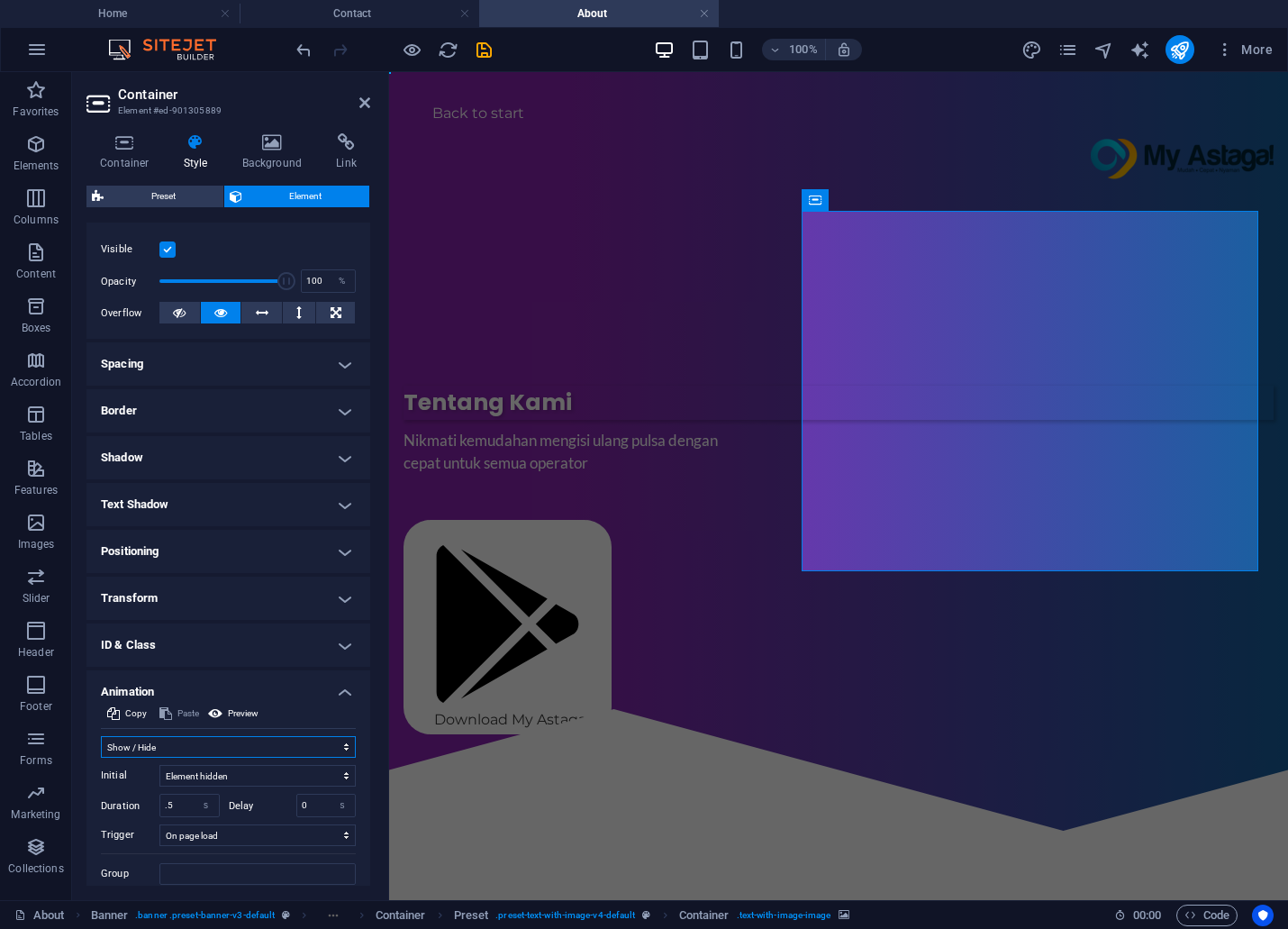
scroll to position [283, 0]
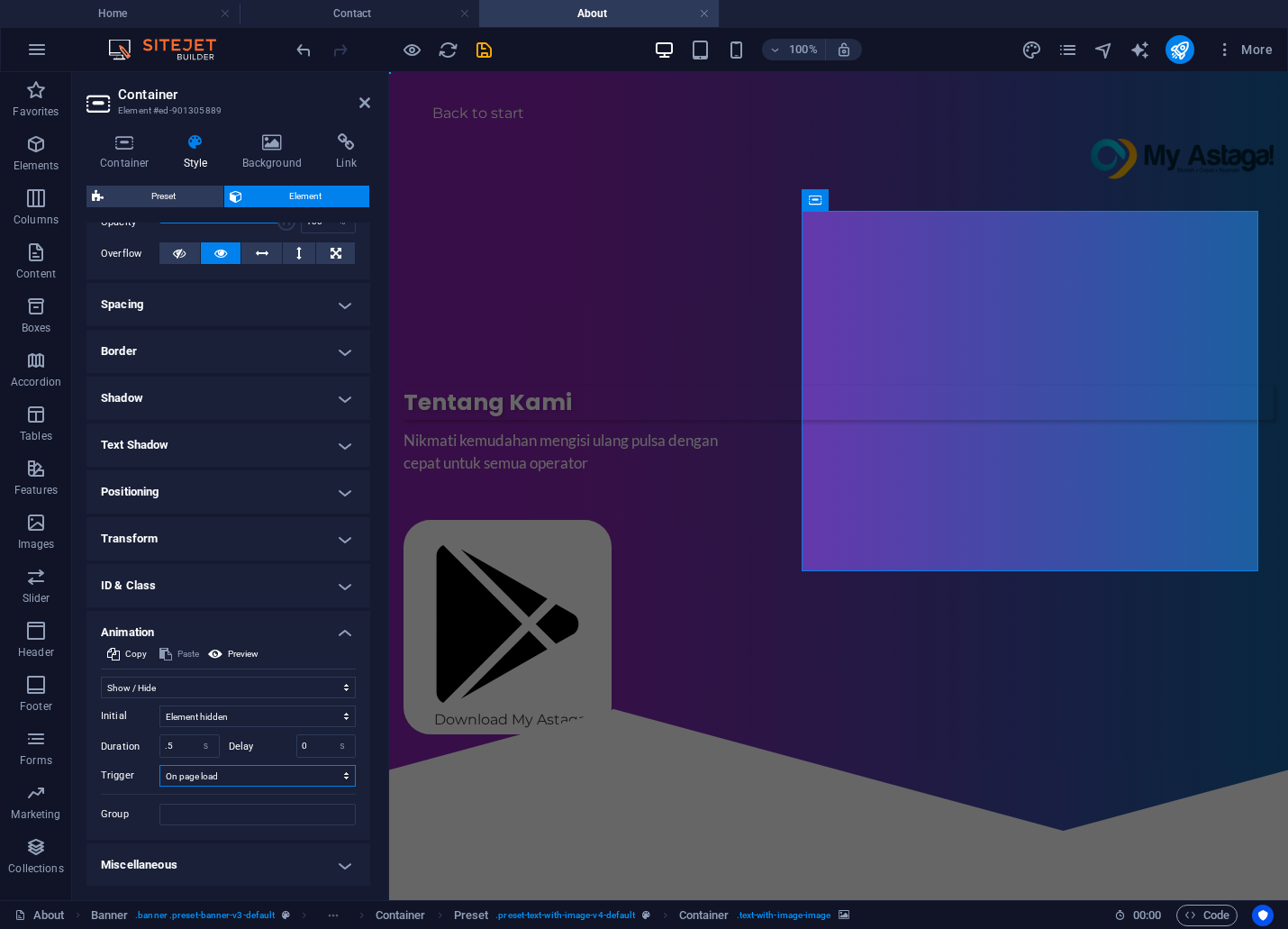
click at [330, 767] on select "No automatic trigger On page load Element scrolled into view" at bounding box center [258, 776] width 196 height 22
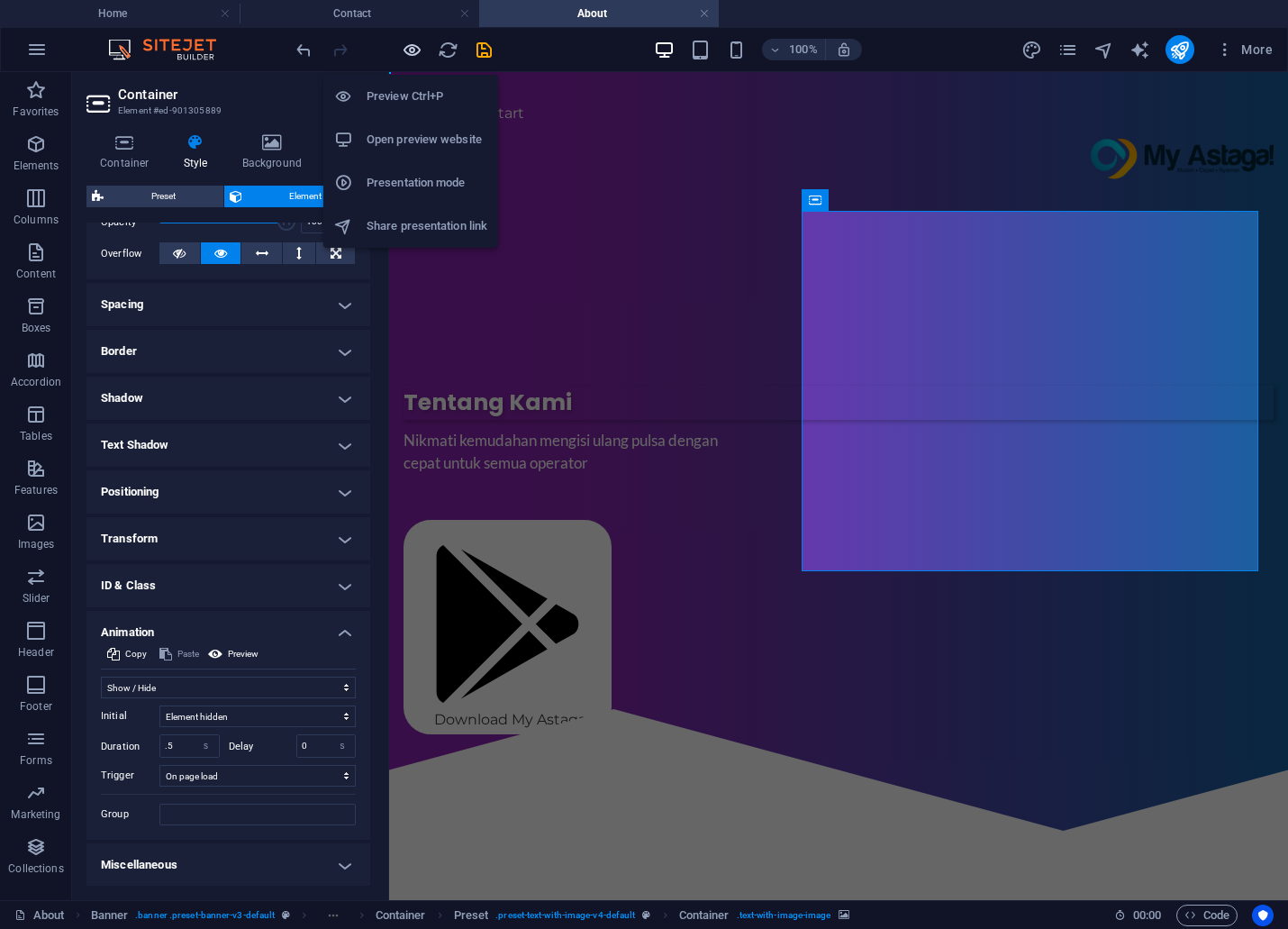
click at [408, 44] on icon "button" at bounding box center [412, 50] width 21 height 21
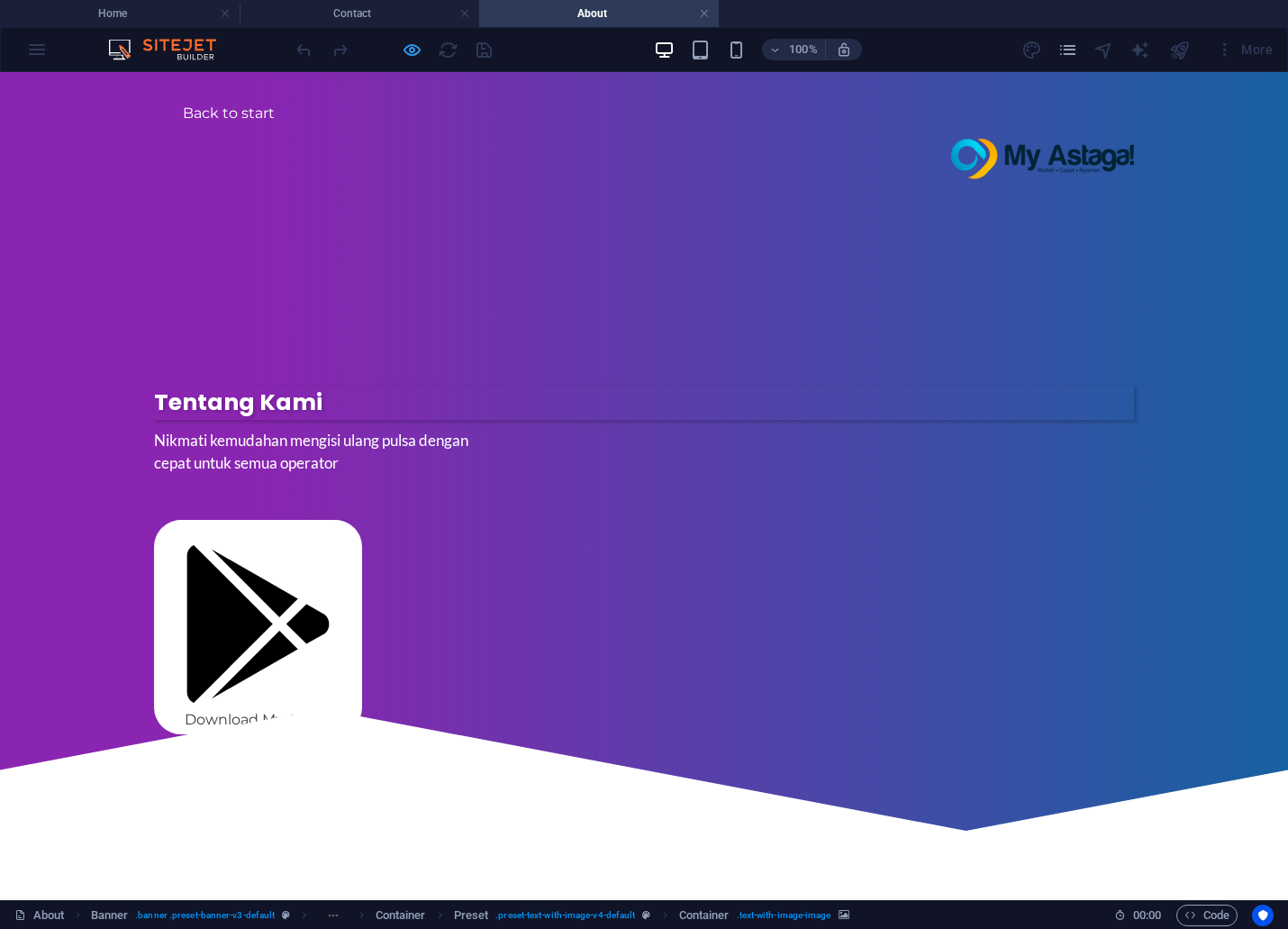
click at [408, 43] on icon "button" at bounding box center [412, 50] width 21 height 21
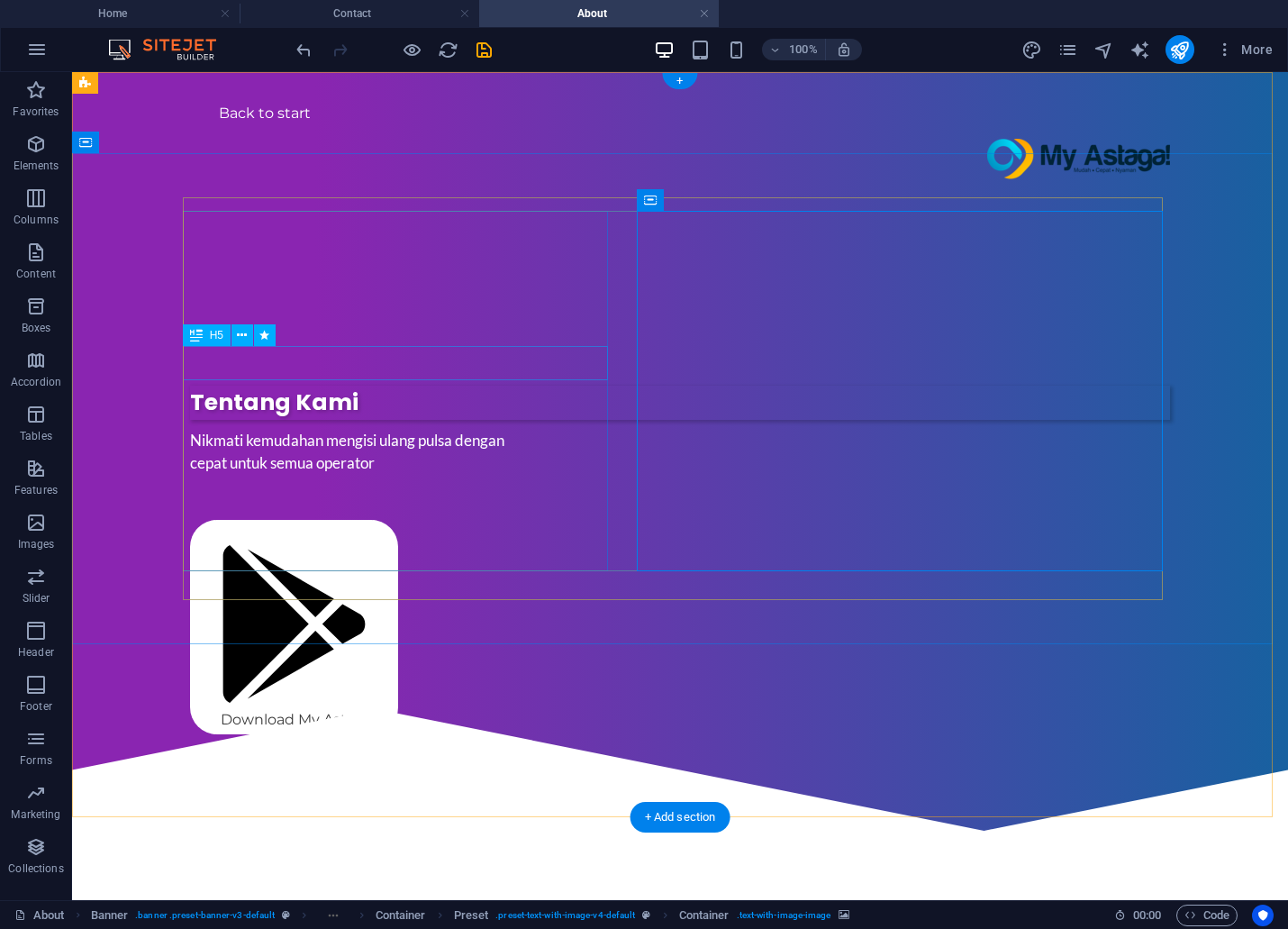
click at [394, 386] on div "Tentang Kami" at bounding box center [680, 403] width 980 height 35
select select "slide"
select select "s"
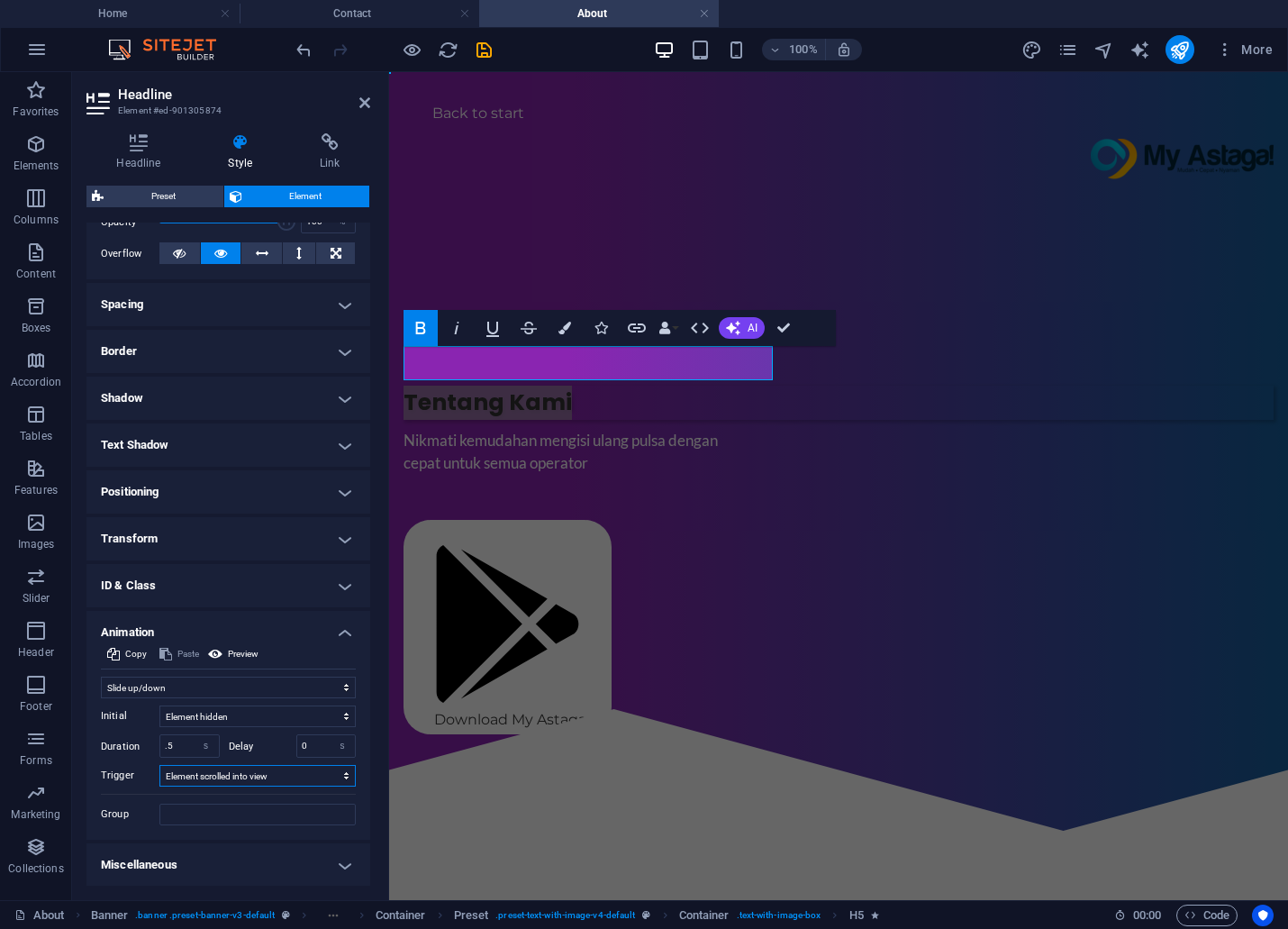
click at [290, 782] on select "No automatic trigger On page load Element scrolled into view" at bounding box center [258, 776] width 196 height 22
select select "onload"
click at [160, 765] on select "No automatic trigger On page load Element scrolled into view" at bounding box center [258, 776] width 196 height 22
click at [192, 776] on select "No automatic trigger On page load Element scrolled into view" at bounding box center [258, 776] width 196 height 22
click at [640, 715] on div at bounding box center [839, 769] width 899 height 173
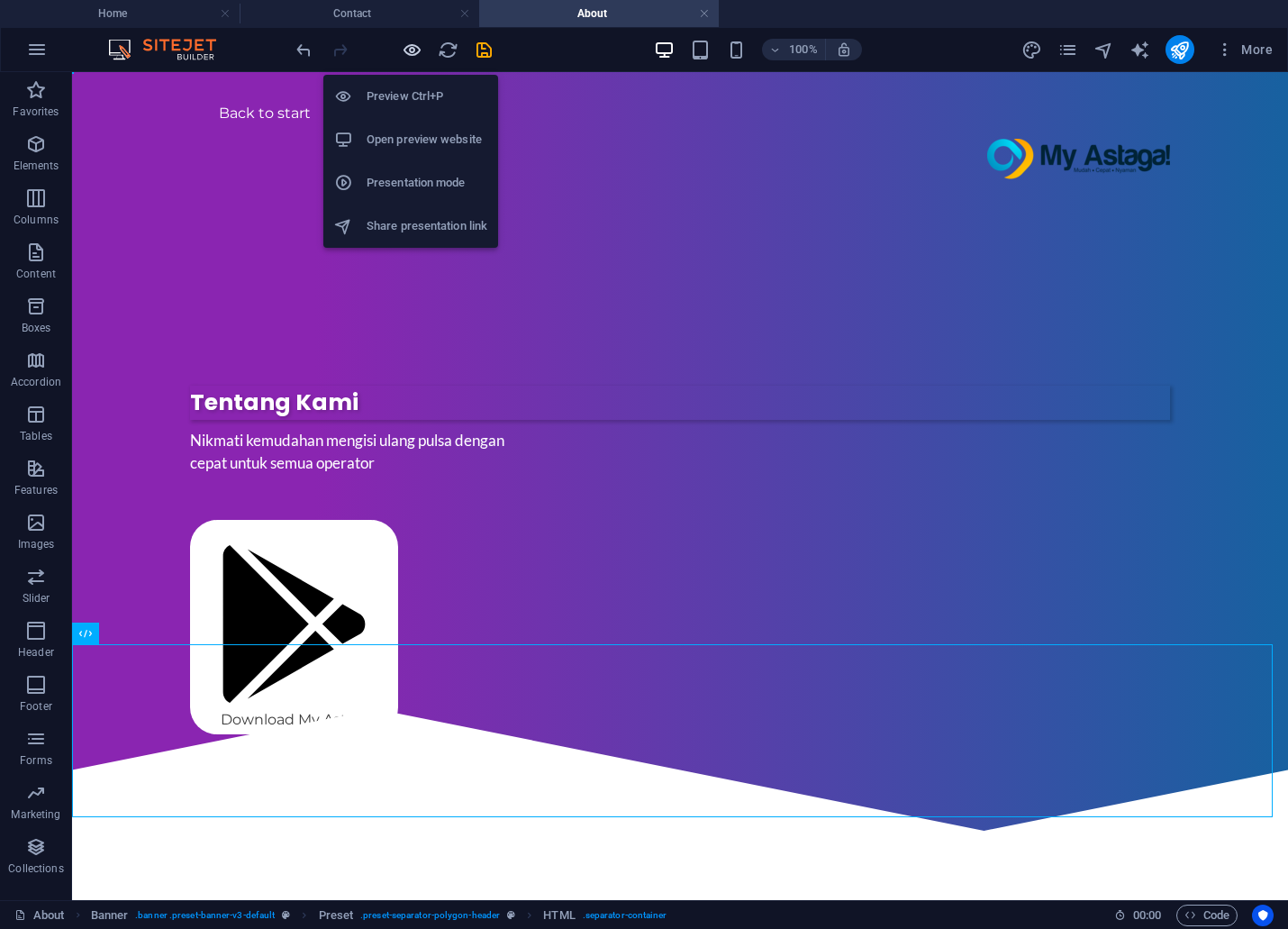
drag, startPoint x: 404, startPoint y: 5, endPoint x: 414, endPoint y: 54, distance: 50.0
click at [414, 54] on icon "button" at bounding box center [412, 50] width 21 height 21
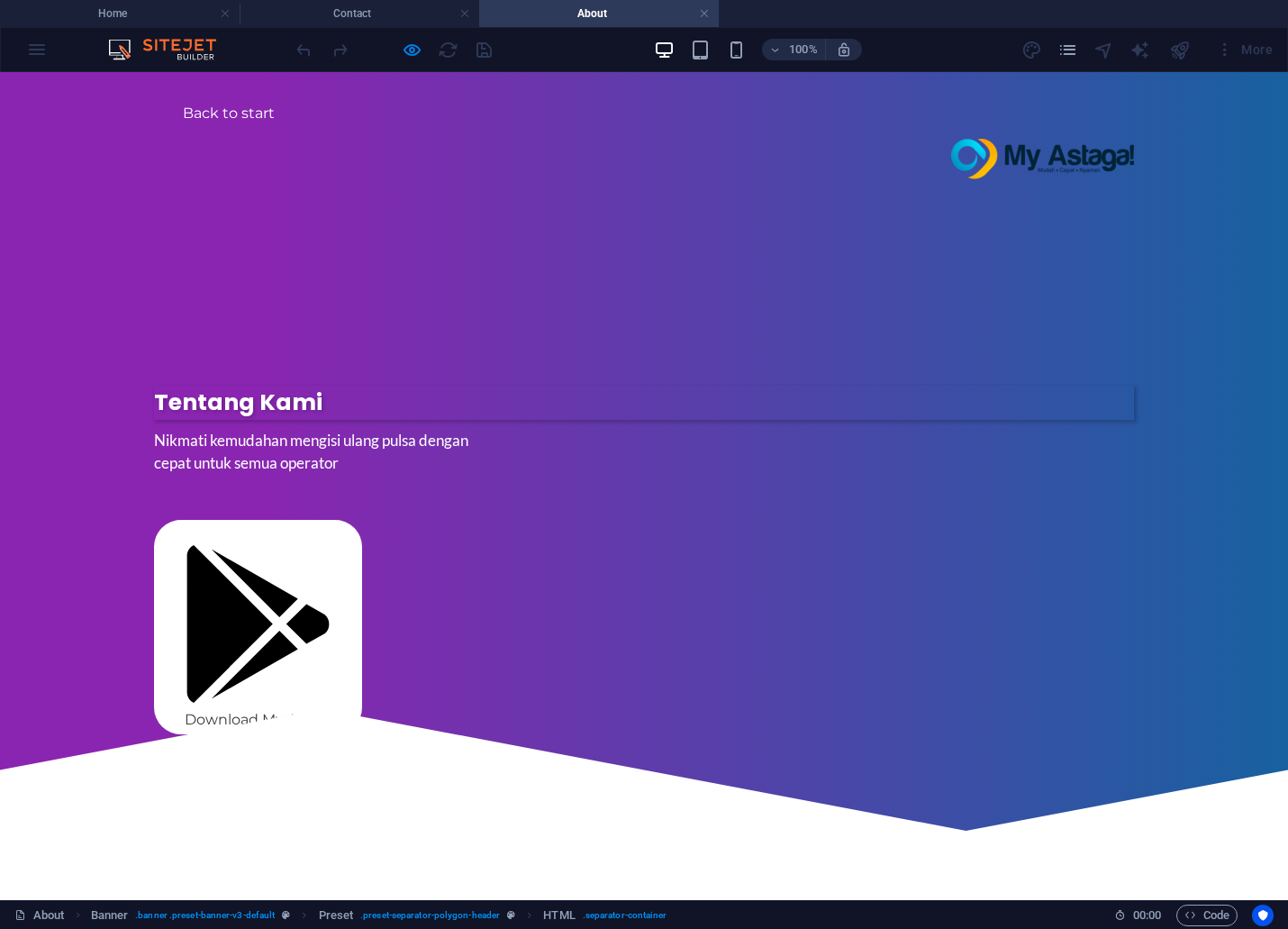
click at [799, 683] on icon at bounding box center [644, 769] width 1288 height 173
click at [474, 193] on div "Tentang Kami Nikmati kemudahan mengisi ulang pulsa dengan cepat untuk semua ope…" at bounding box center [644, 438] width 1288 height 489
click at [515, 151] on div "Back to start" at bounding box center [644, 133] width 1288 height 122
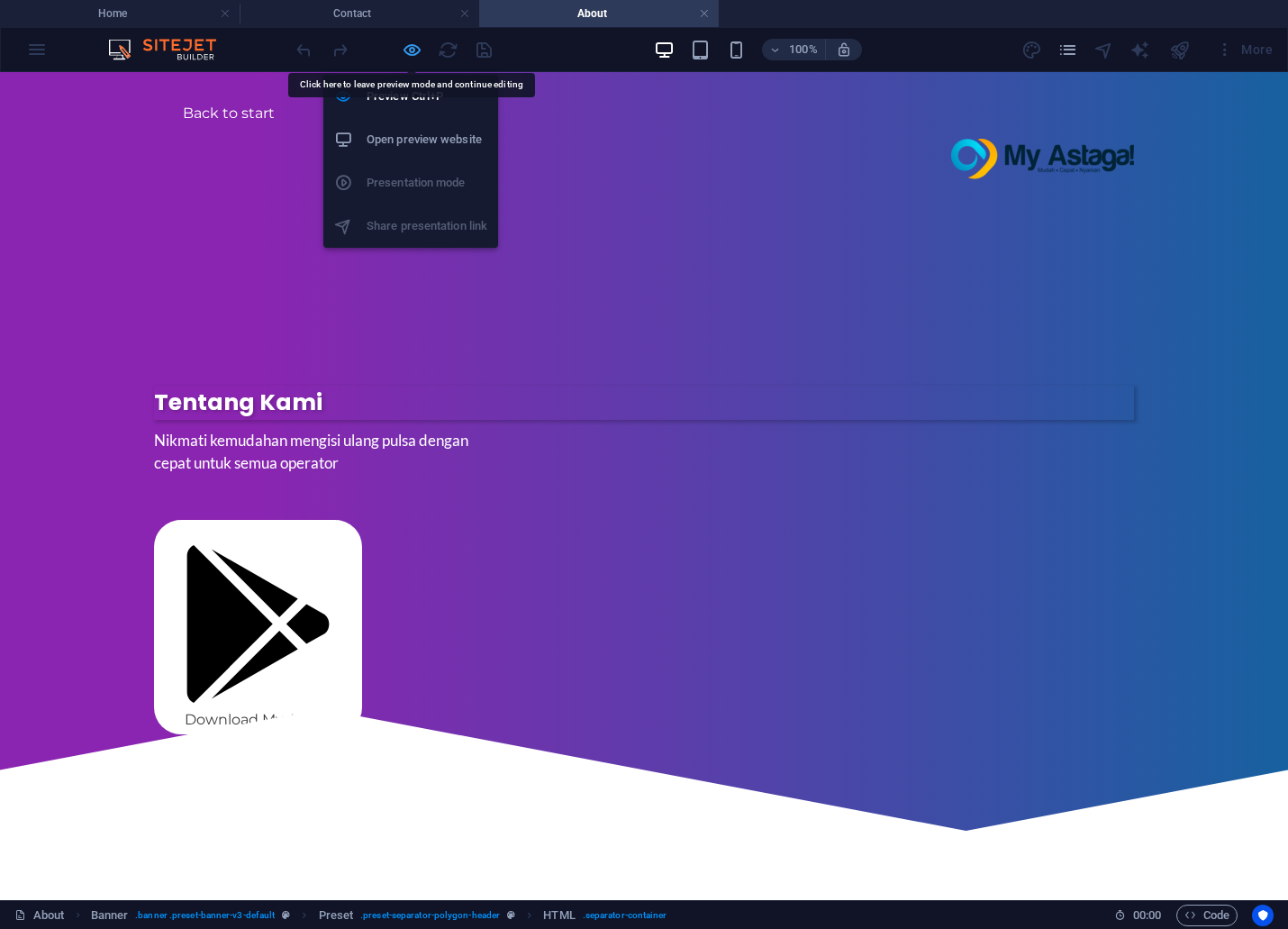
click at [412, 44] on icon "button" at bounding box center [412, 50] width 21 height 21
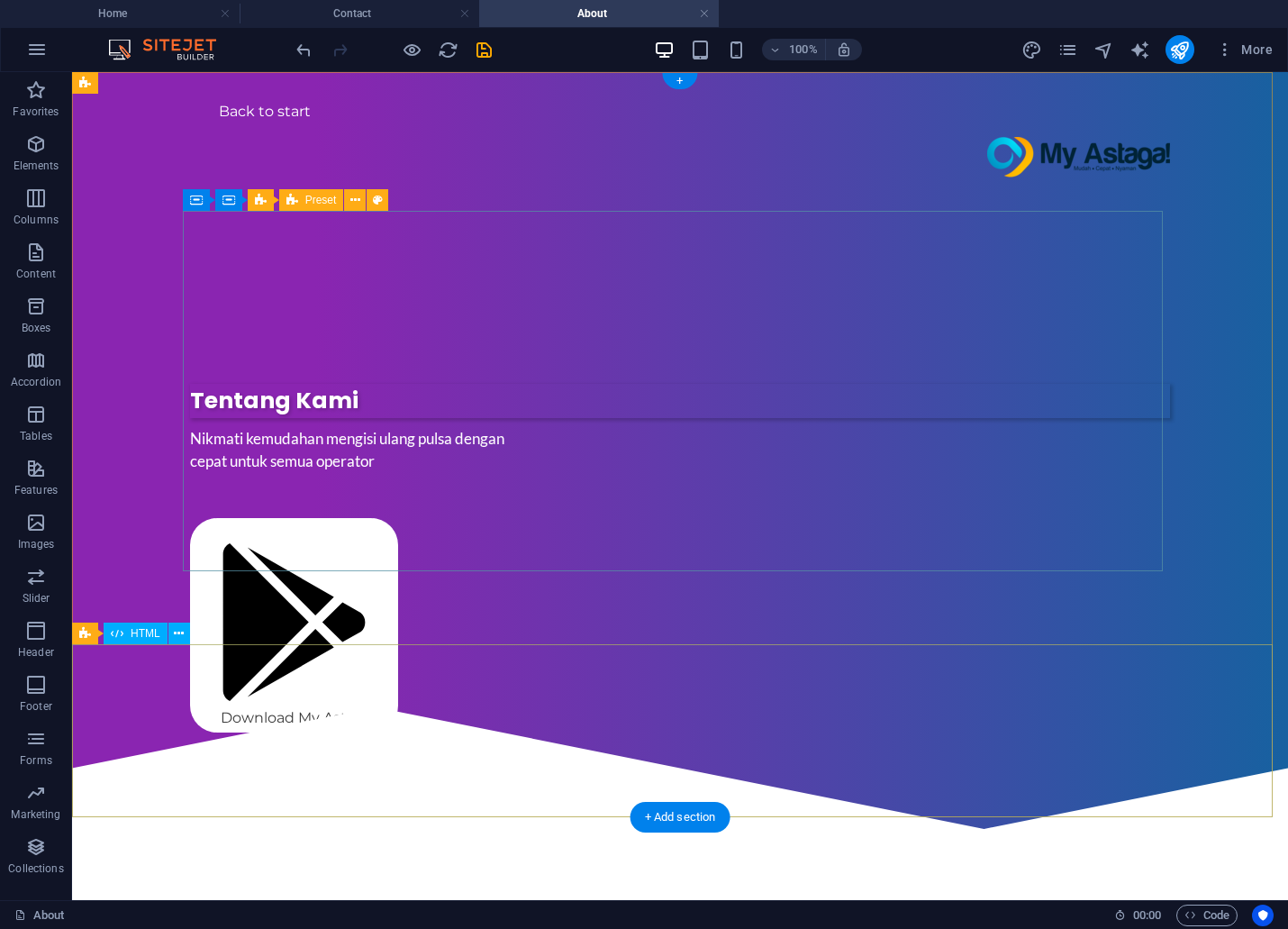
scroll to position [0, 0]
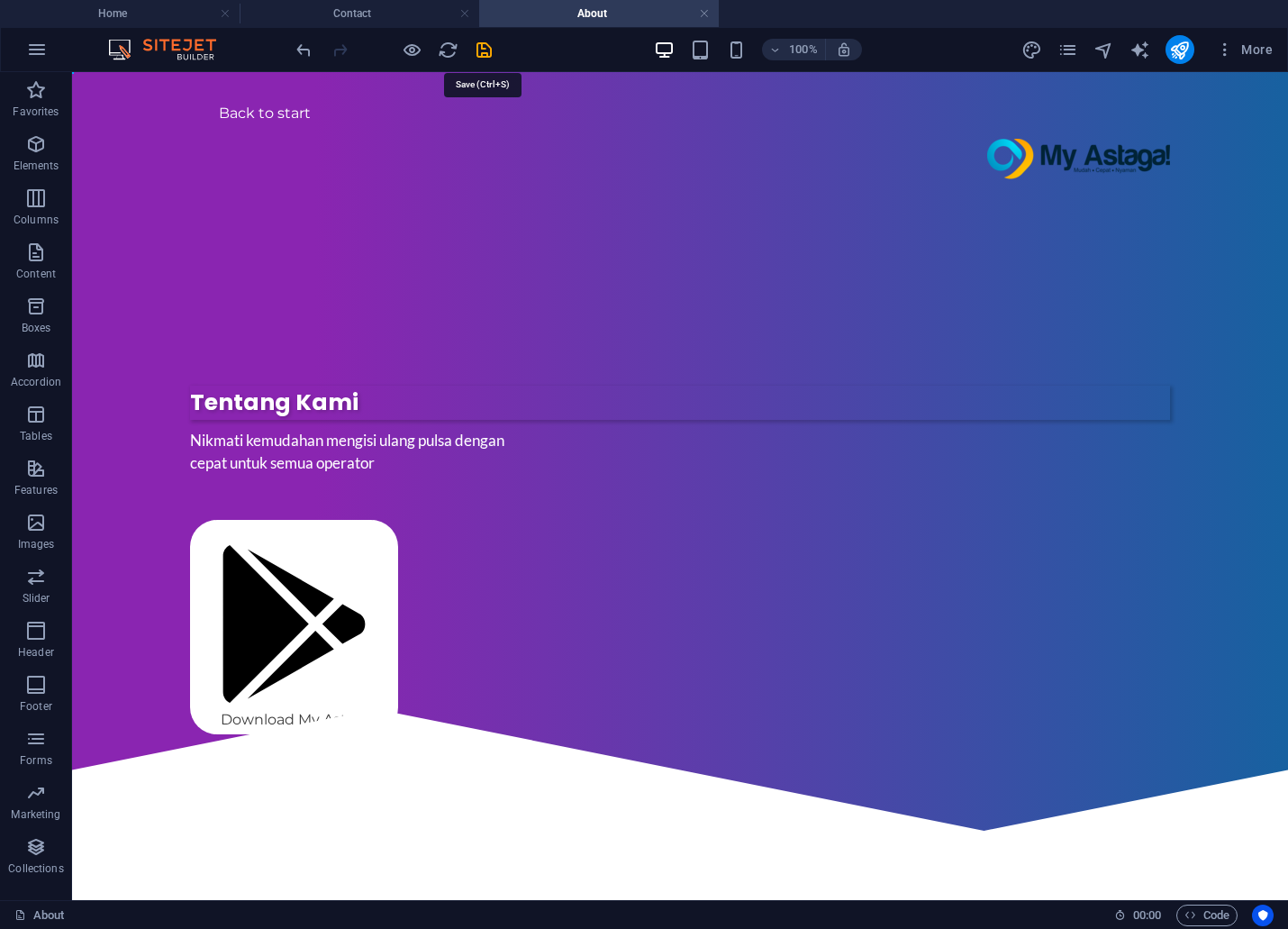
click at [480, 58] on icon "save" at bounding box center [484, 50] width 21 height 21
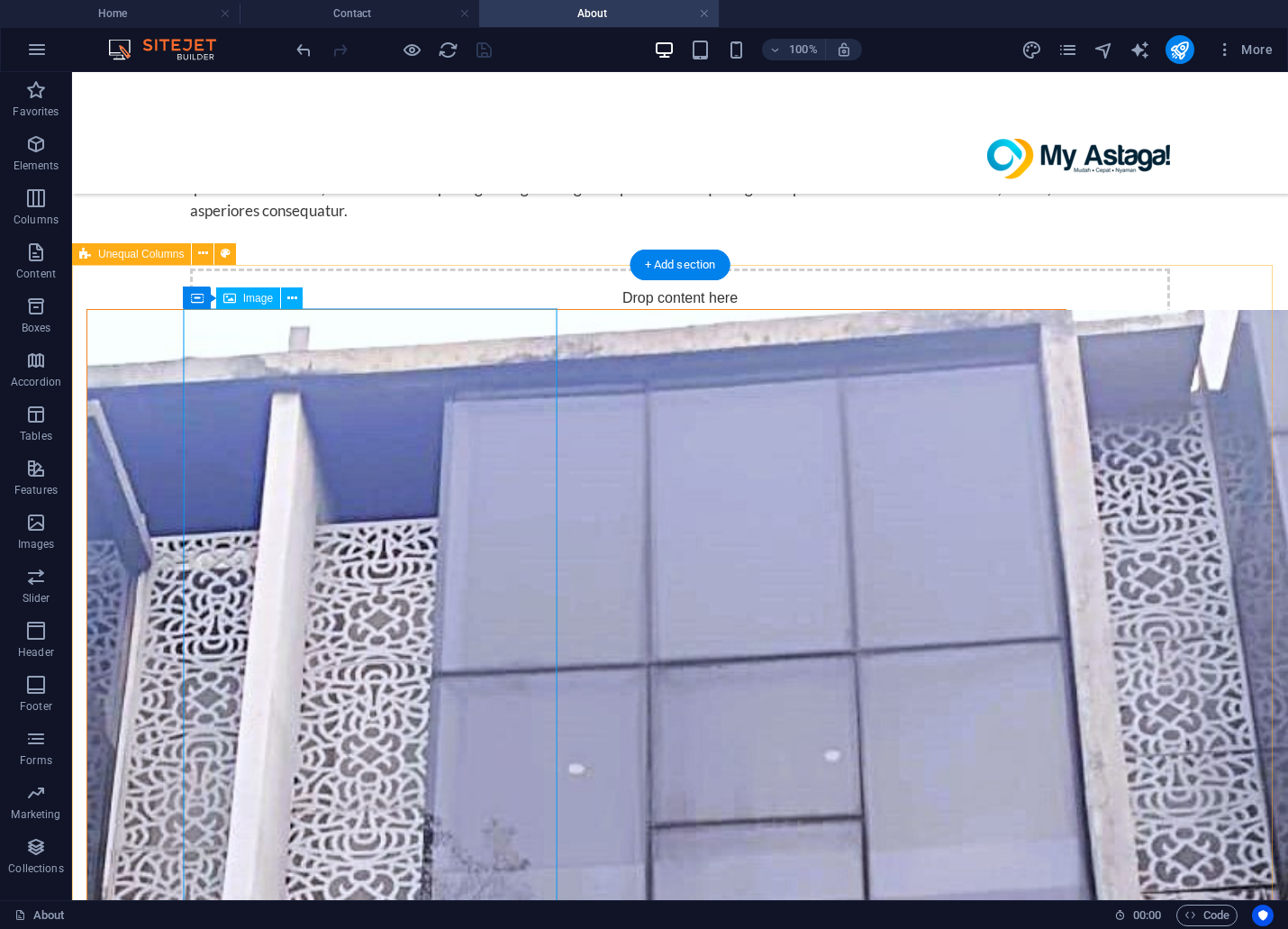
scroll to position [901, 0]
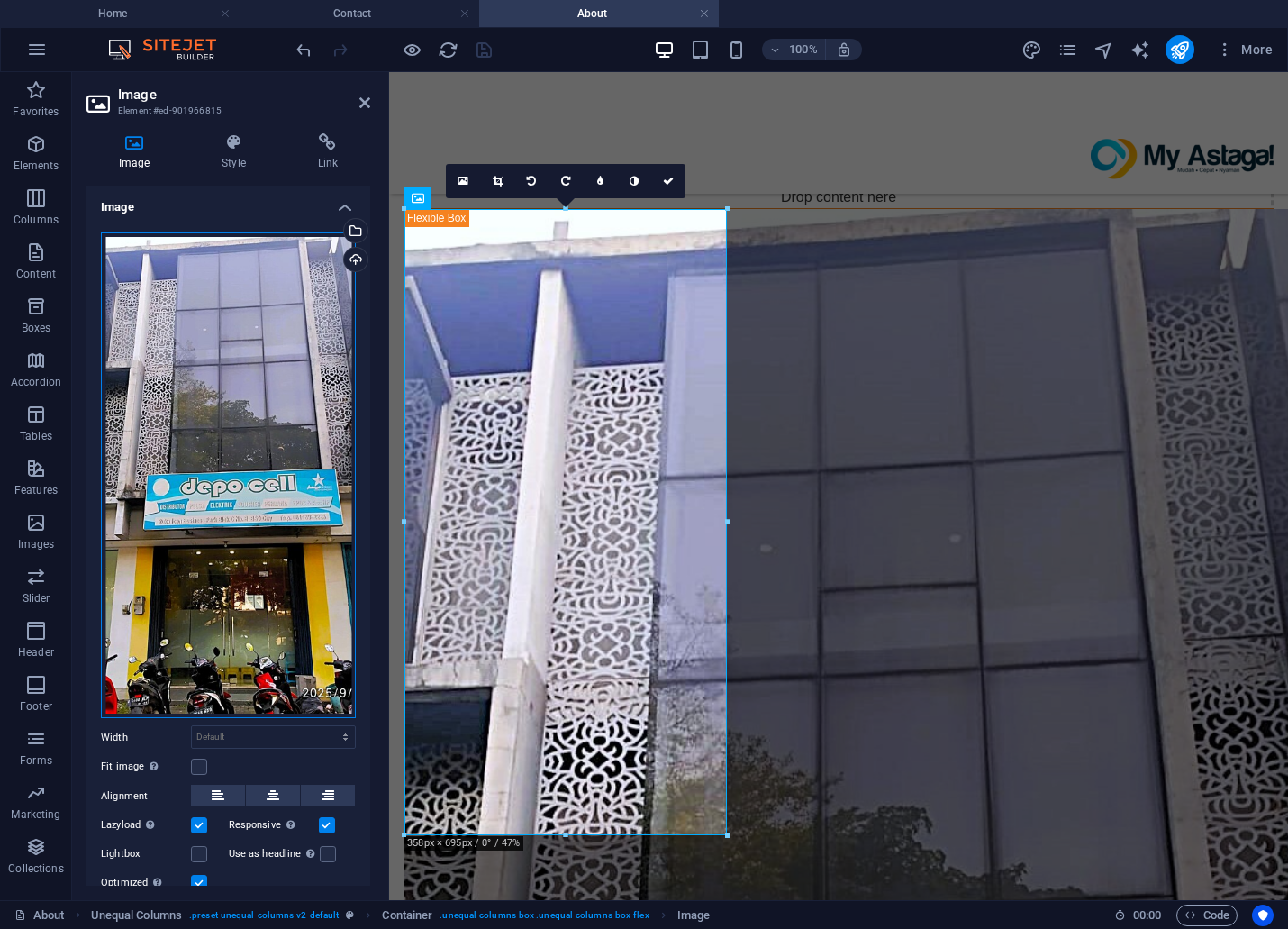
click at [278, 399] on div "Drag files here, click to choose files or select files from Files or our free s…" at bounding box center [228, 476] width 255 height 487
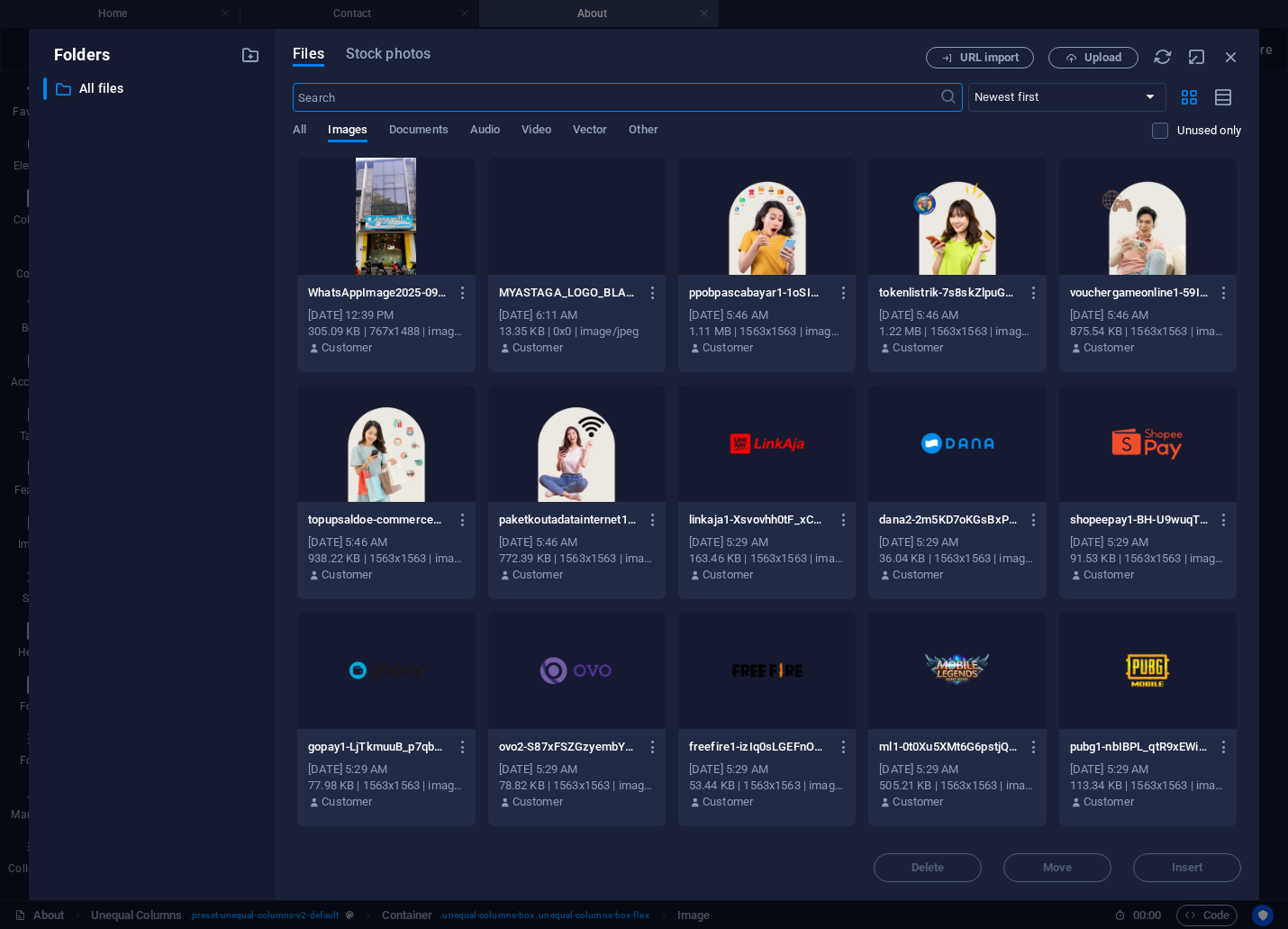
scroll to position [1572, 0]
click at [402, 189] on div at bounding box center [385, 216] width 177 height 117
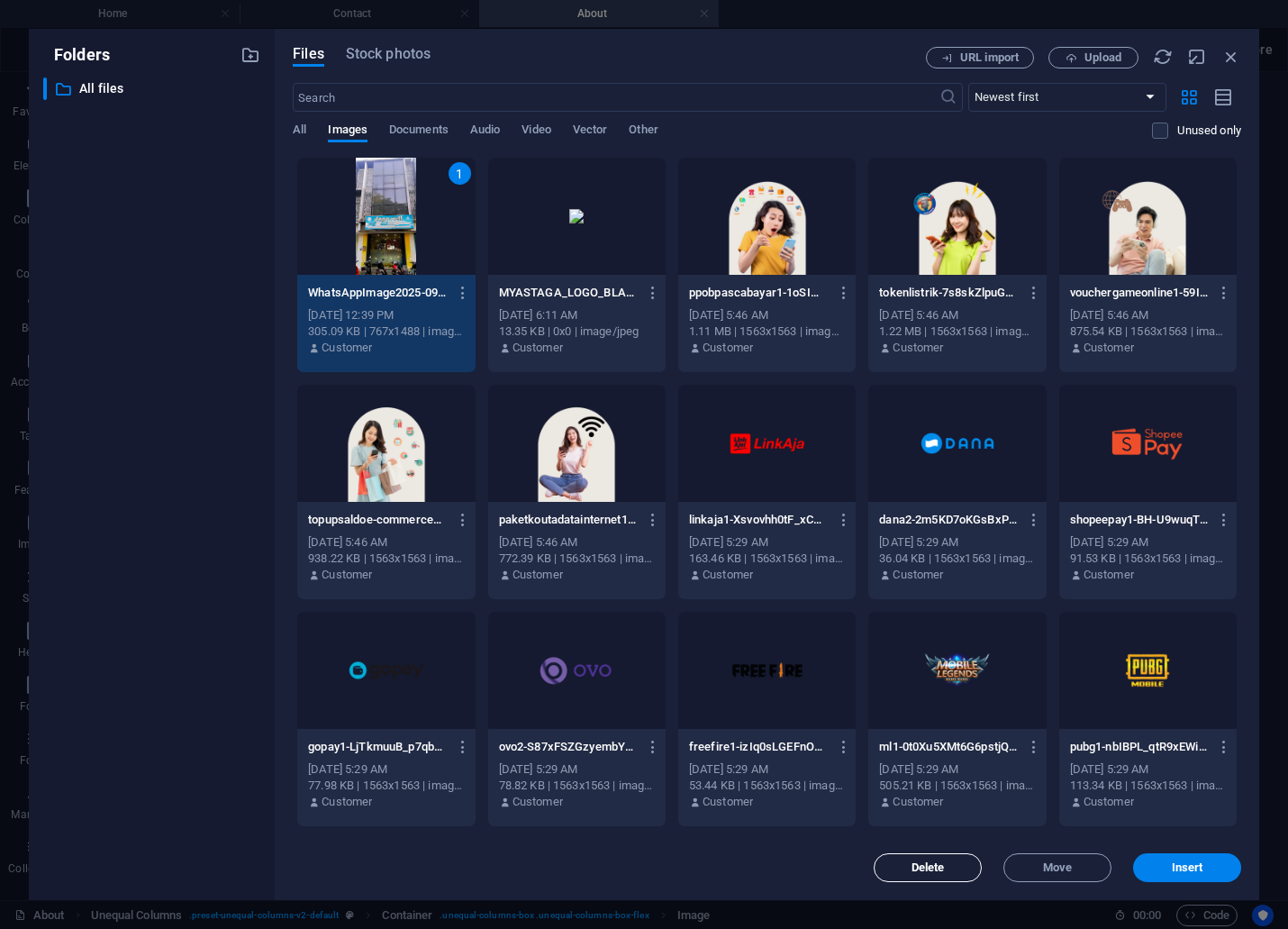
click at [919, 859] on button "Delete" at bounding box center [927, 868] width 108 height 29
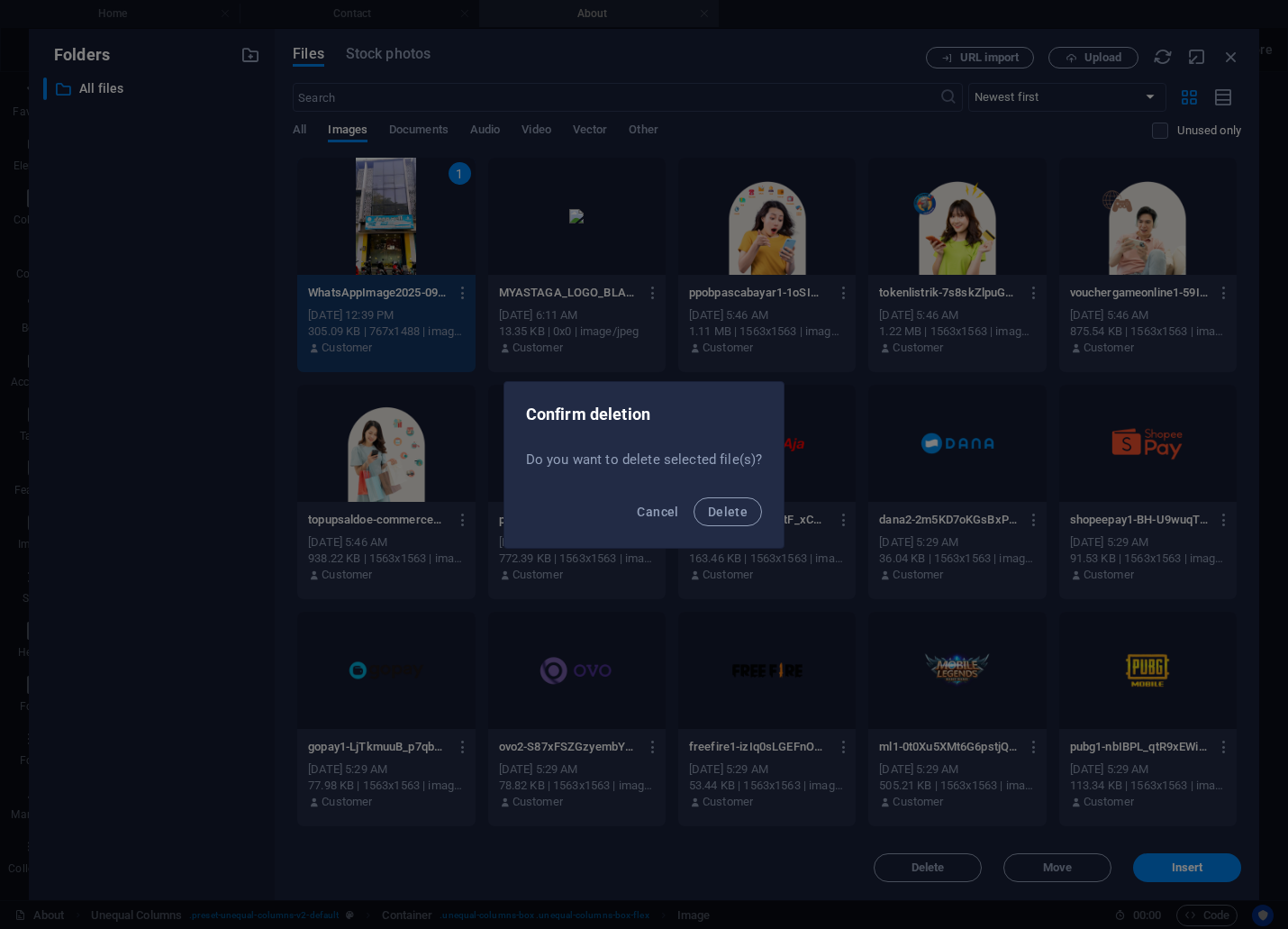
drag, startPoint x: 740, startPoint y: 516, endPoint x: 756, endPoint y: 488, distance: 32.2
click at [740, 516] on span "Delete" at bounding box center [728, 512] width 40 height 15
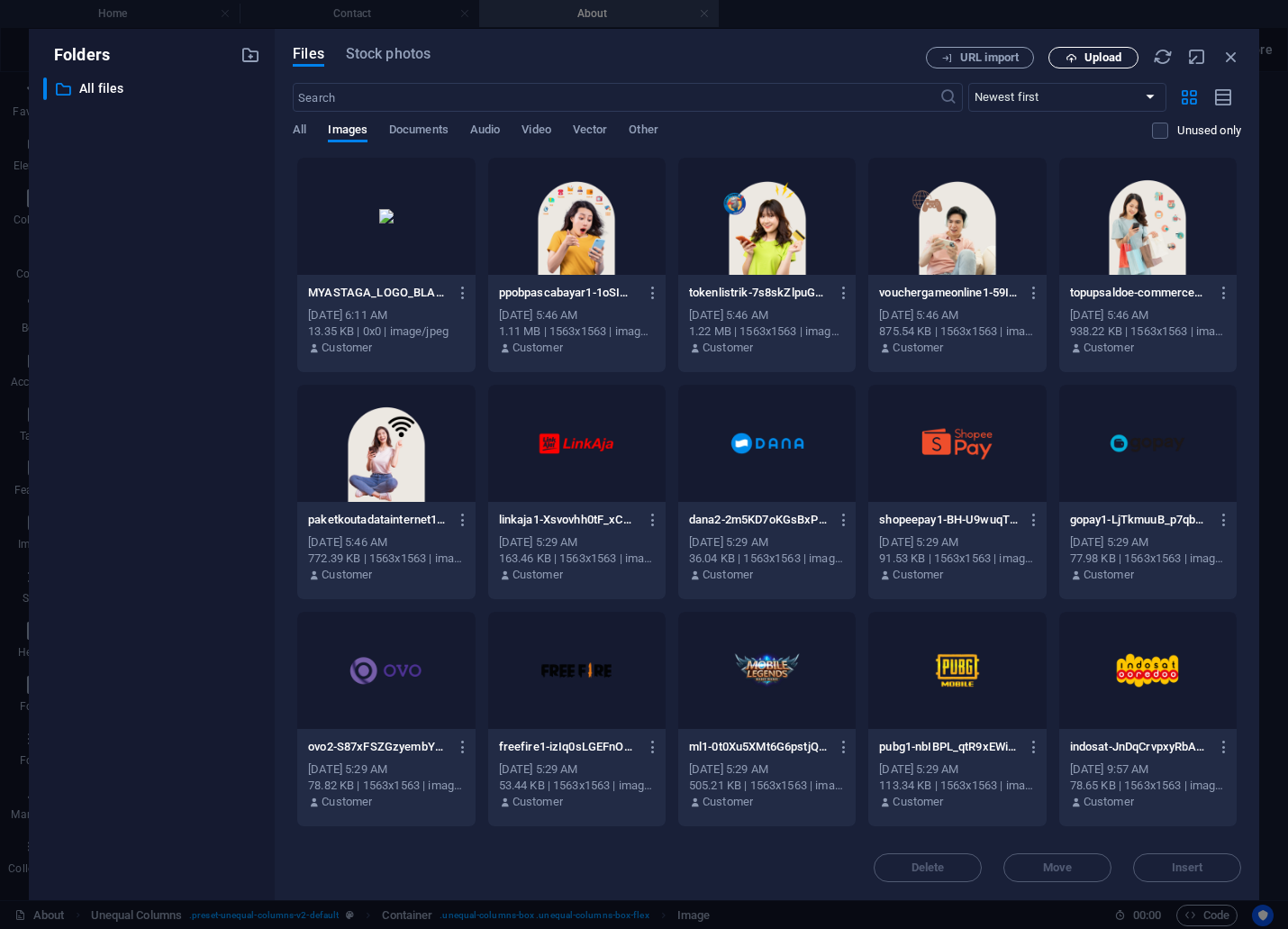
click at [1083, 55] on span "Upload" at bounding box center [1093, 58] width 74 height 12
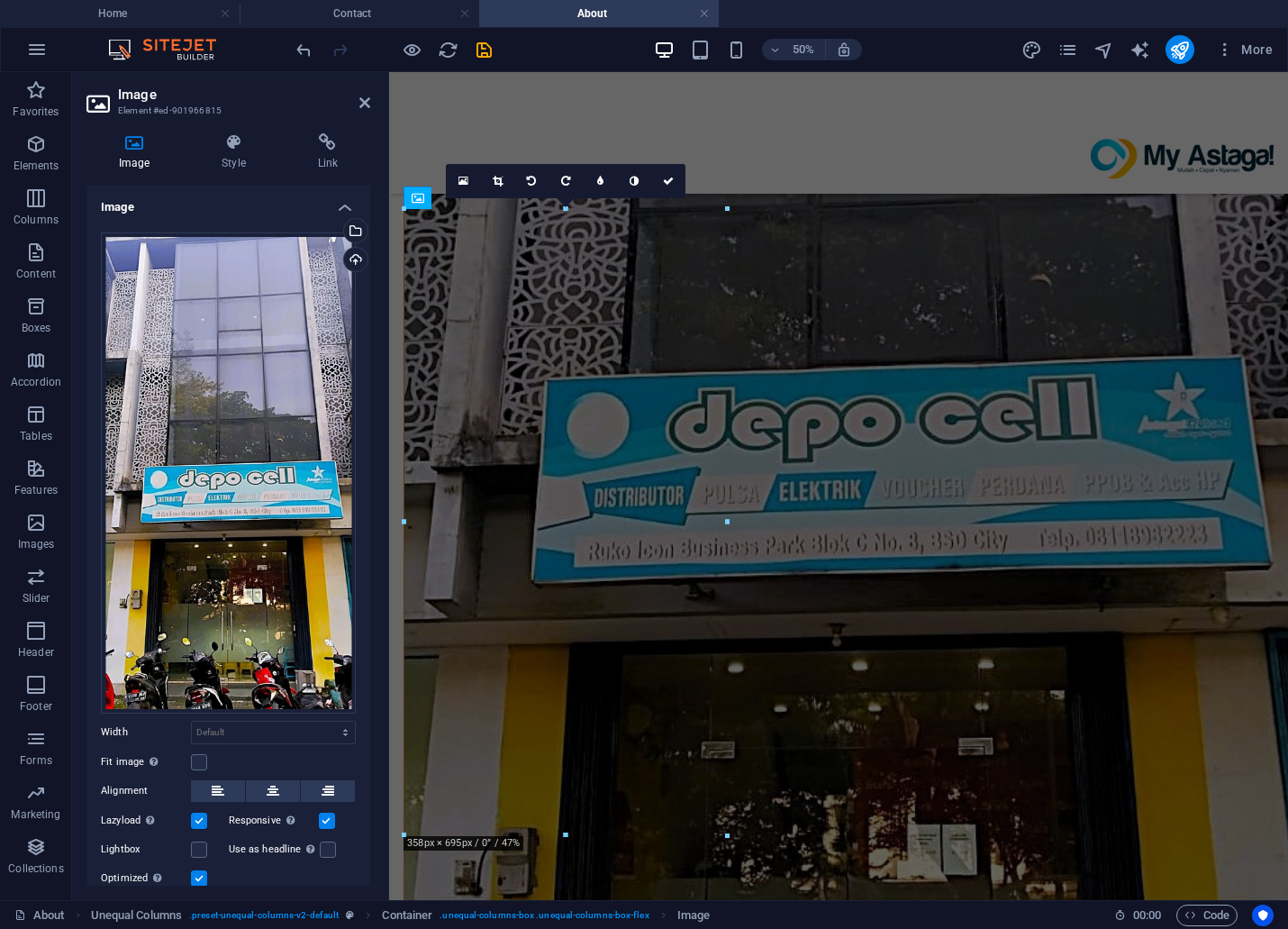
scroll to position [901, 0]
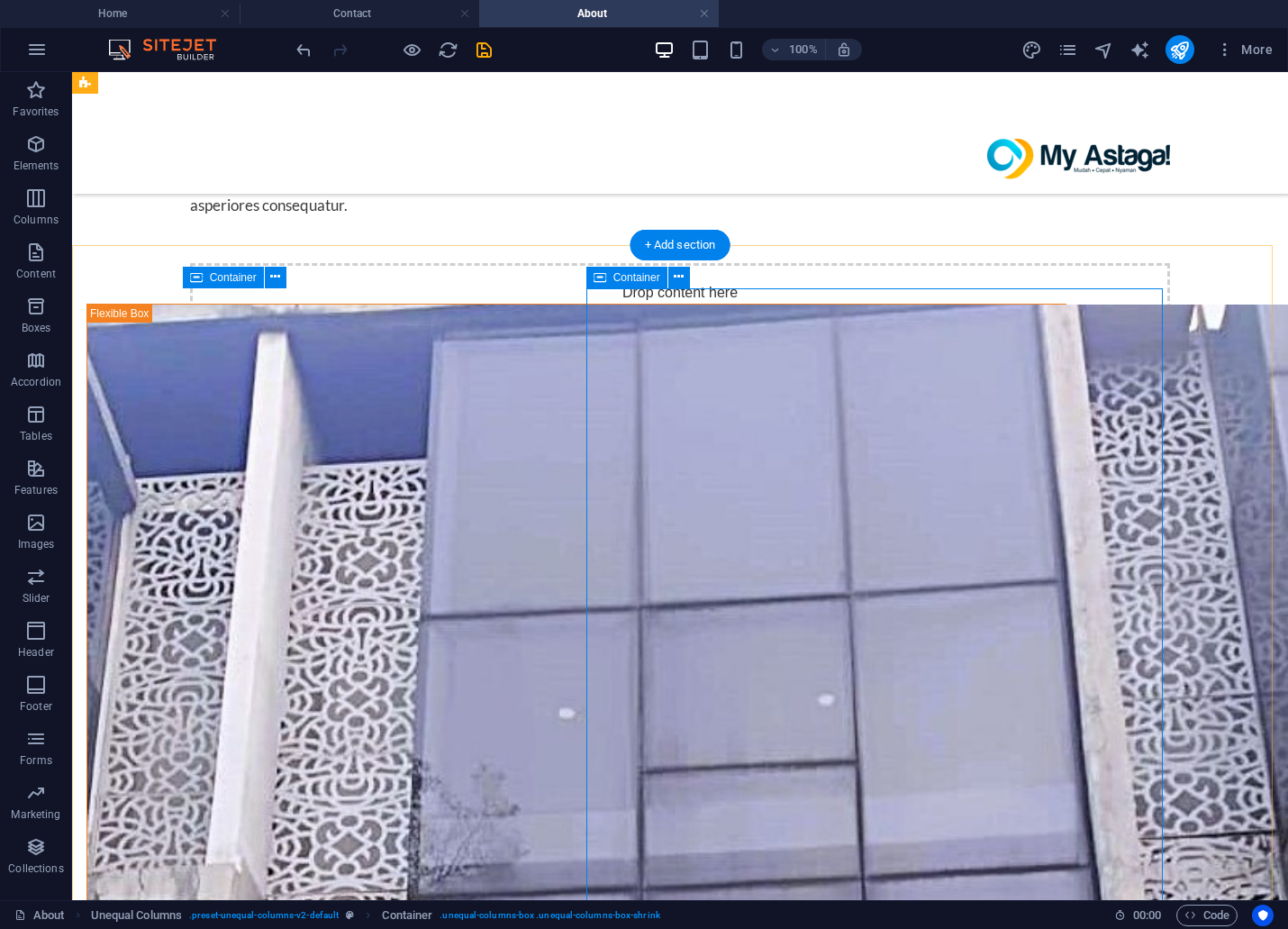
scroll to position [800, 0]
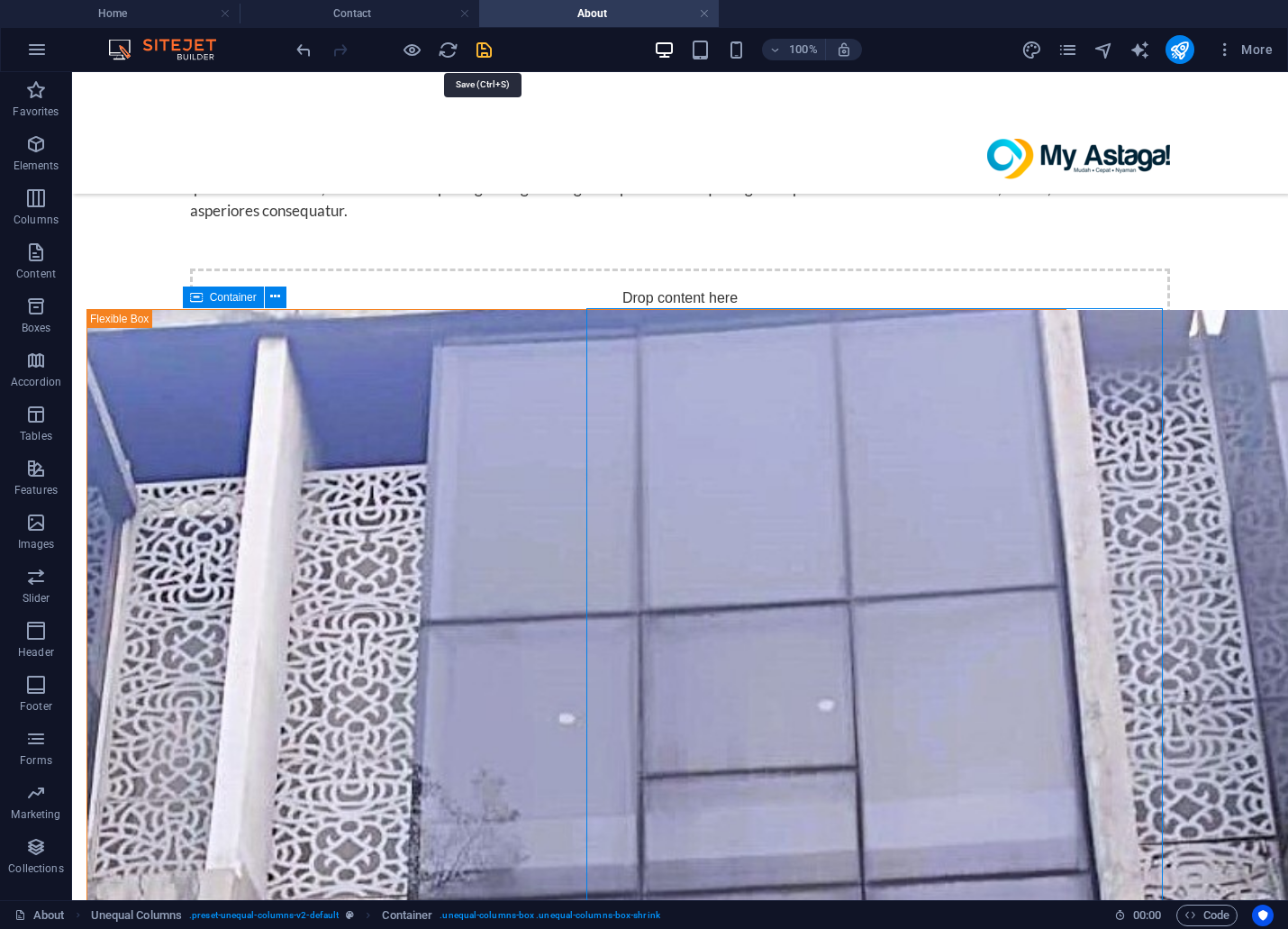
click at [479, 50] on icon "save" at bounding box center [484, 50] width 21 height 21
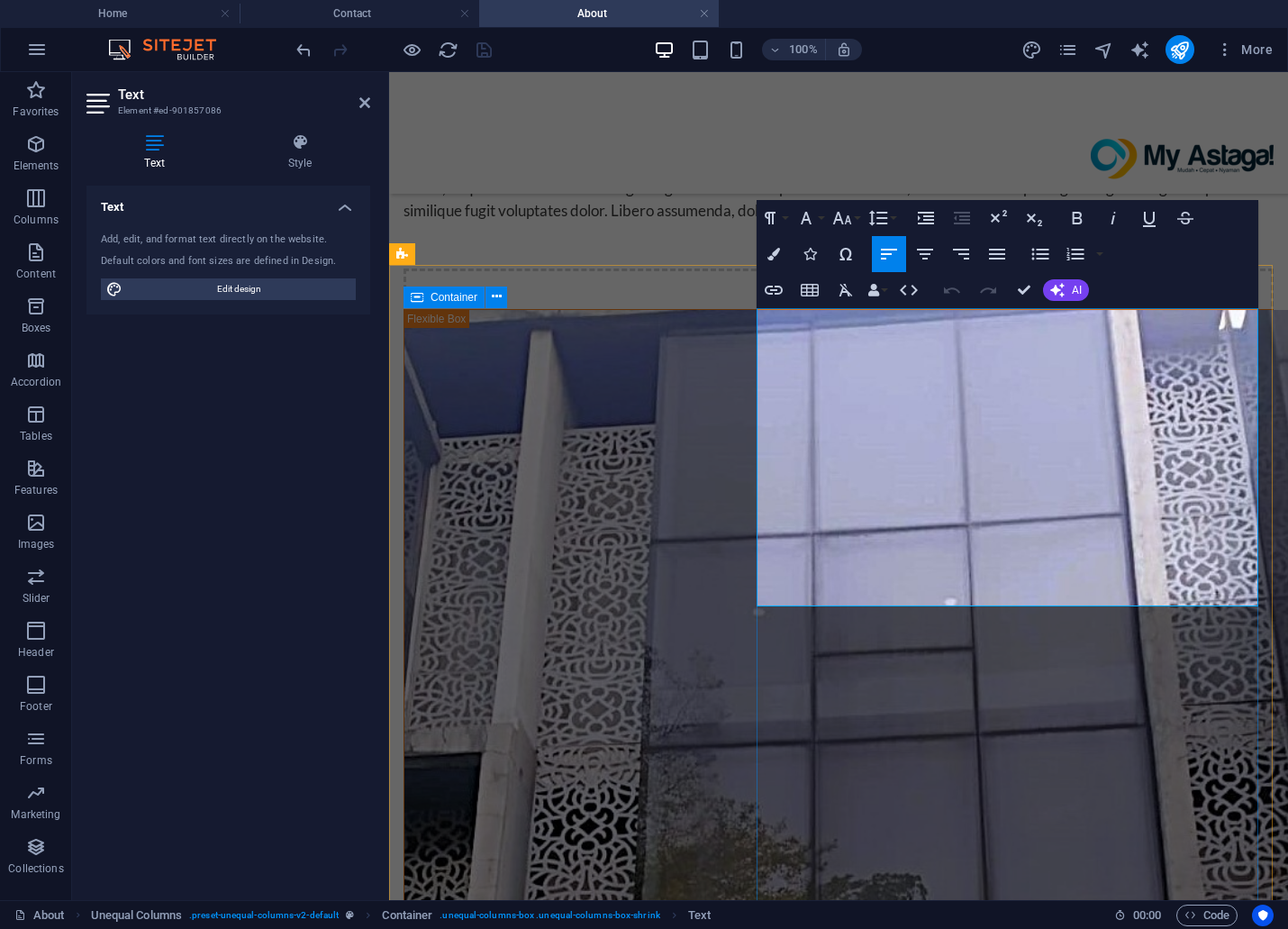
drag, startPoint x: 1144, startPoint y: 320, endPoint x: 1076, endPoint y: 329, distance: 68.6
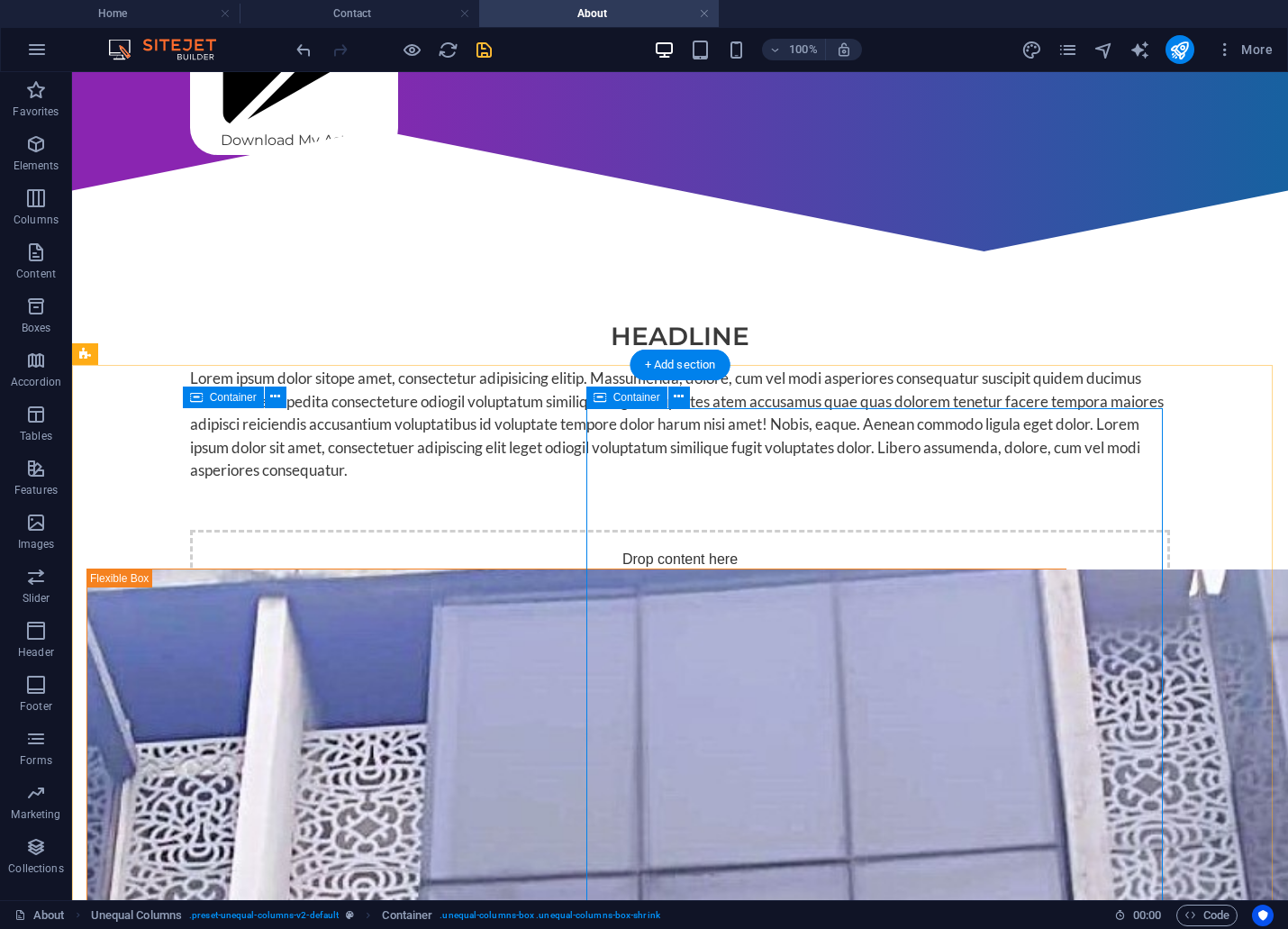
scroll to position [700, 0]
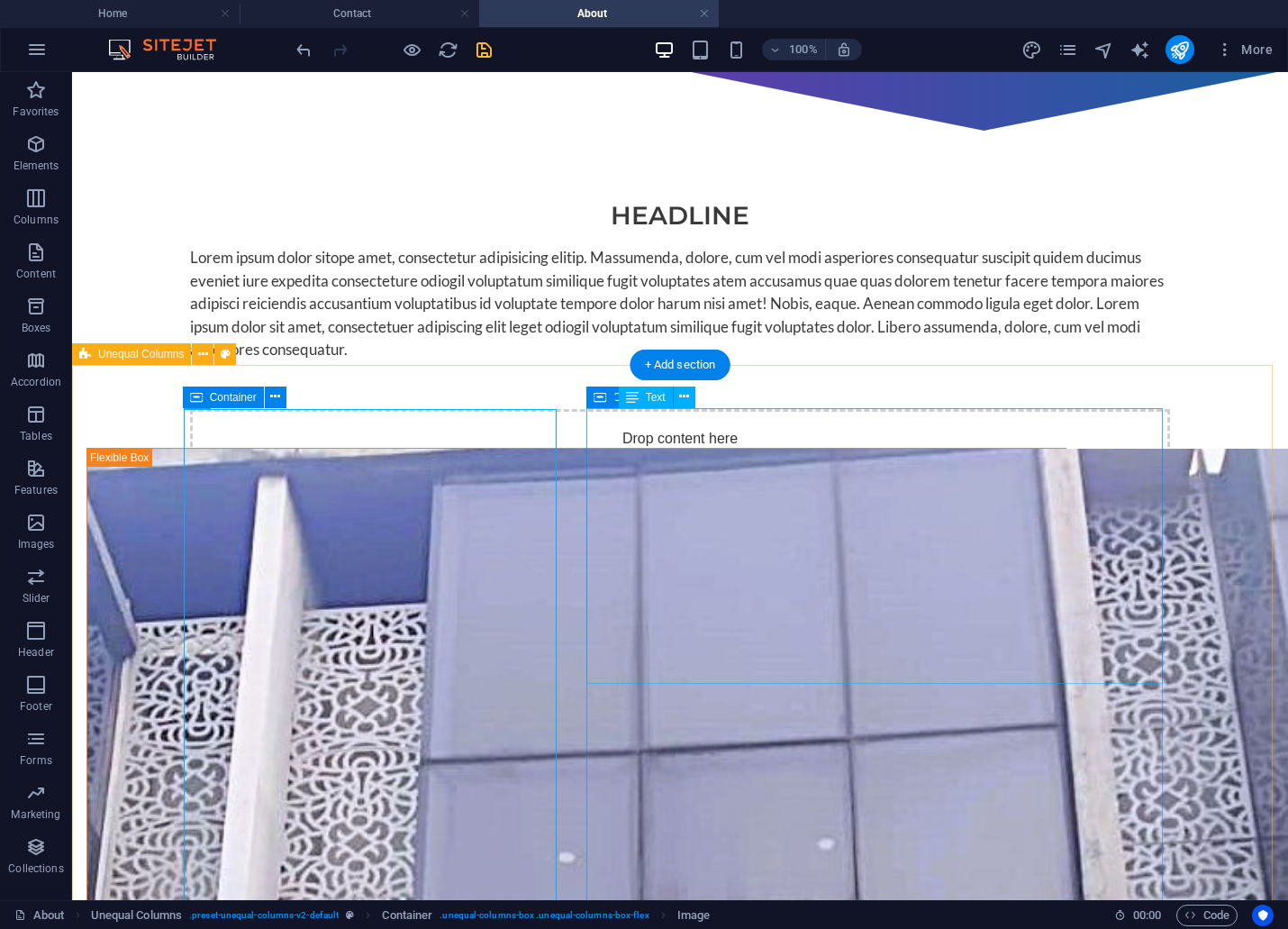
drag, startPoint x: 923, startPoint y: 543, endPoint x: 607, endPoint y: 542, distance: 316.0
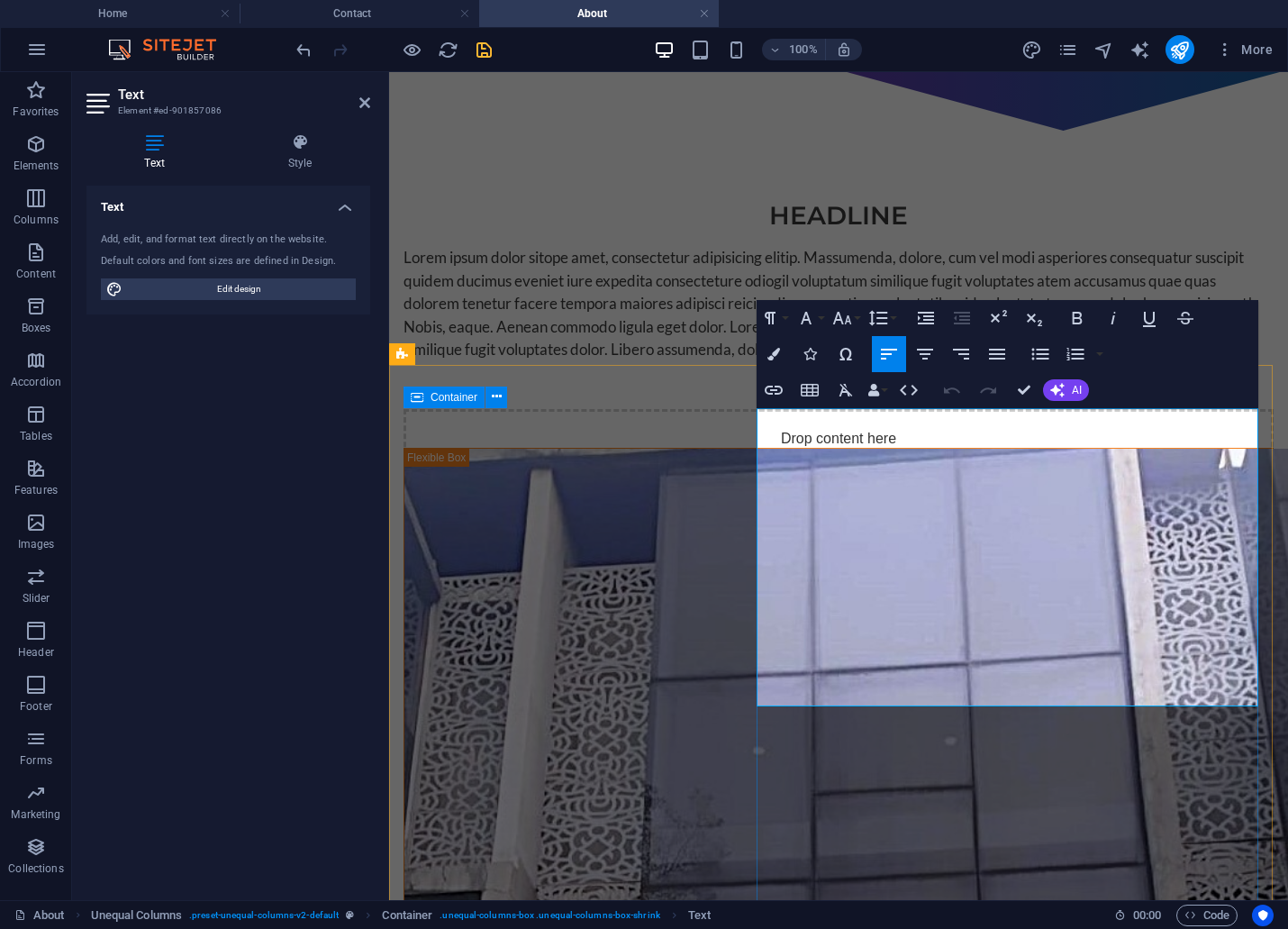
drag, startPoint x: 1107, startPoint y: 529, endPoint x: 1113, endPoint y: 469, distance: 60.3
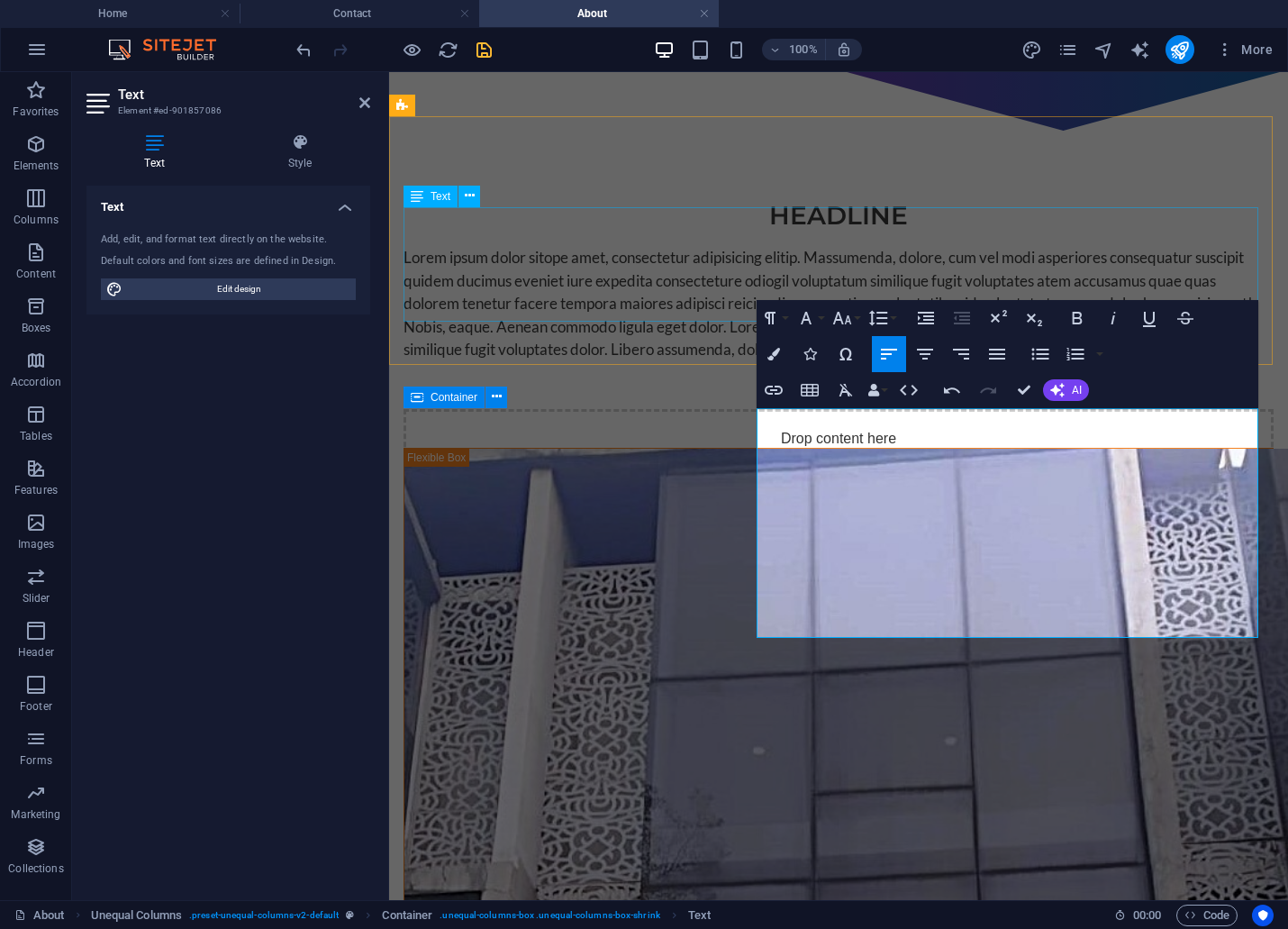
click at [512, 262] on div "Lorem ipsum dolor sitope amet, consectetur adipisicing elitip. Massumenda, dolo…" at bounding box center [839, 303] width 870 height 115
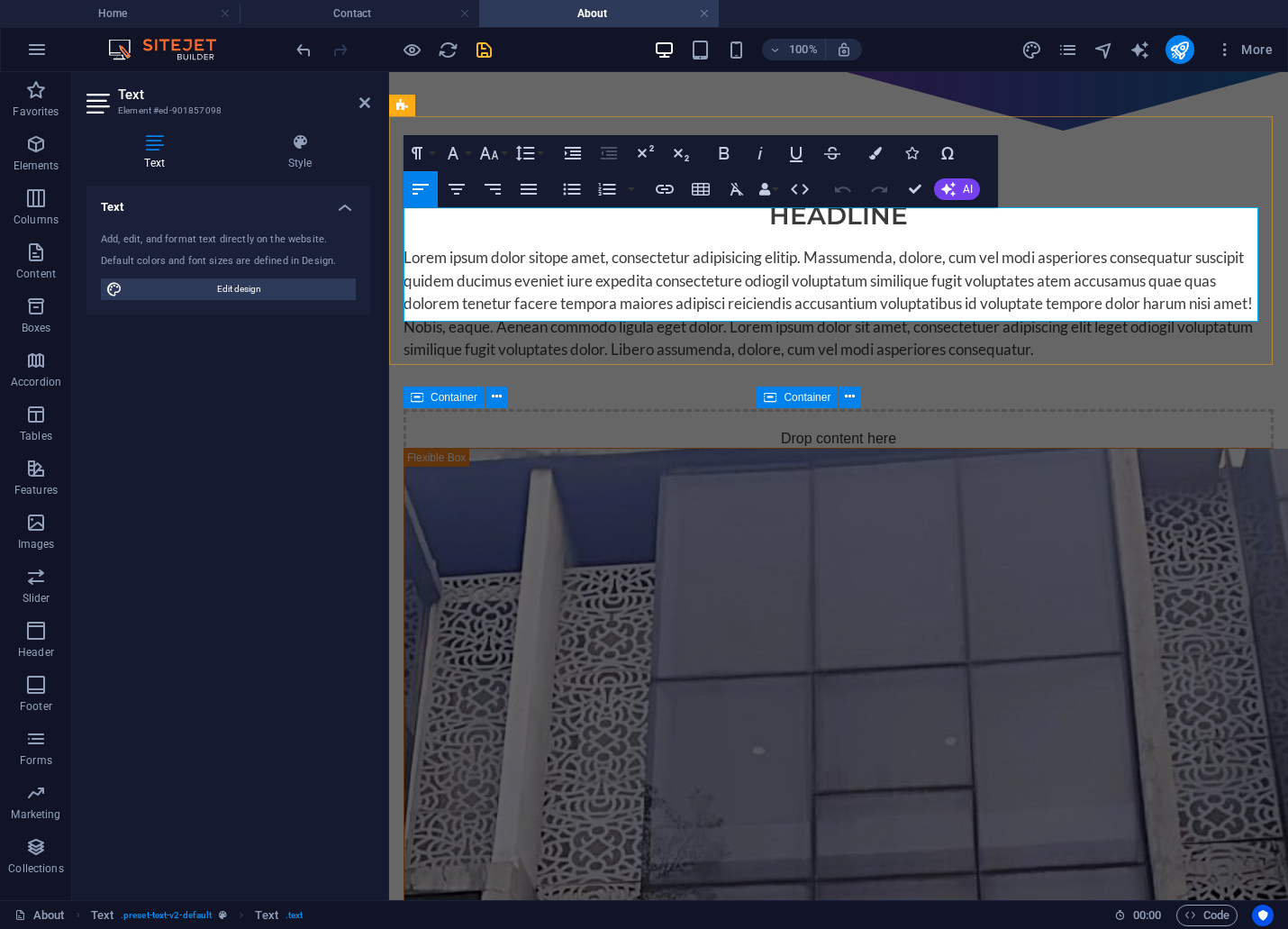
click at [512, 264] on p "Lorem ipsum dolor sitope amet, consectetur adipisicing elitip. Massumenda, dolo…" at bounding box center [839, 303] width 870 height 115
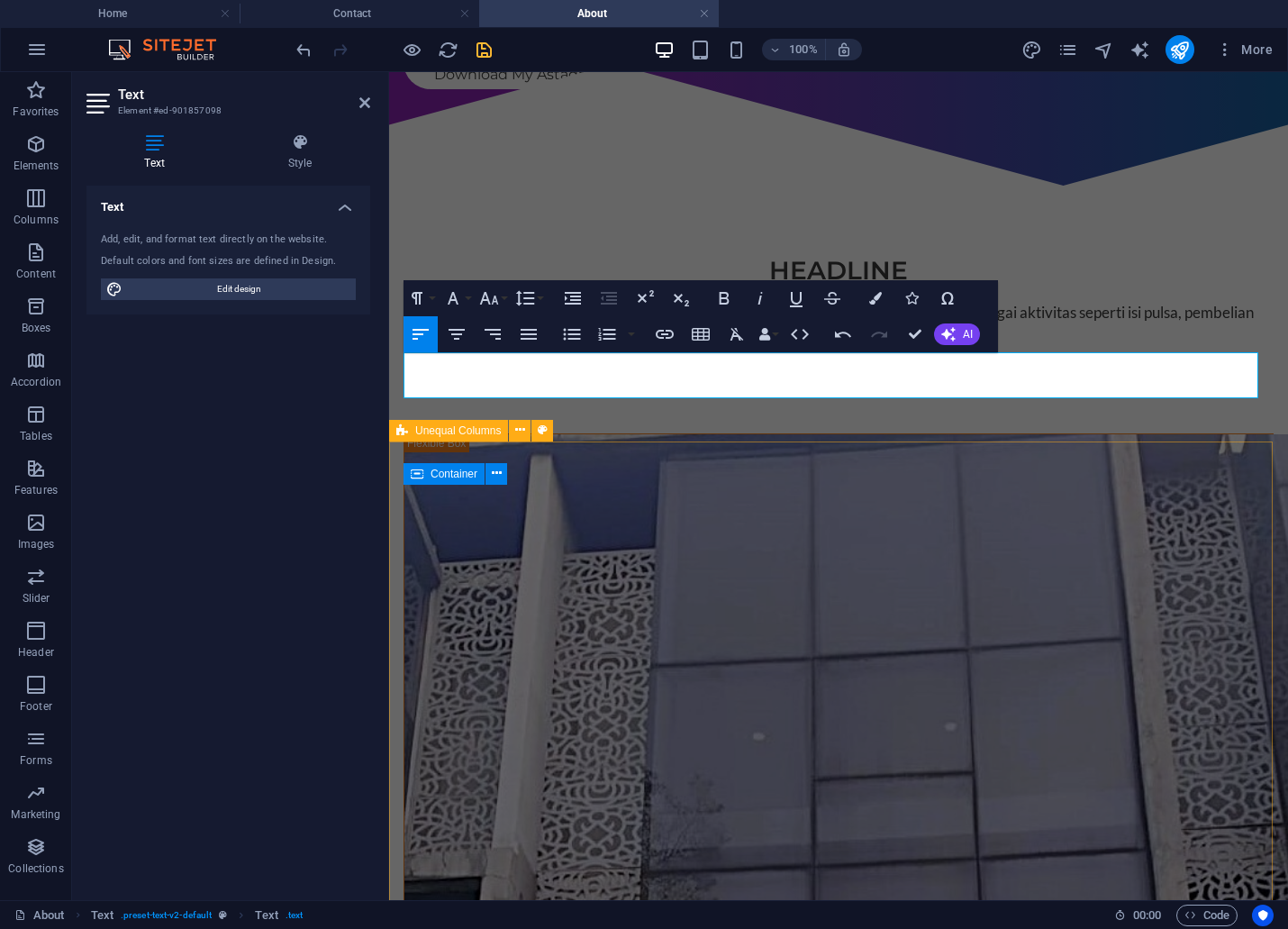
scroll to position [500, 0]
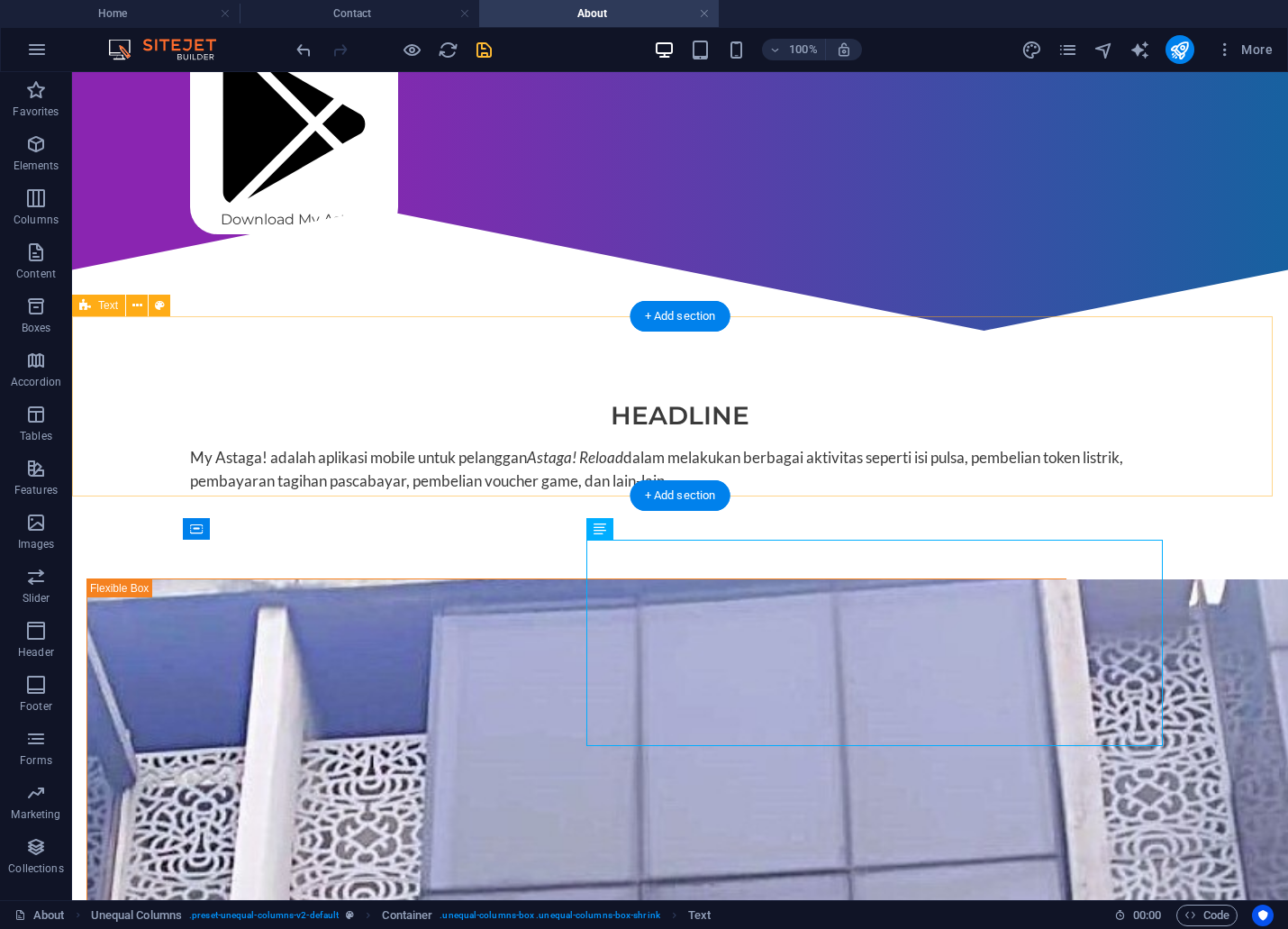
click at [1007, 479] on div "Headline My Astaga! adalah aplikasi mobile untuk pelanggan Astaga! Reload dalam…" at bounding box center [680, 445] width 1216 height 179
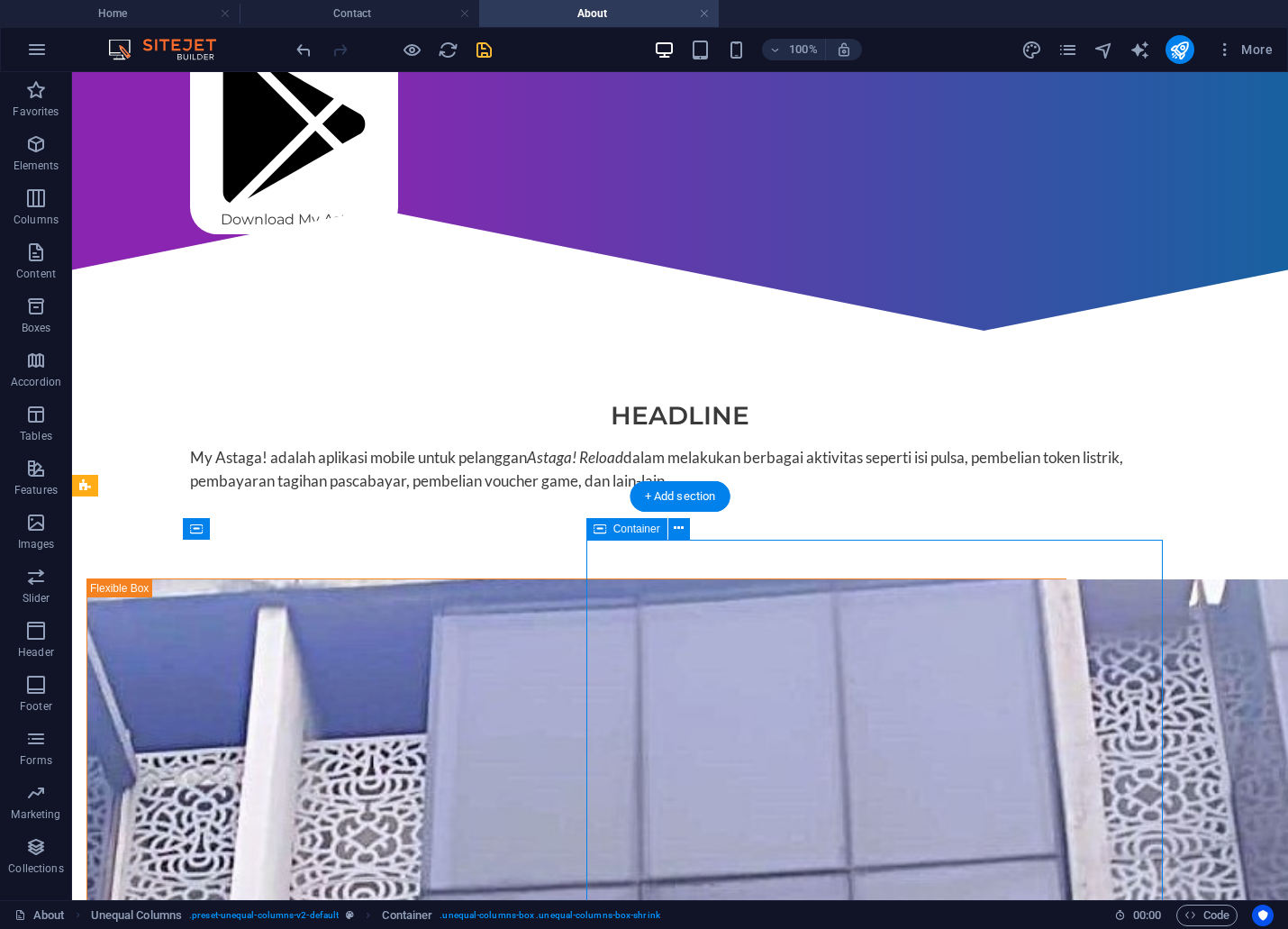
scroll to position [800, 0]
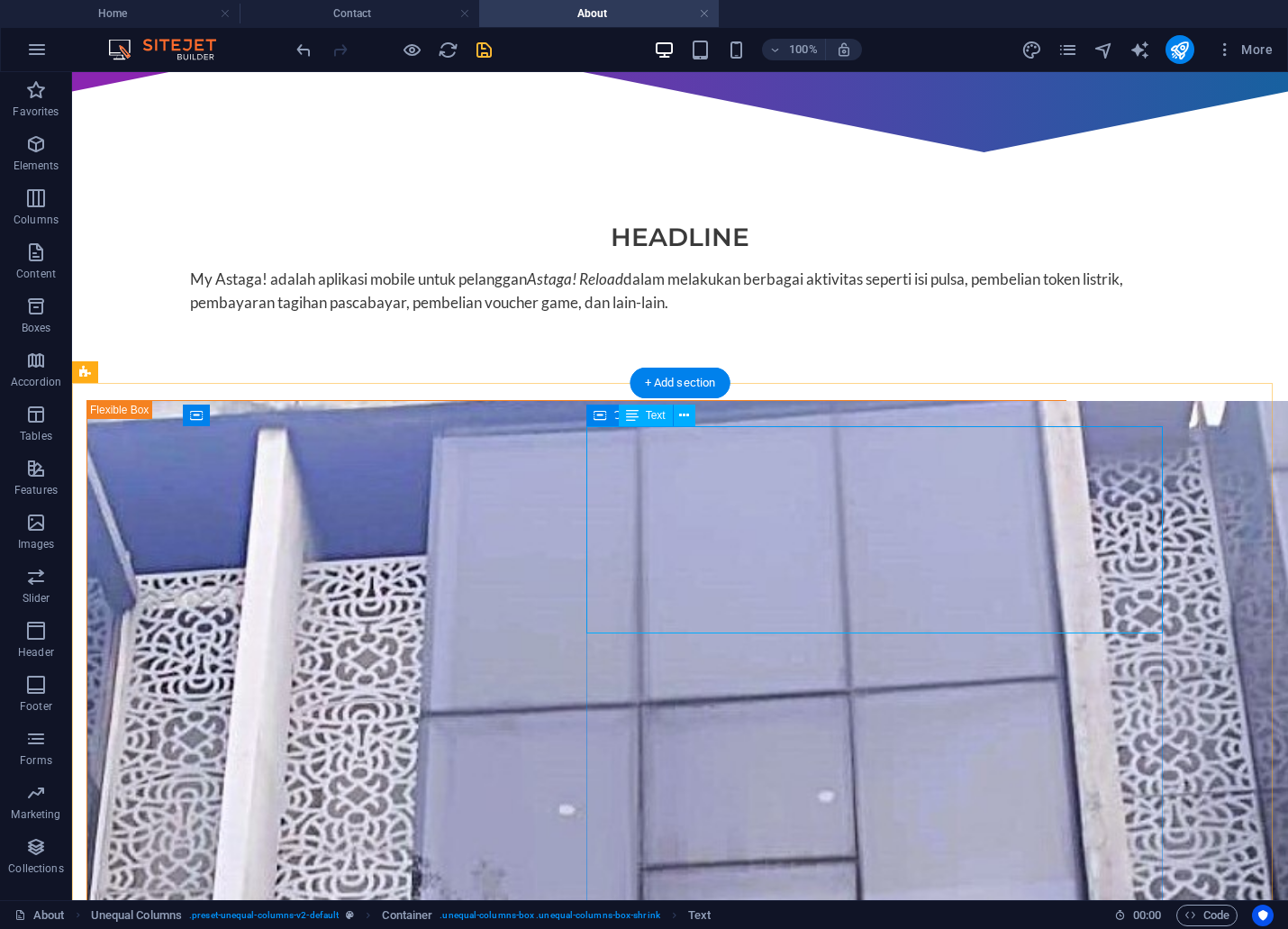
scroll to position [700, 0]
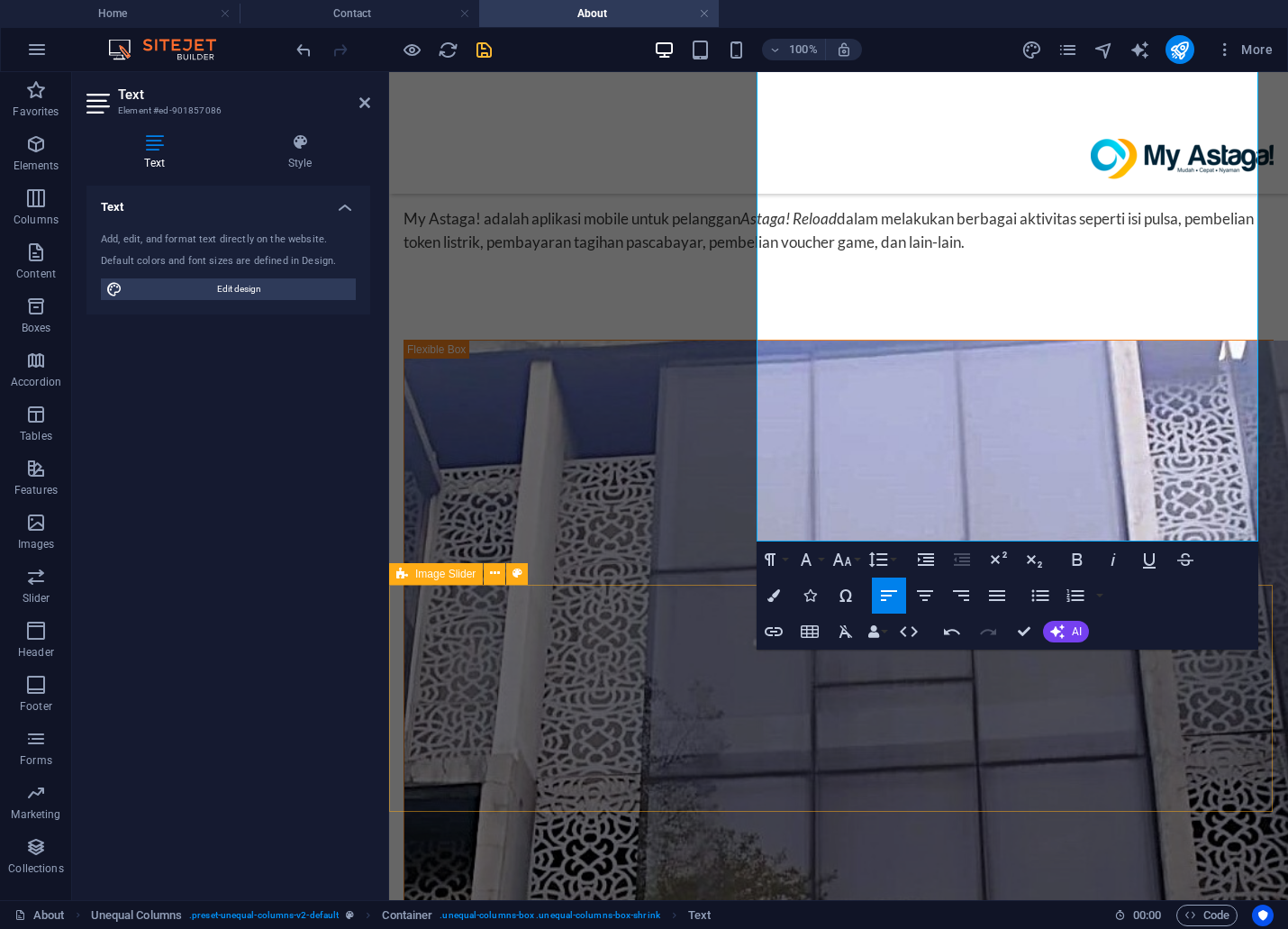
scroll to position [1301, 0]
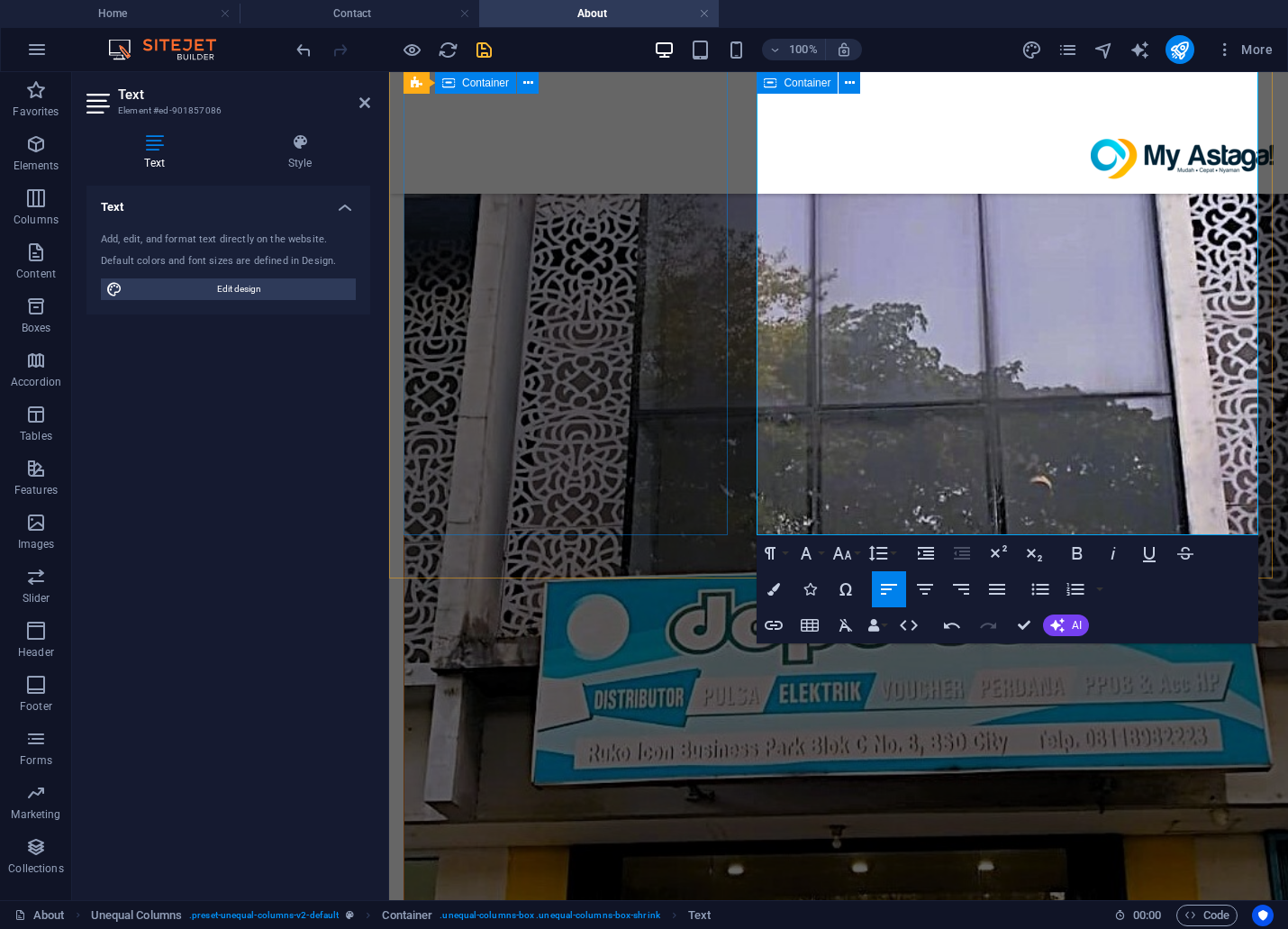
click at [601, 444] on div at bounding box center [839, 602] width 870 height 1728
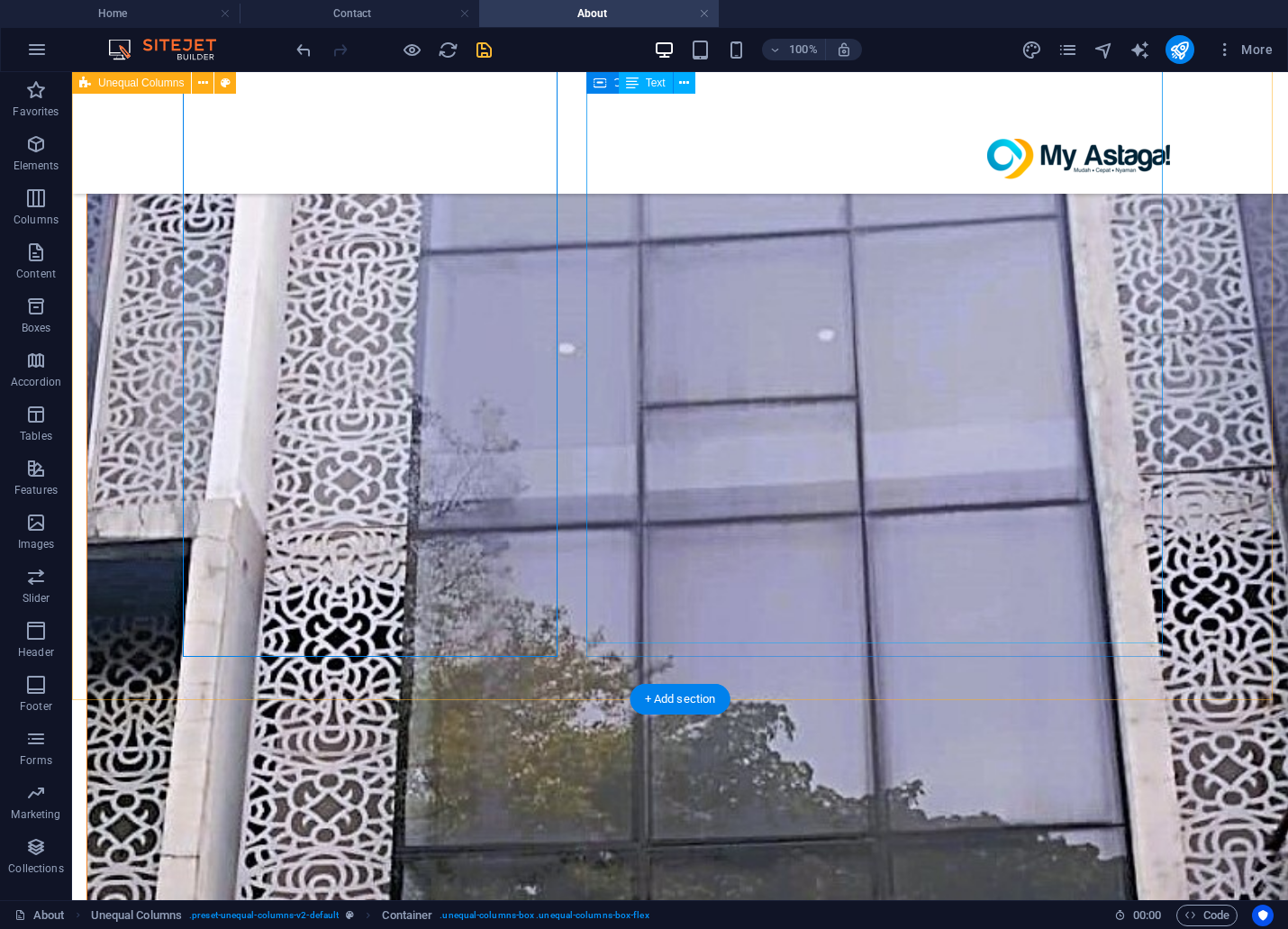
scroll to position [800, 0]
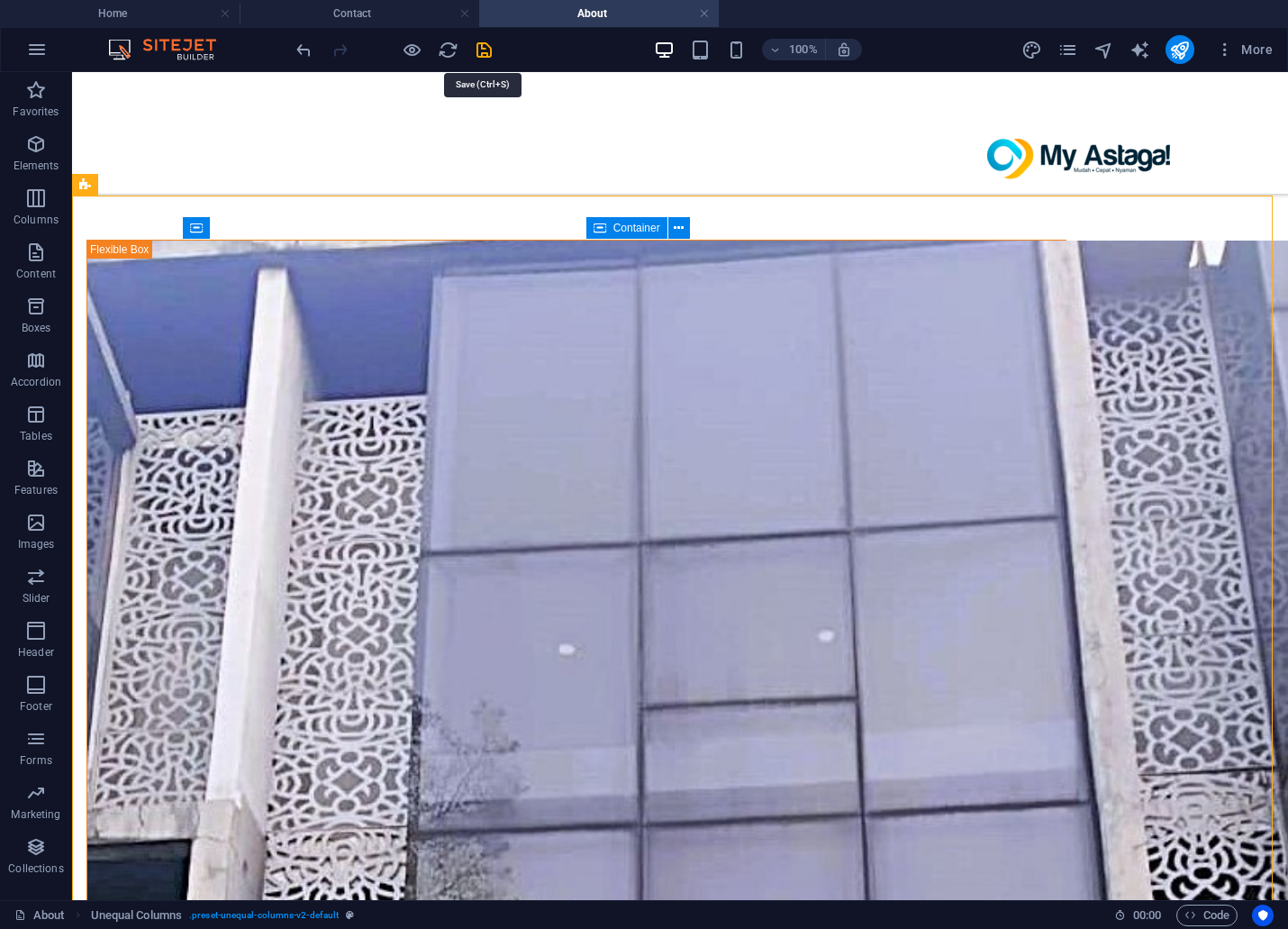
click at [480, 48] on icon "save" at bounding box center [484, 50] width 21 height 21
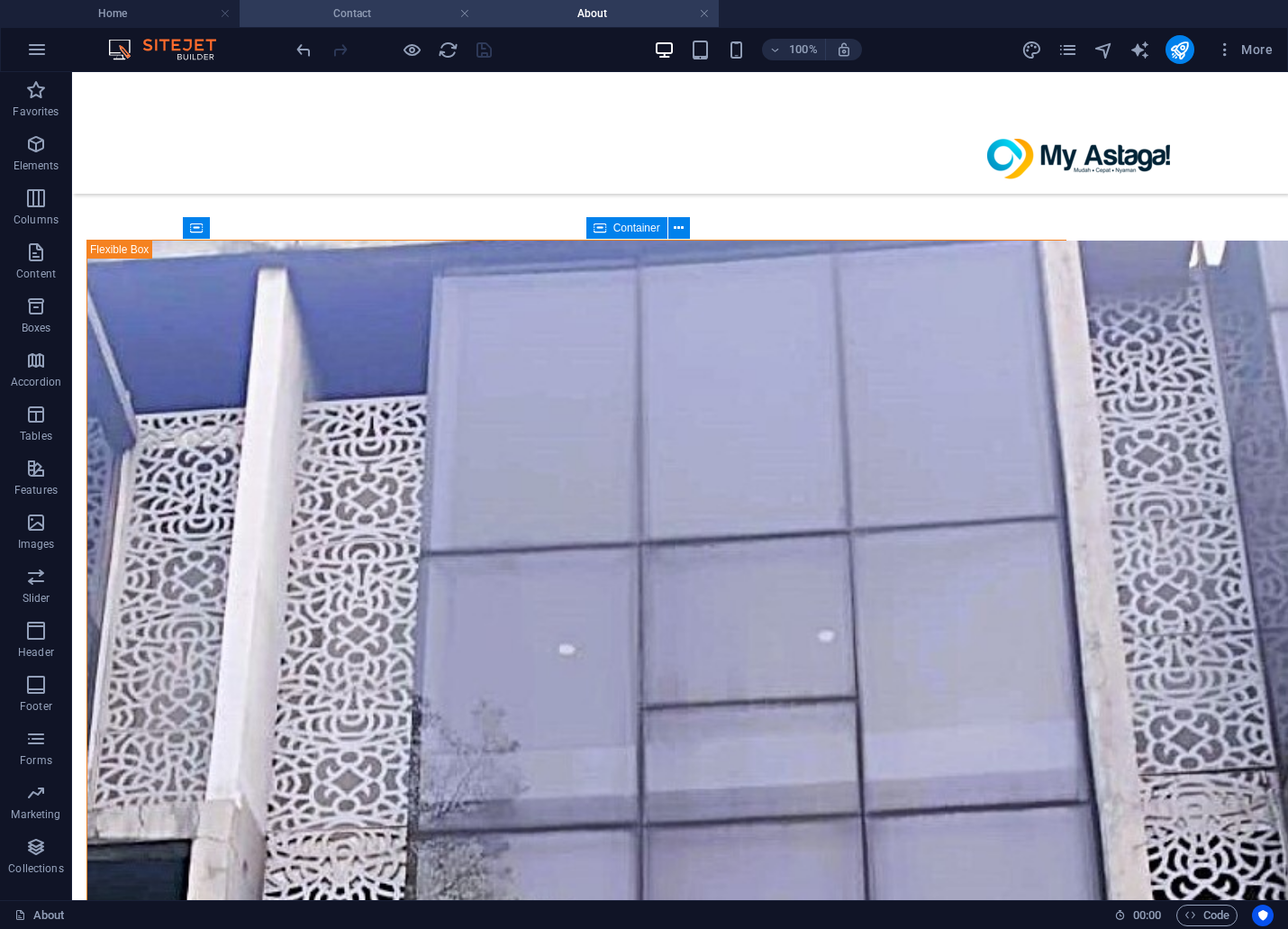
click at [294, 2] on li "Contact" at bounding box center [359, 14] width 240 height 27
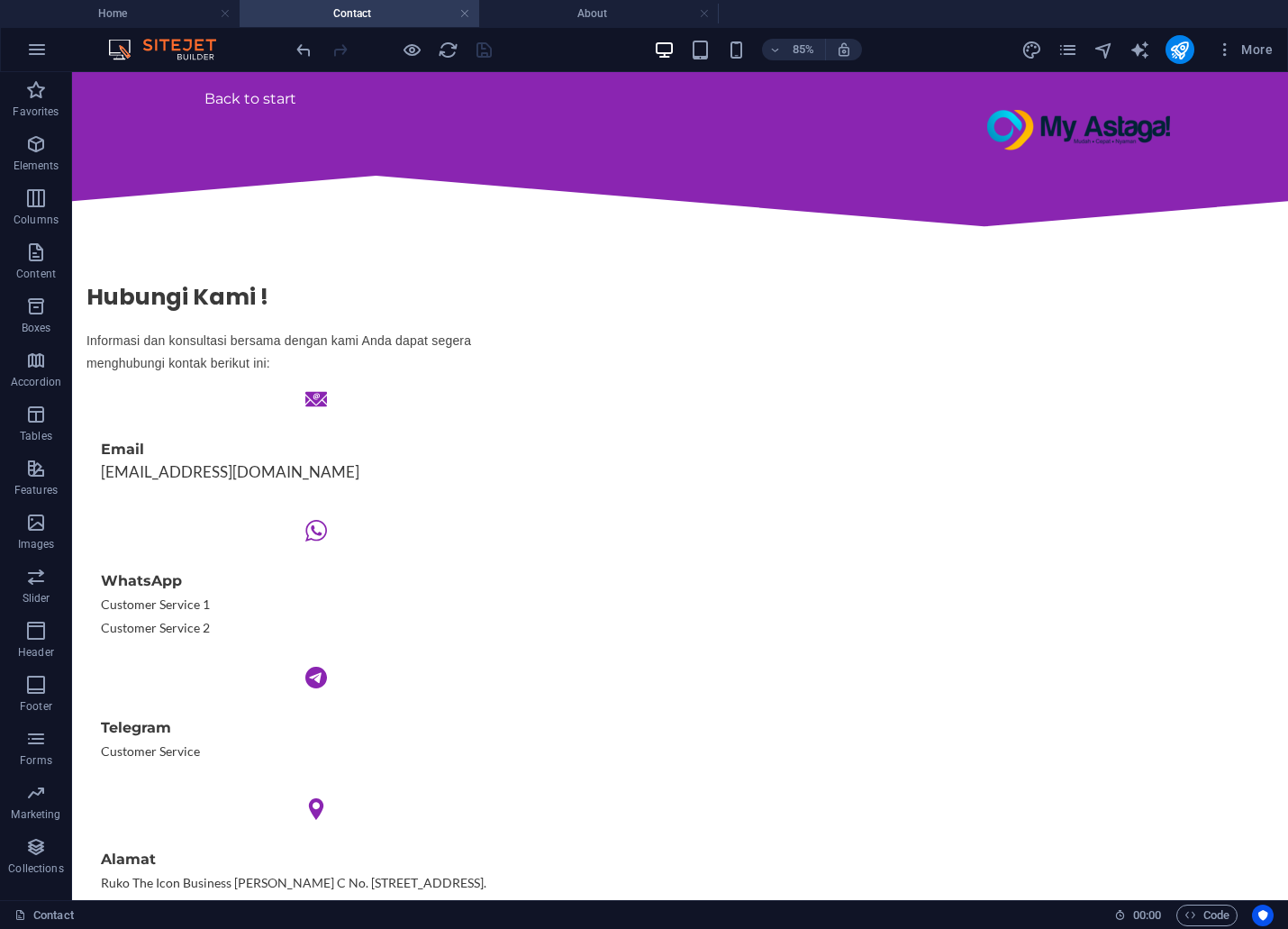
scroll to position [0, 0]
drag, startPoint x: 150, startPoint y: 20, endPoint x: 161, endPoint y: 15, distance: 12.1
click at [150, 20] on h4 "Home" at bounding box center [120, 14] width 240 height 20
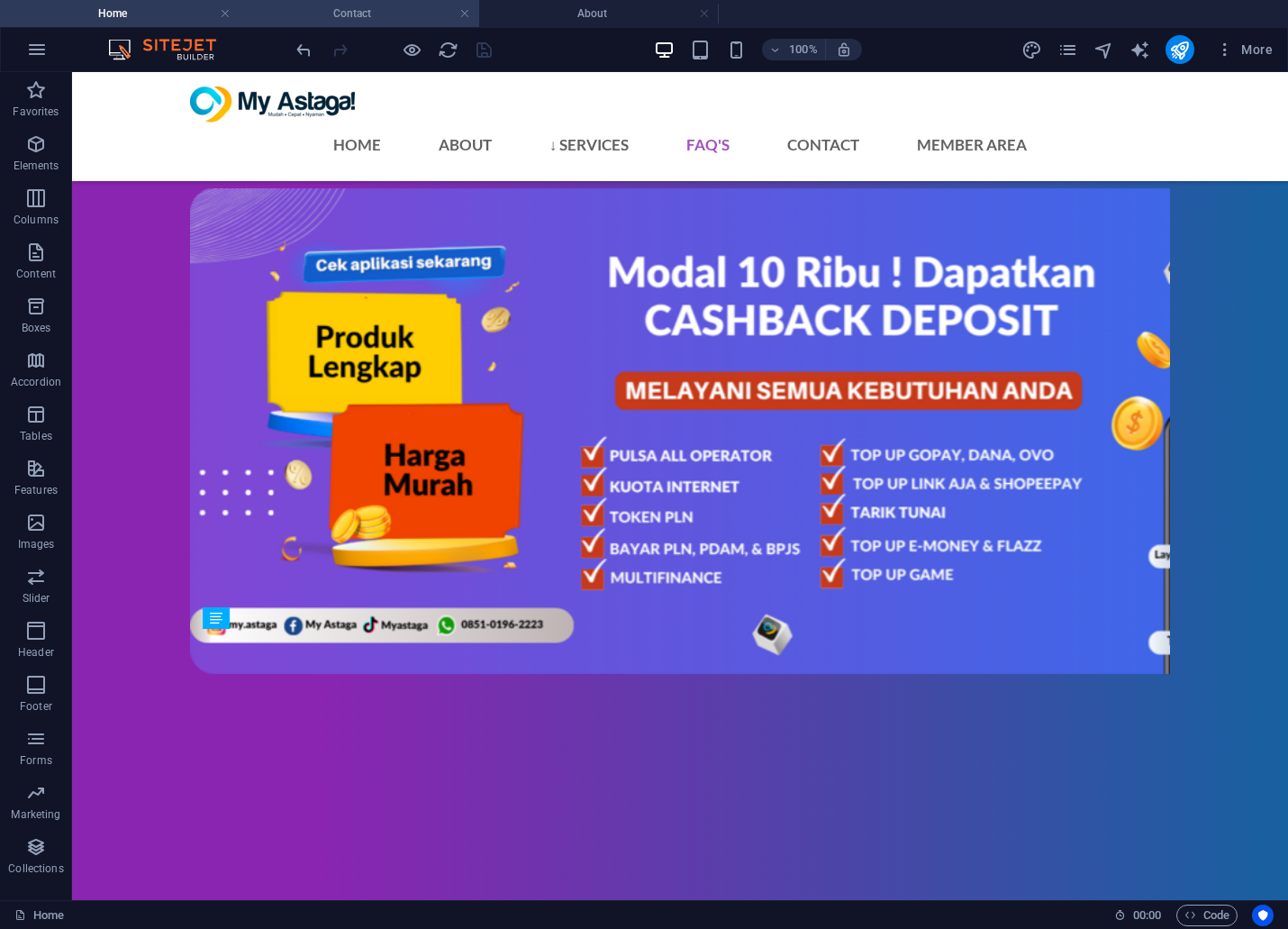
scroll to position [5228, 0]
